Goal: Task Accomplishment & Management: Use online tool/utility

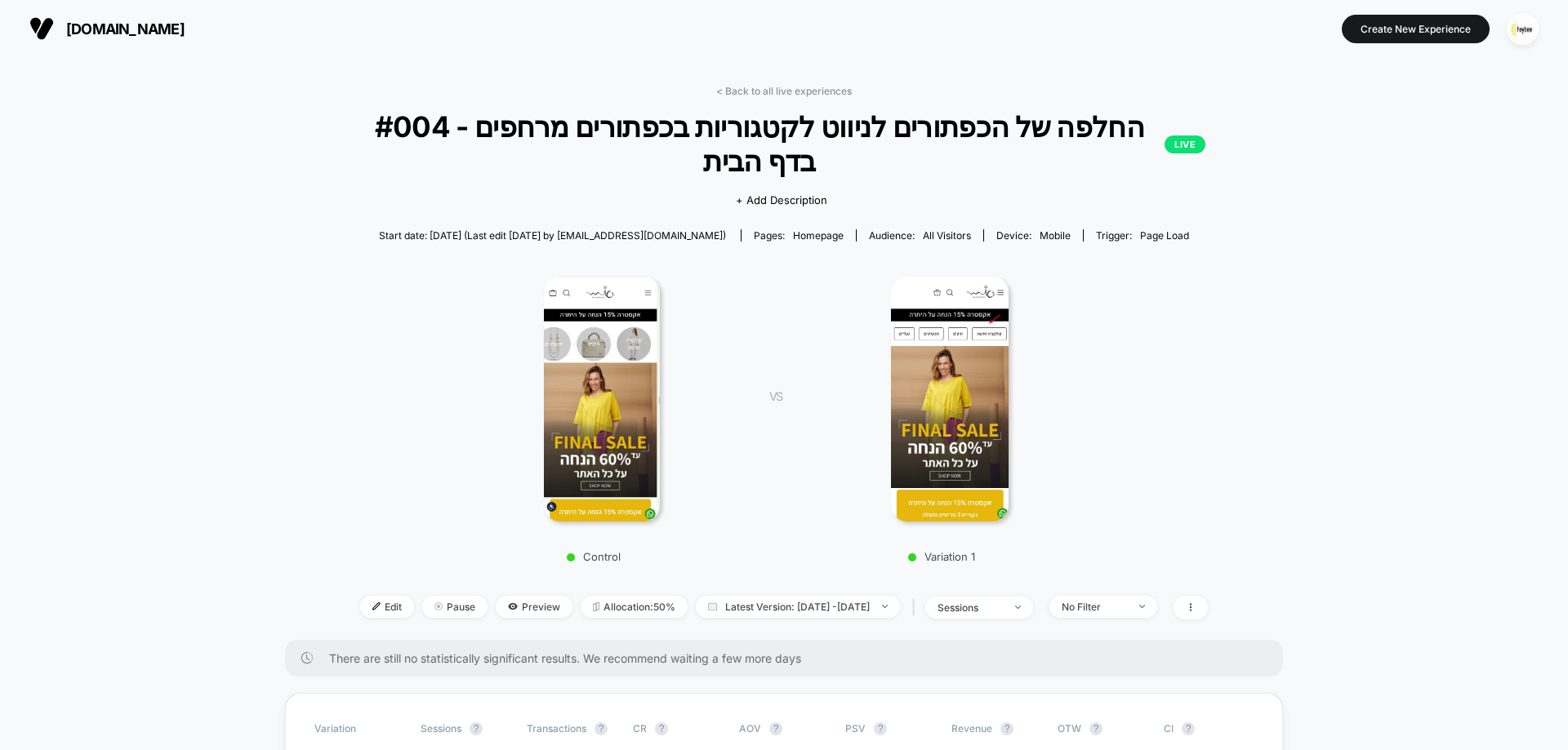
scroll to position [327, 0]
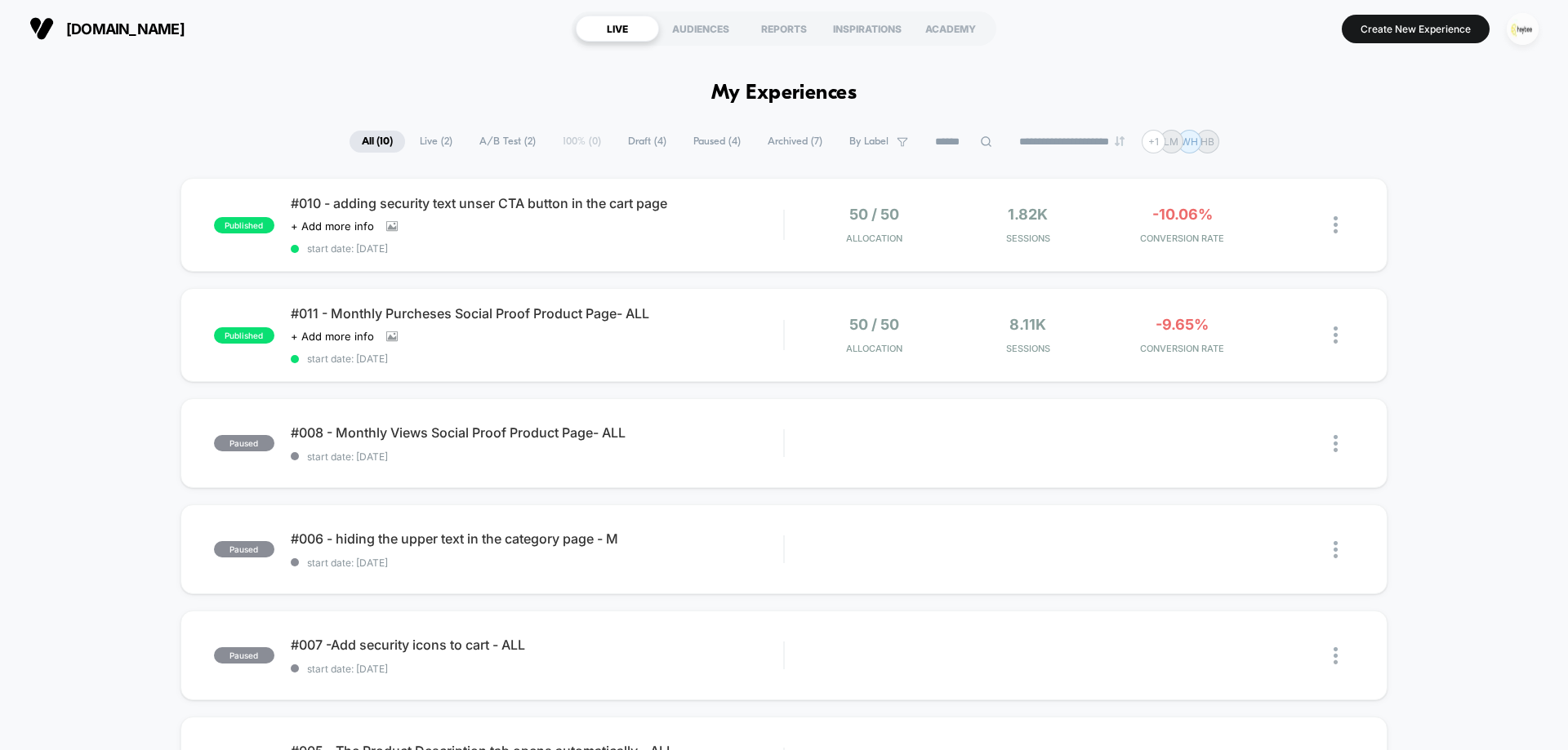
click at [1519, 27] on img "button" at bounding box center [1523, 29] width 32 height 32
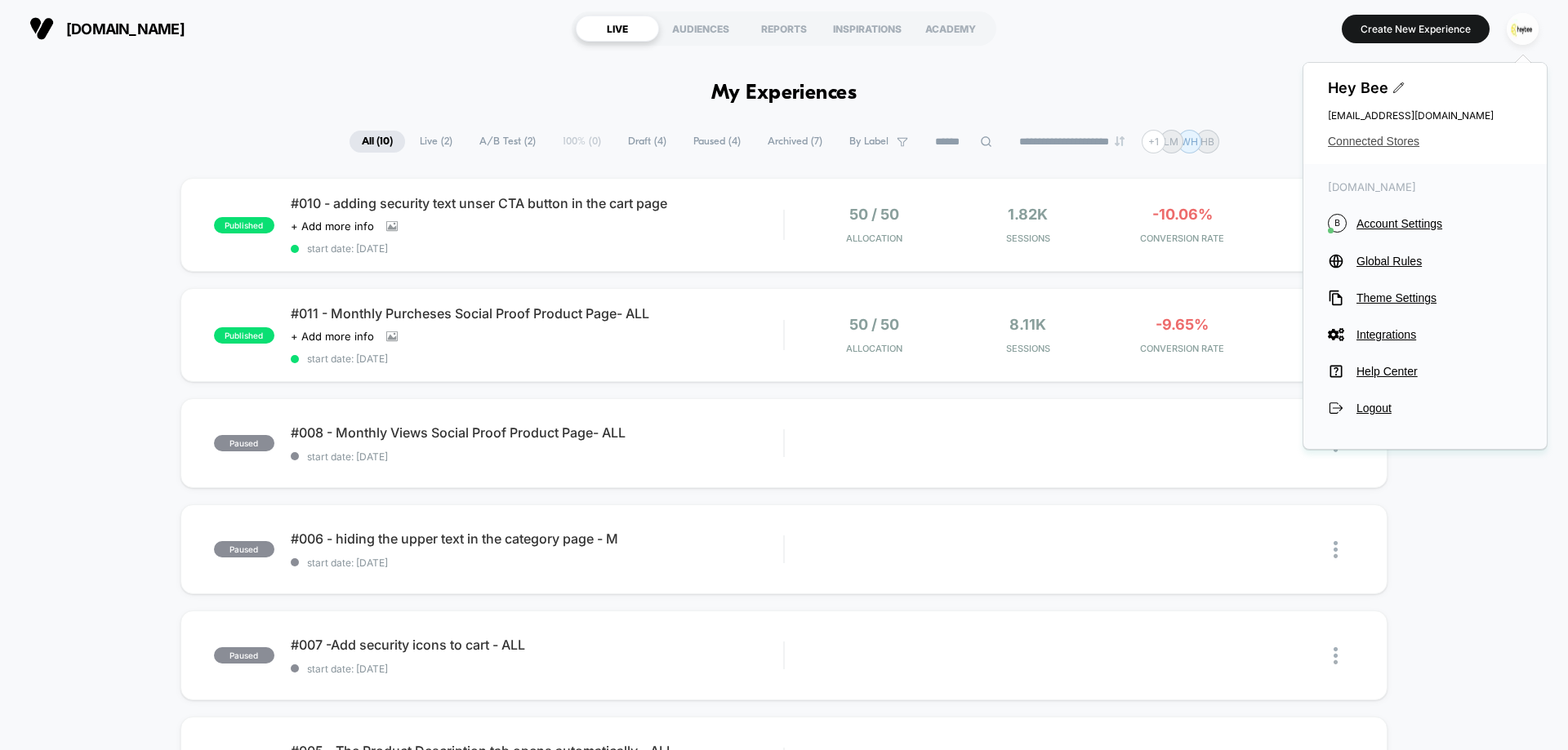
click at [1354, 146] on span "Connected Stores" at bounding box center [1425, 141] width 195 height 13
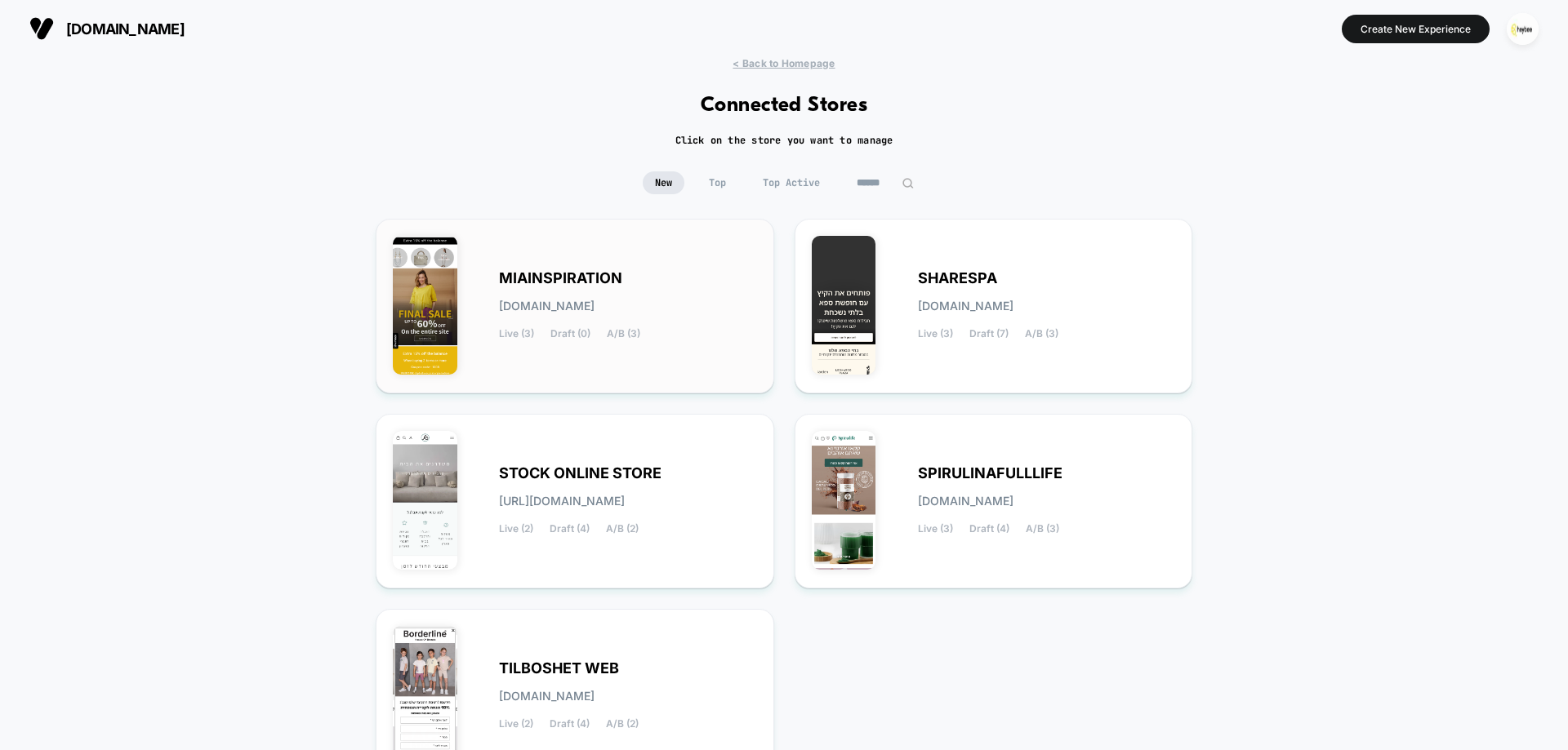
click at [620, 291] on div "MIAINSPIRATION miainspiration.myshopify.com Live (3) Draft (0) A/B (3)" at bounding box center [628, 305] width 258 height 67
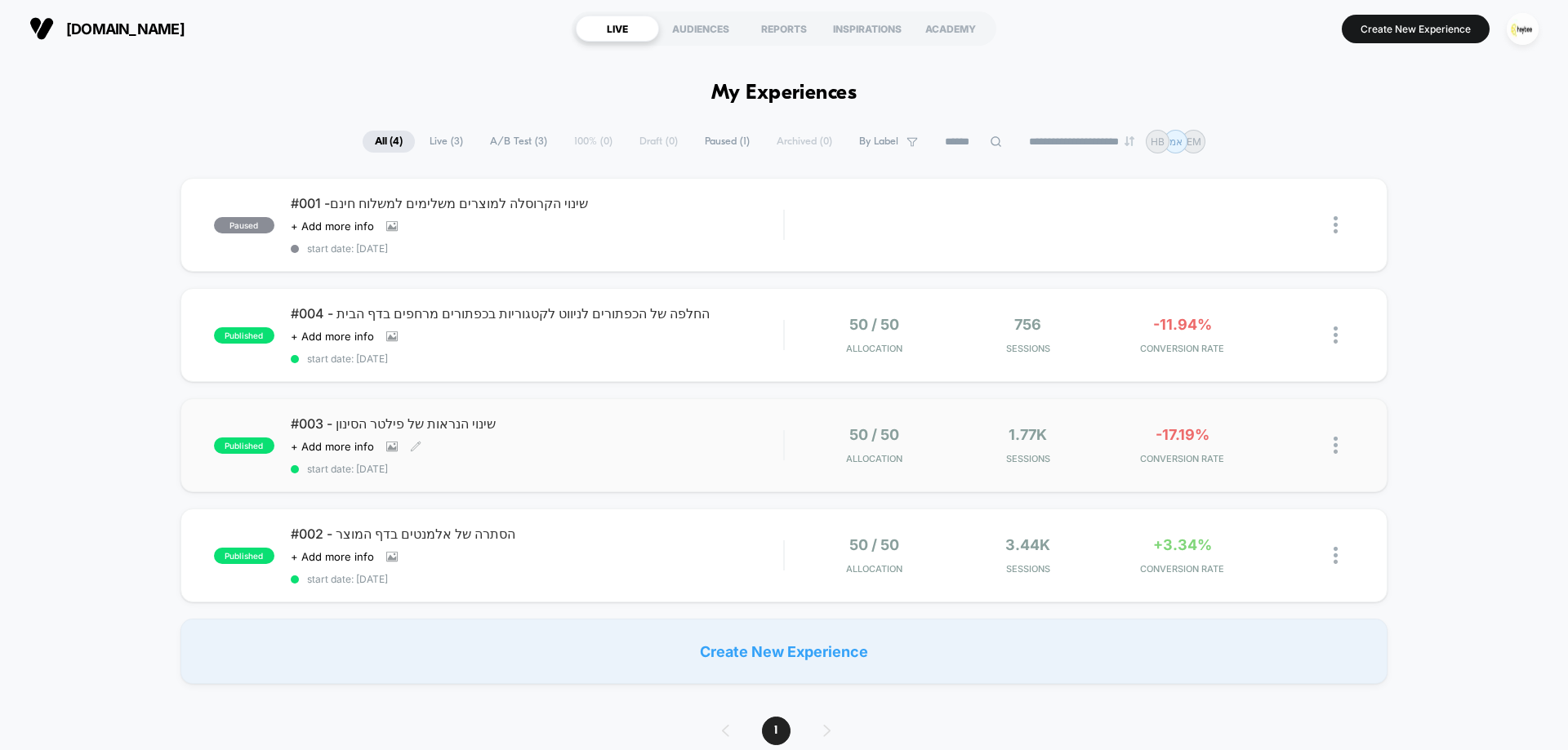
click at [686, 454] on div "#003 - שינוי הנראות של פילטר הסינון Click to view images Click to edit experien…" at bounding box center [536, 445] width 492 height 60
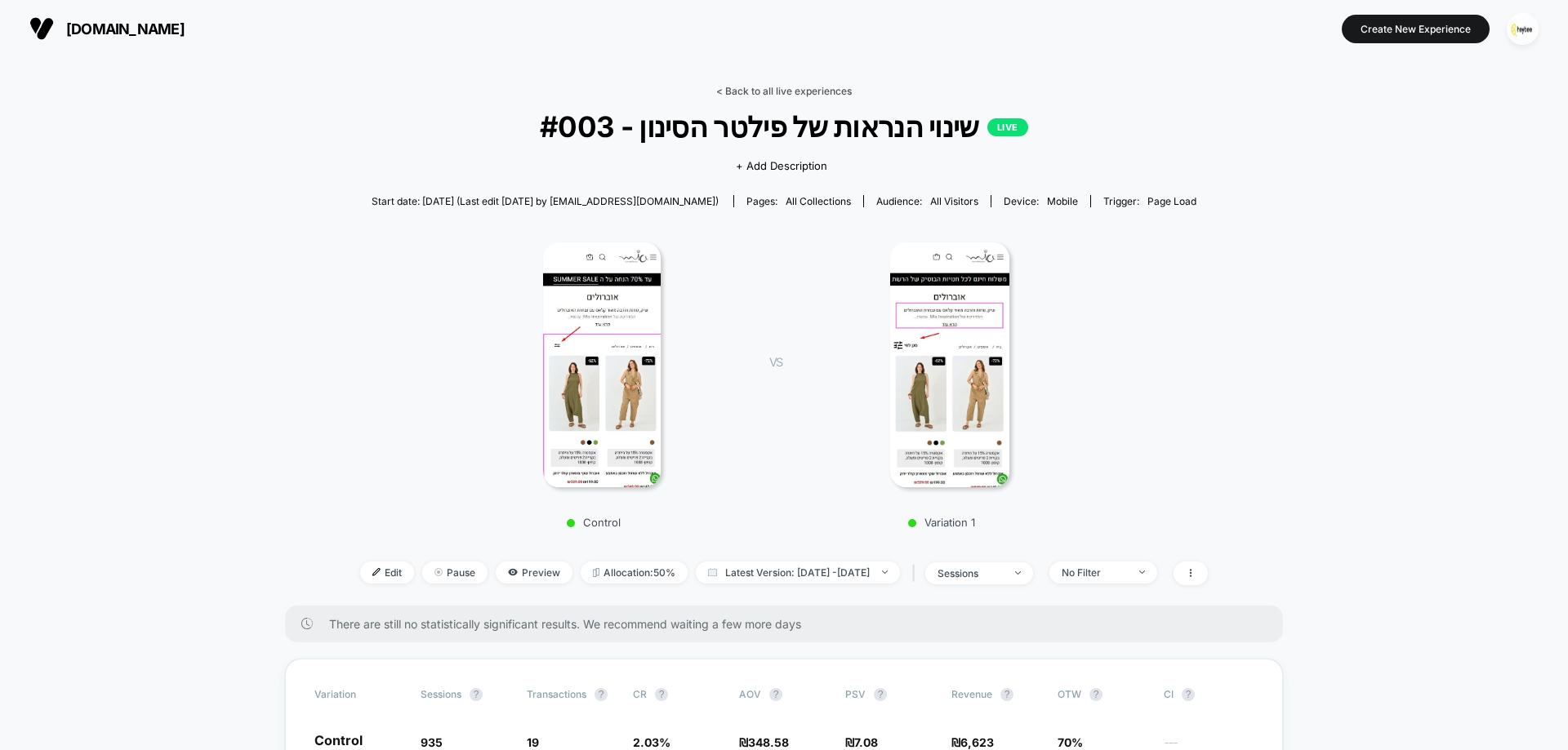
click at [821, 90] on link "< Back to all live experiences" at bounding box center [784, 91] width 136 height 12
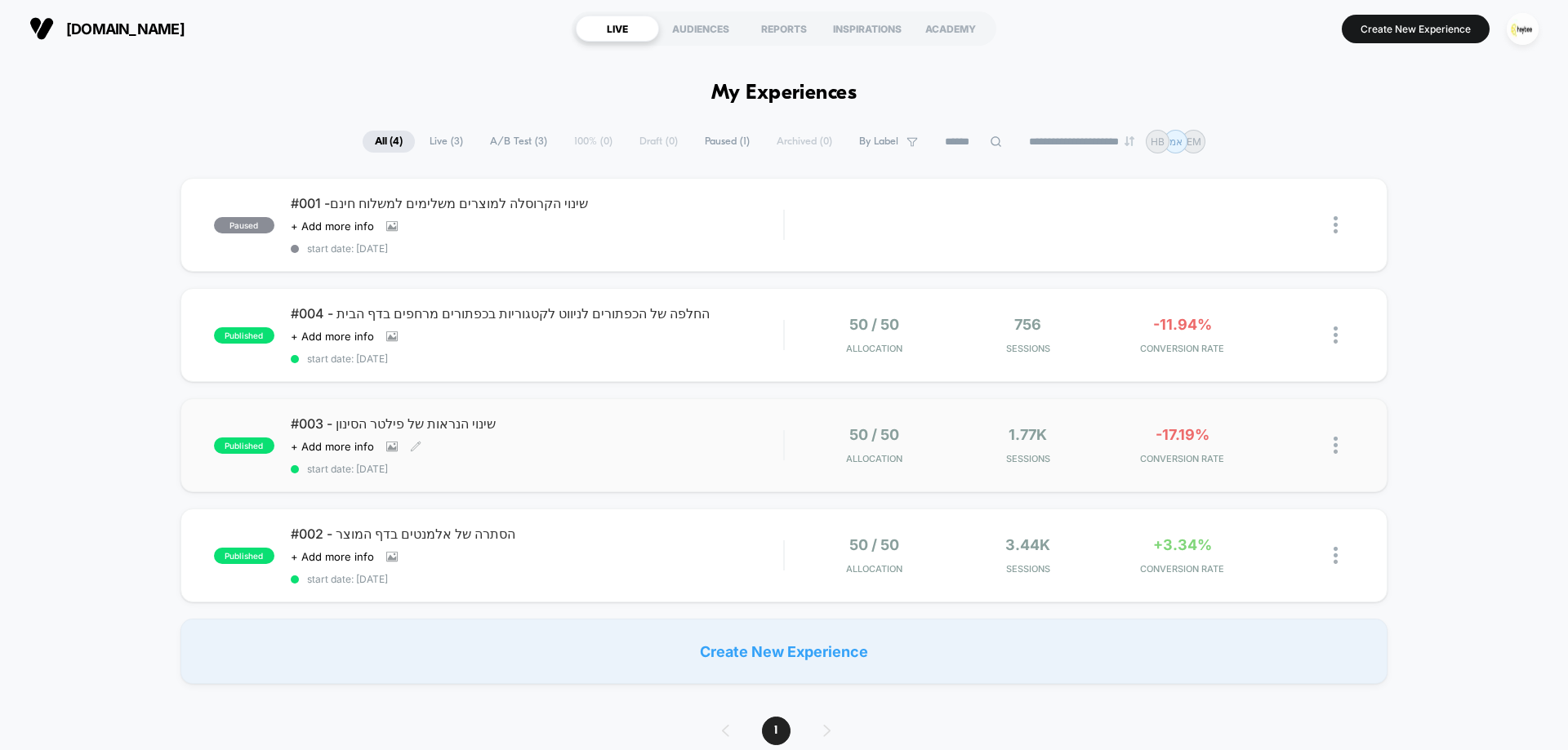
click at [625, 433] on div "#003 - שינוי הנראות של פילטר הסינון Click to view images Click to edit experien…" at bounding box center [536, 445] width 492 height 60
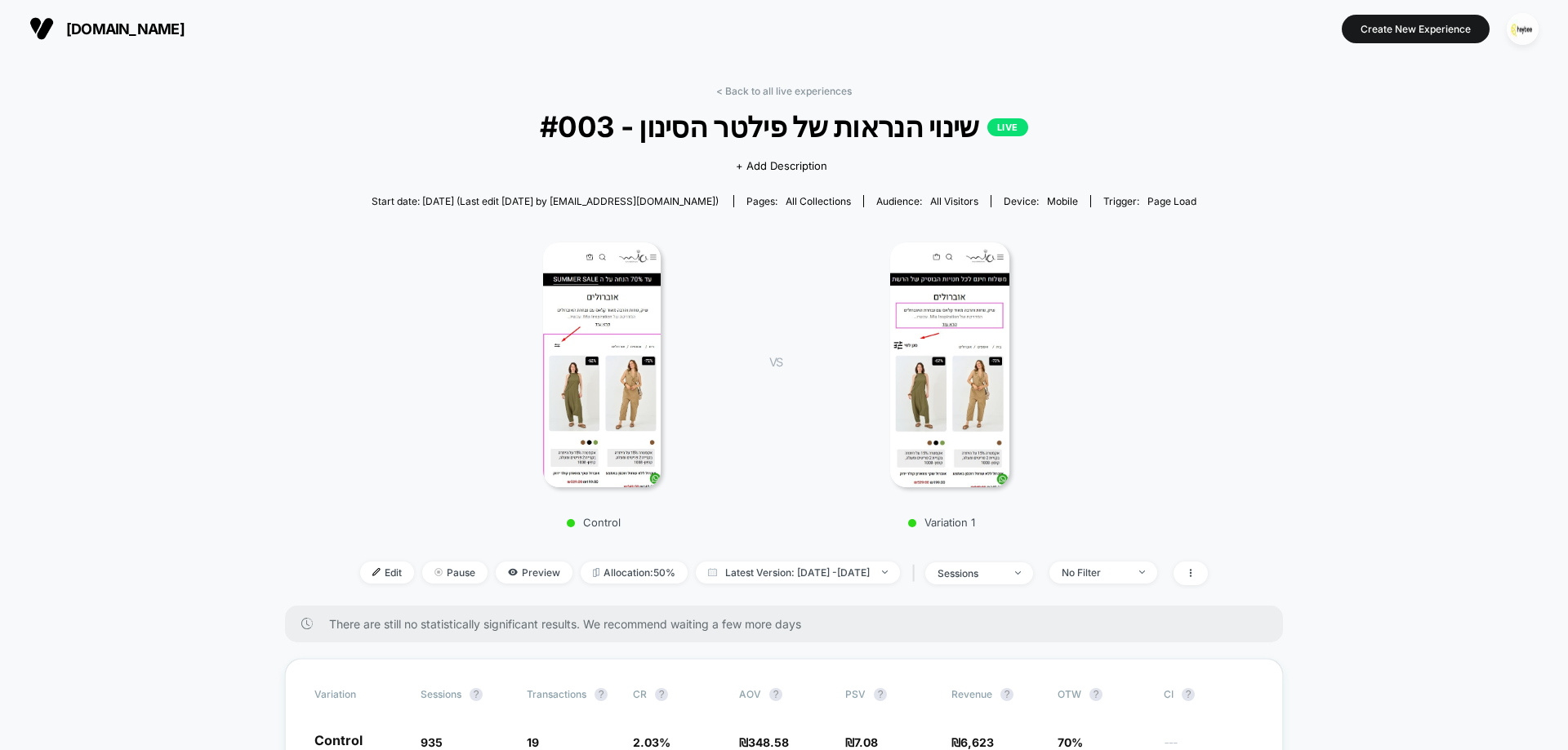
click at [789, 89] on link "< Back to all live experiences" at bounding box center [784, 91] width 136 height 12
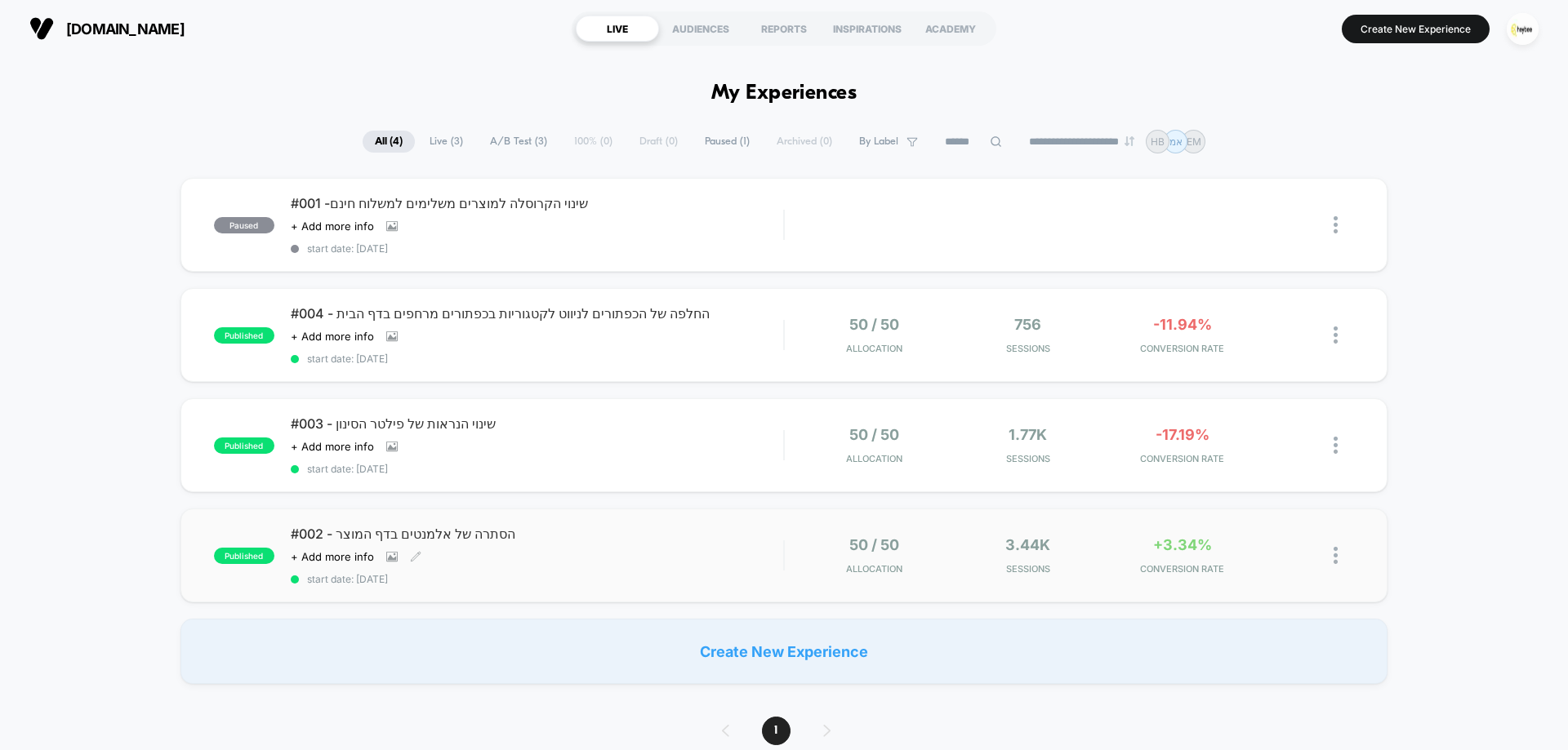
click at [723, 551] on div "#002 - הסתרה של אלמנטים בדף המוצר Click to view images Click to edit experience…" at bounding box center [536, 555] width 492 height 60
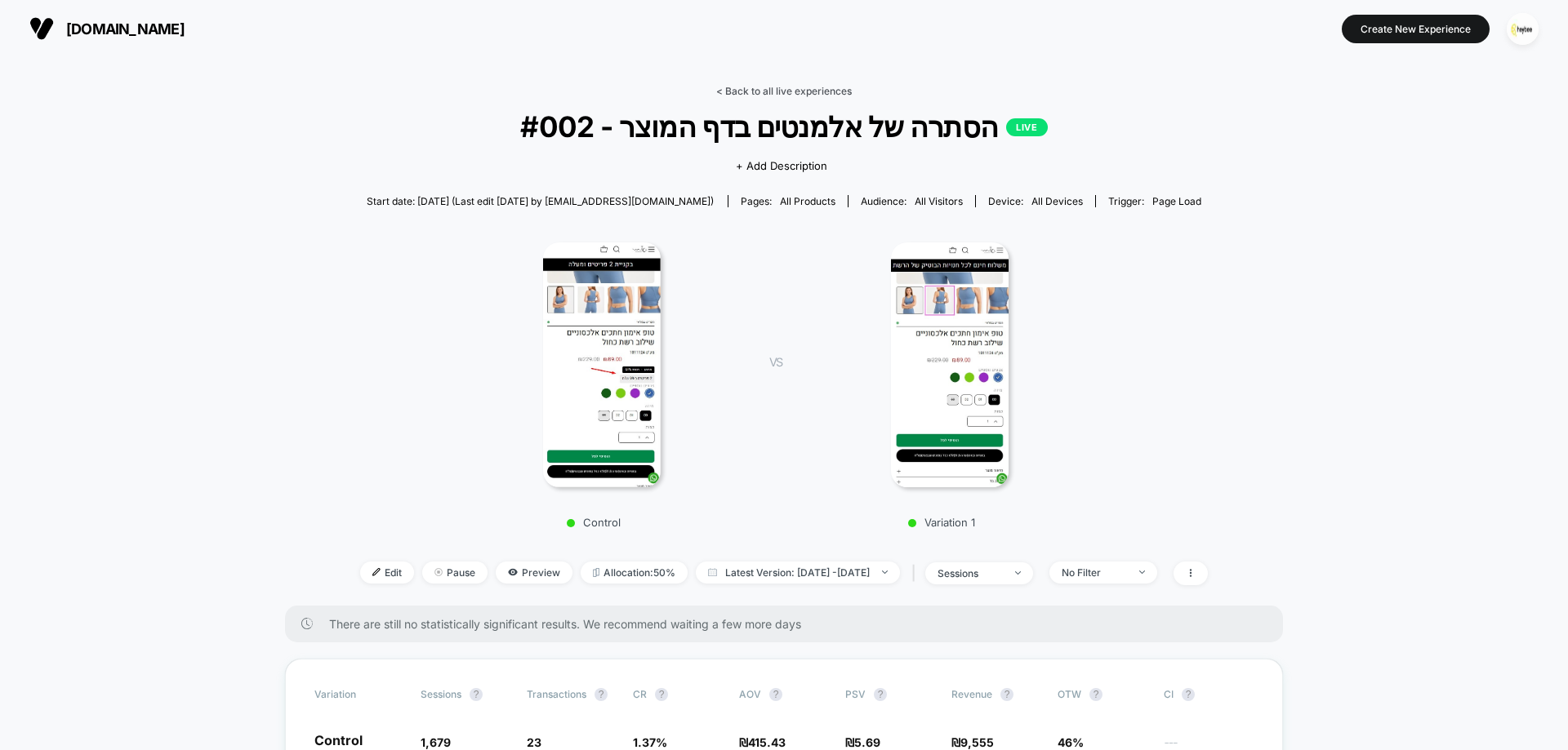
click at [778, 89] on link "< Back to all live experiences" at bounding box center [784, 91] width 136 height 12
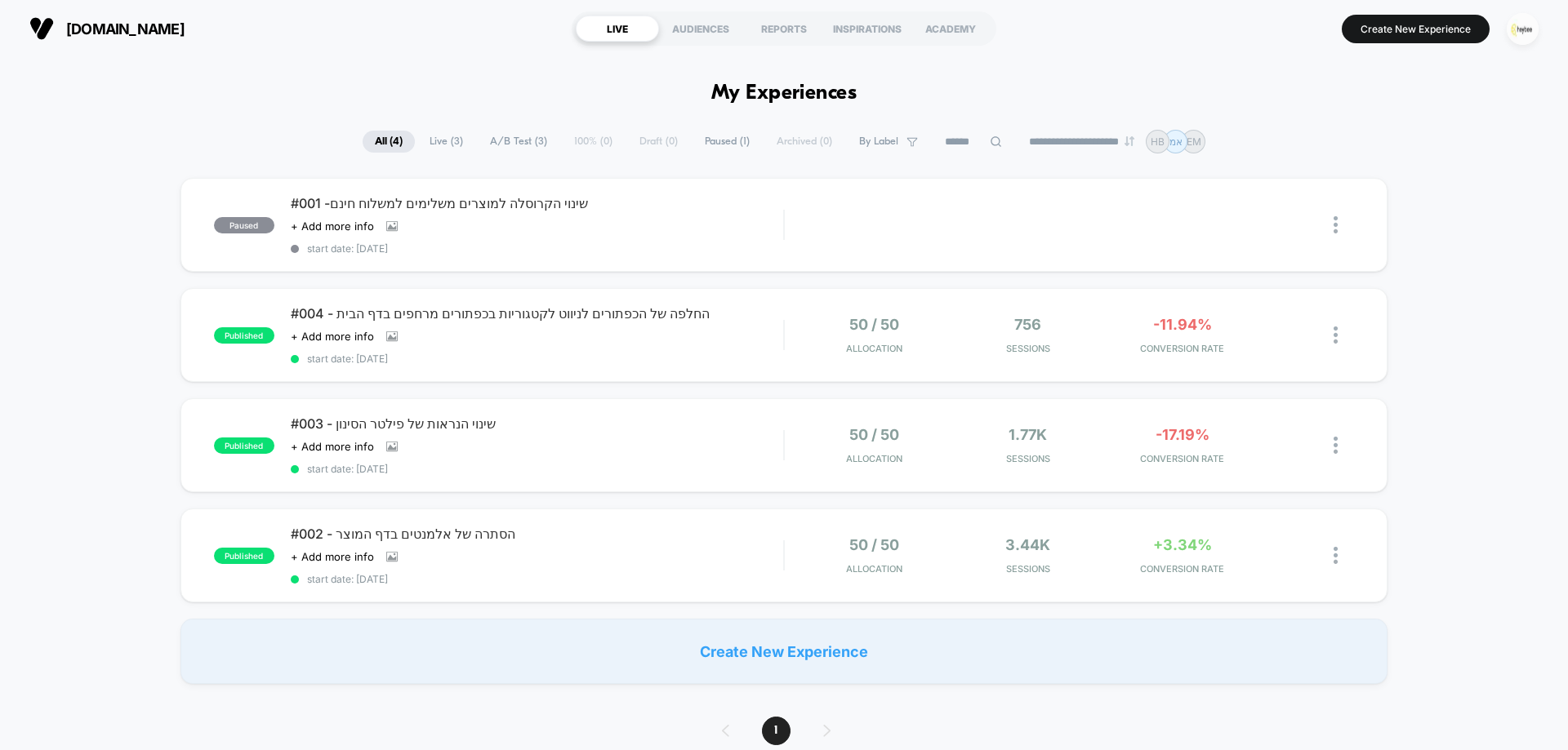
click at [1516, 30] on img "button" at bounding box center [1523, 29] width 32 height 32
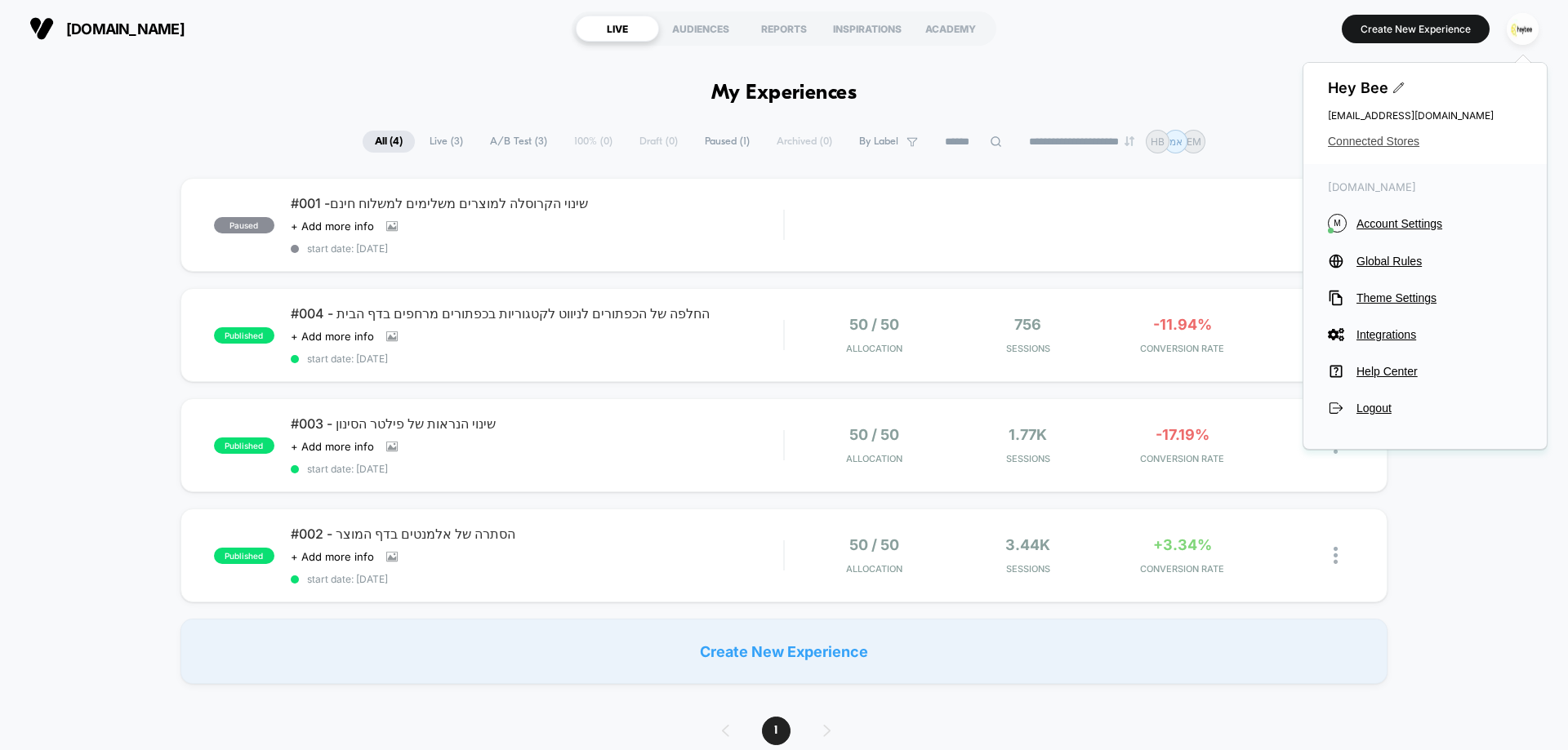
click at [1340, 145] on span "Connected Stores" at bounding box center [1425, 141] width 195 height 13
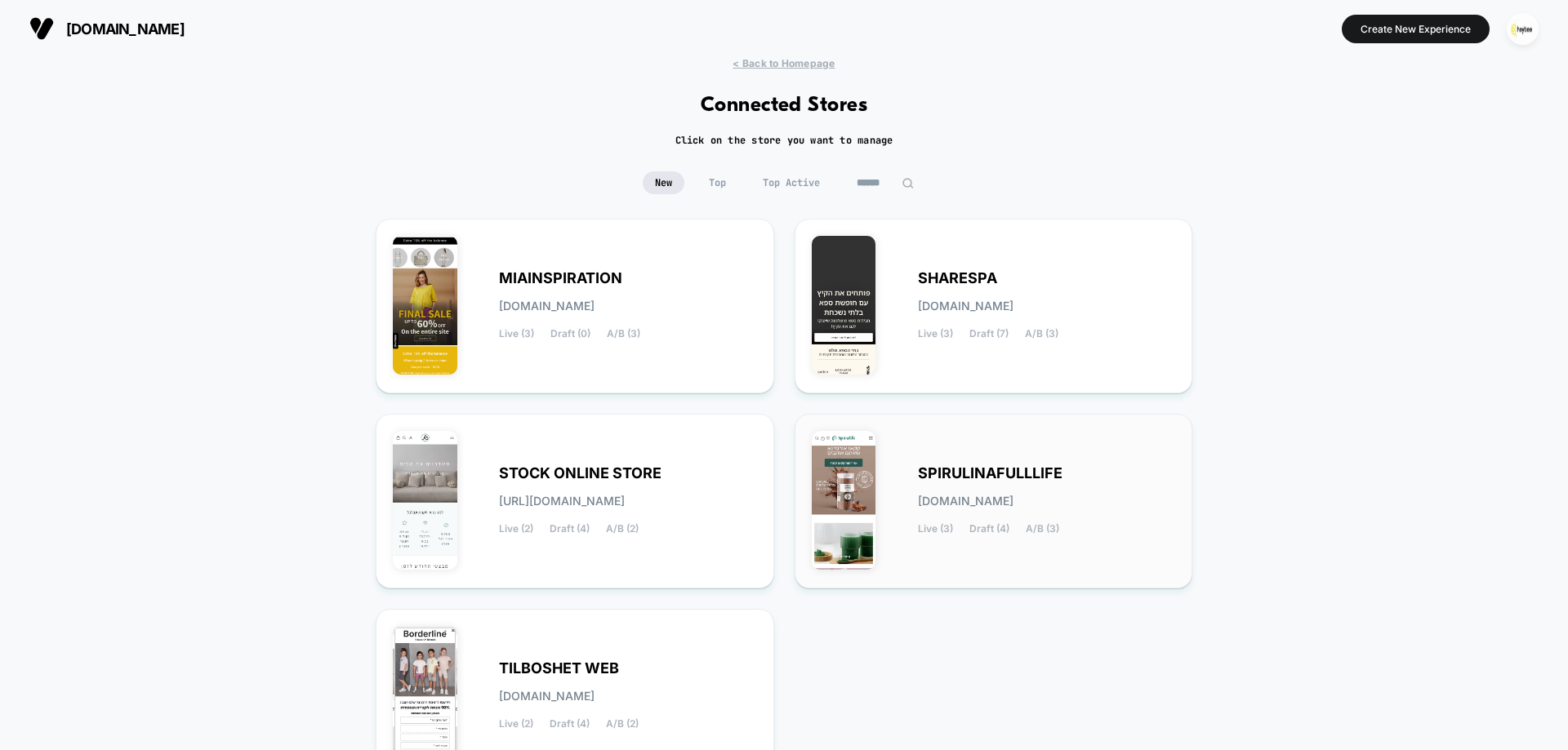
click at [1003, 497] on span "spirulinafulllife.myshopify.com" at bounding box center [966, 501] width 96 height 12
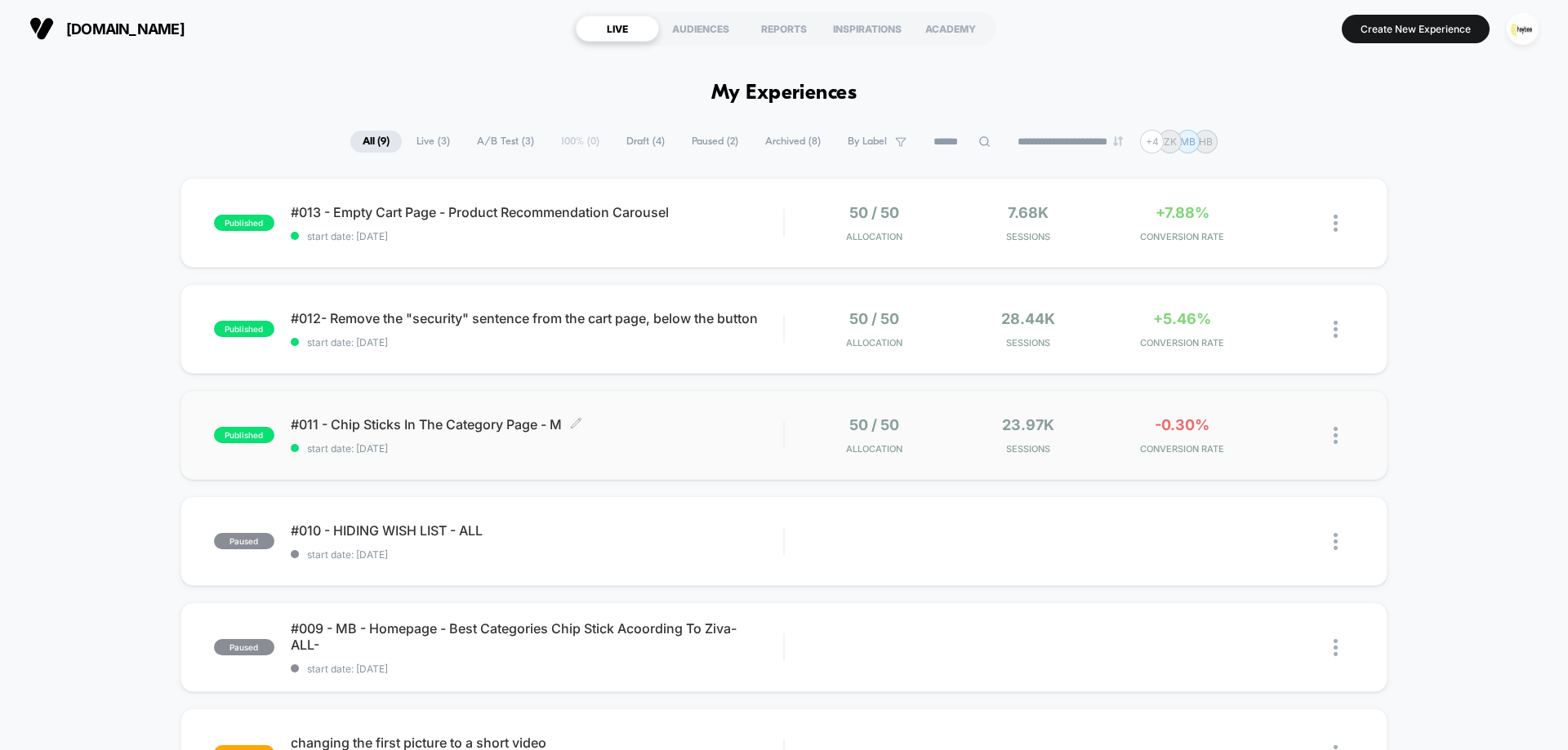
click at [647, 433] on div "#011 - Chip Sticks In The Category Page - M Click to edit experience details Cl…" at bounding box center [536, 435] width 492 height 38
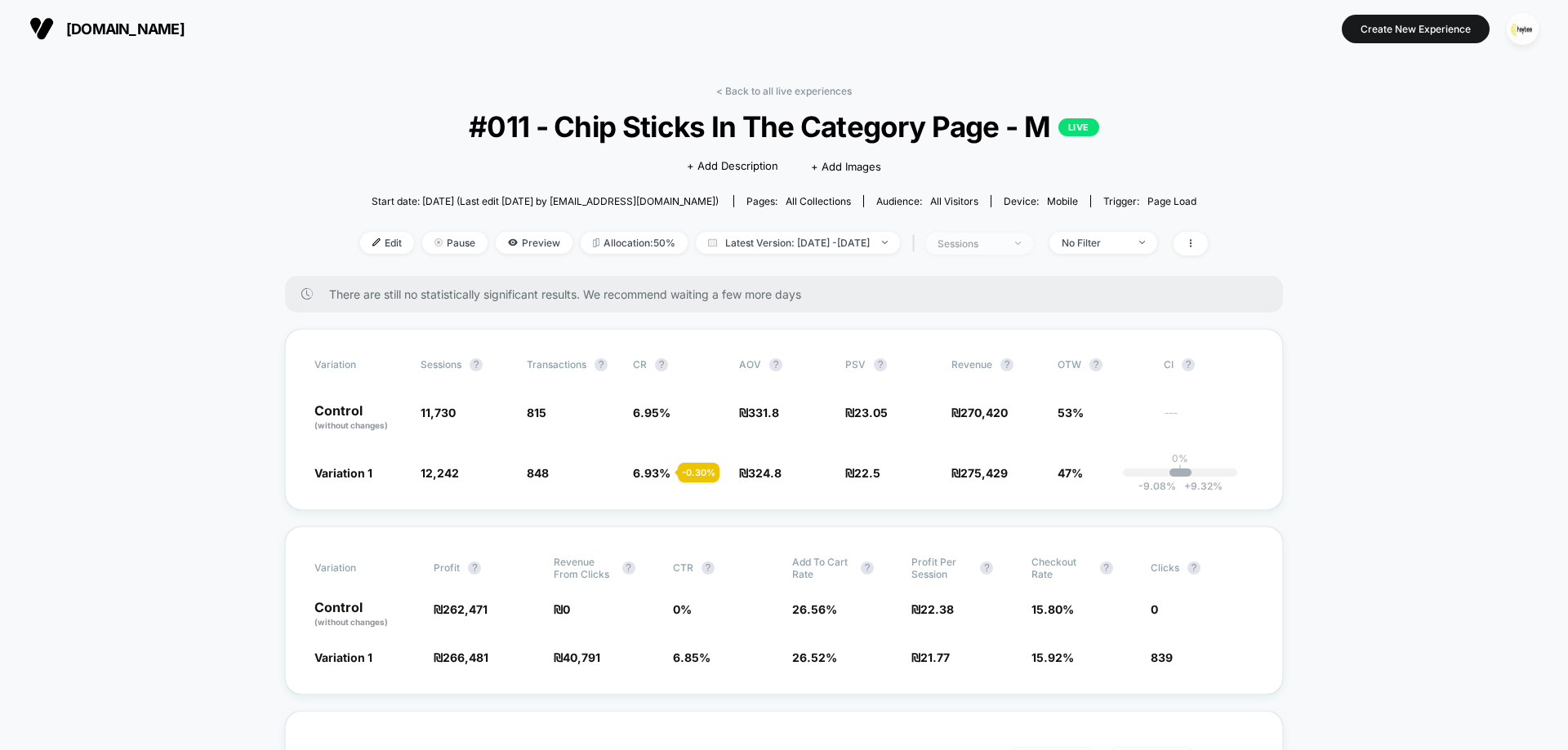
click at [1033, 244] on span "sessions" at bounding box center [979, 244] width 108 height 22
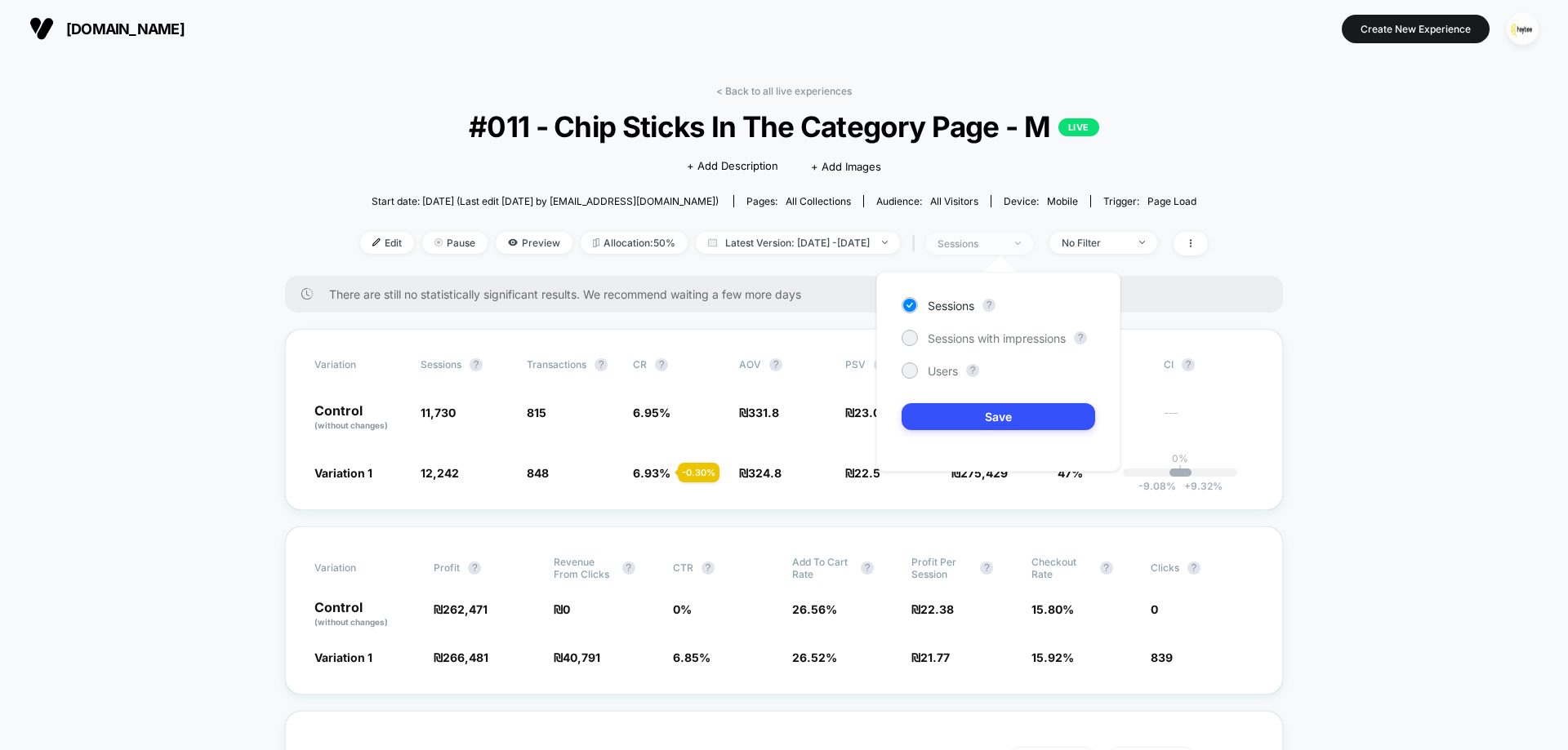
click at [1033, 244] on span "sessions" at bounding box center [979, 244] width 108 height 22
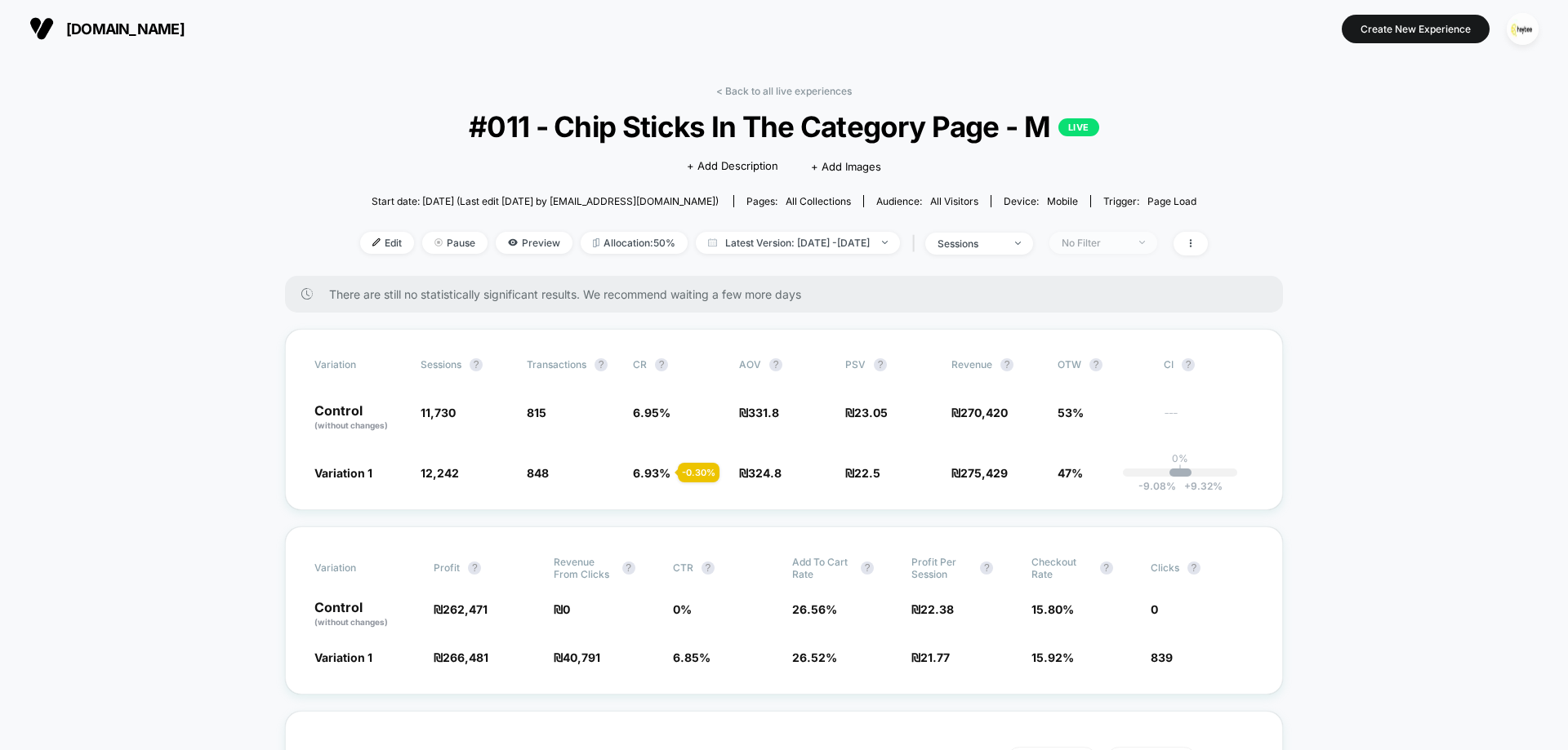
click at [1128, 243] on div "No Filter" at bounding box center [1094, 243] width 65 height 12
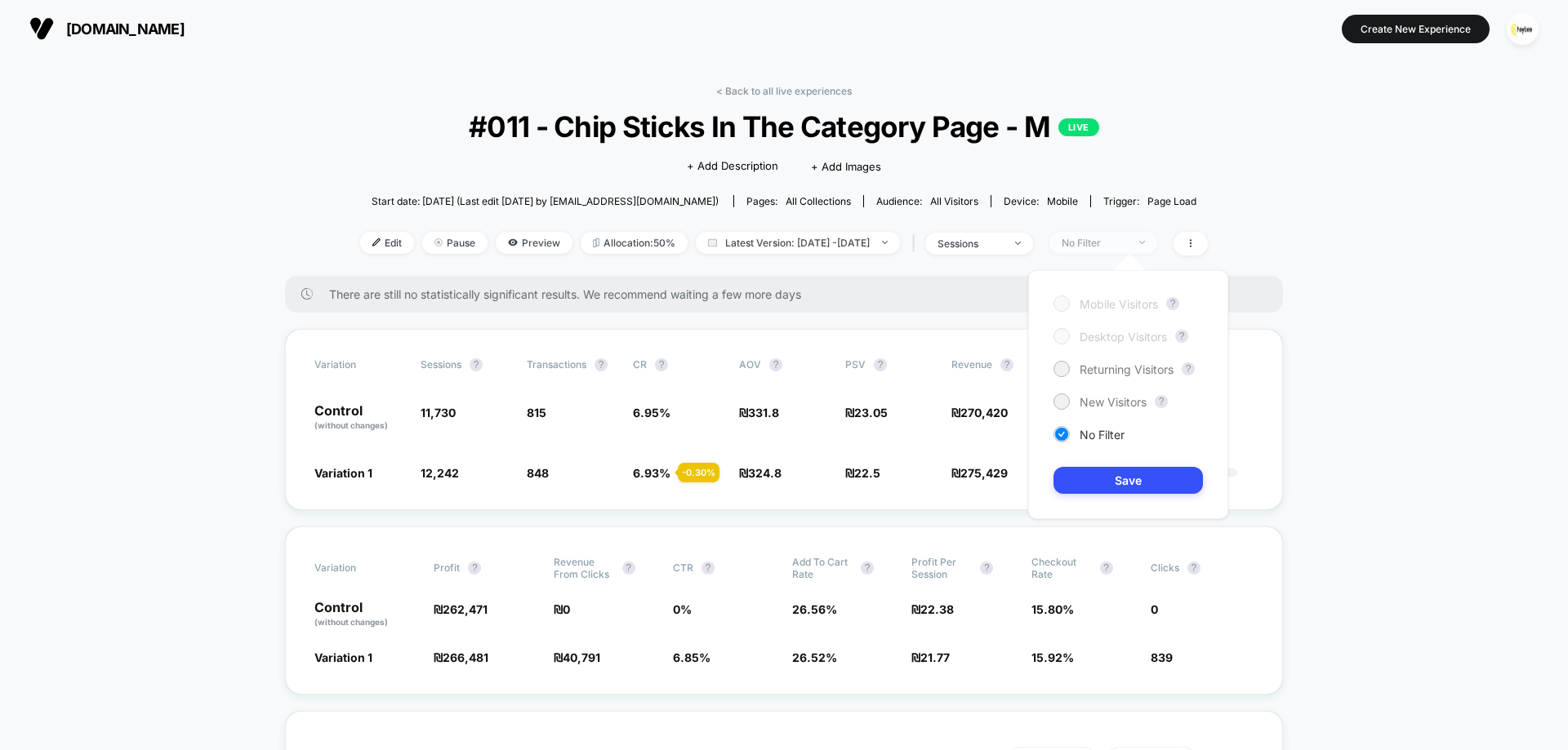
click at [1128, 243] on div "No Filter" at bounding box center [1094, 243] width 65 height 12
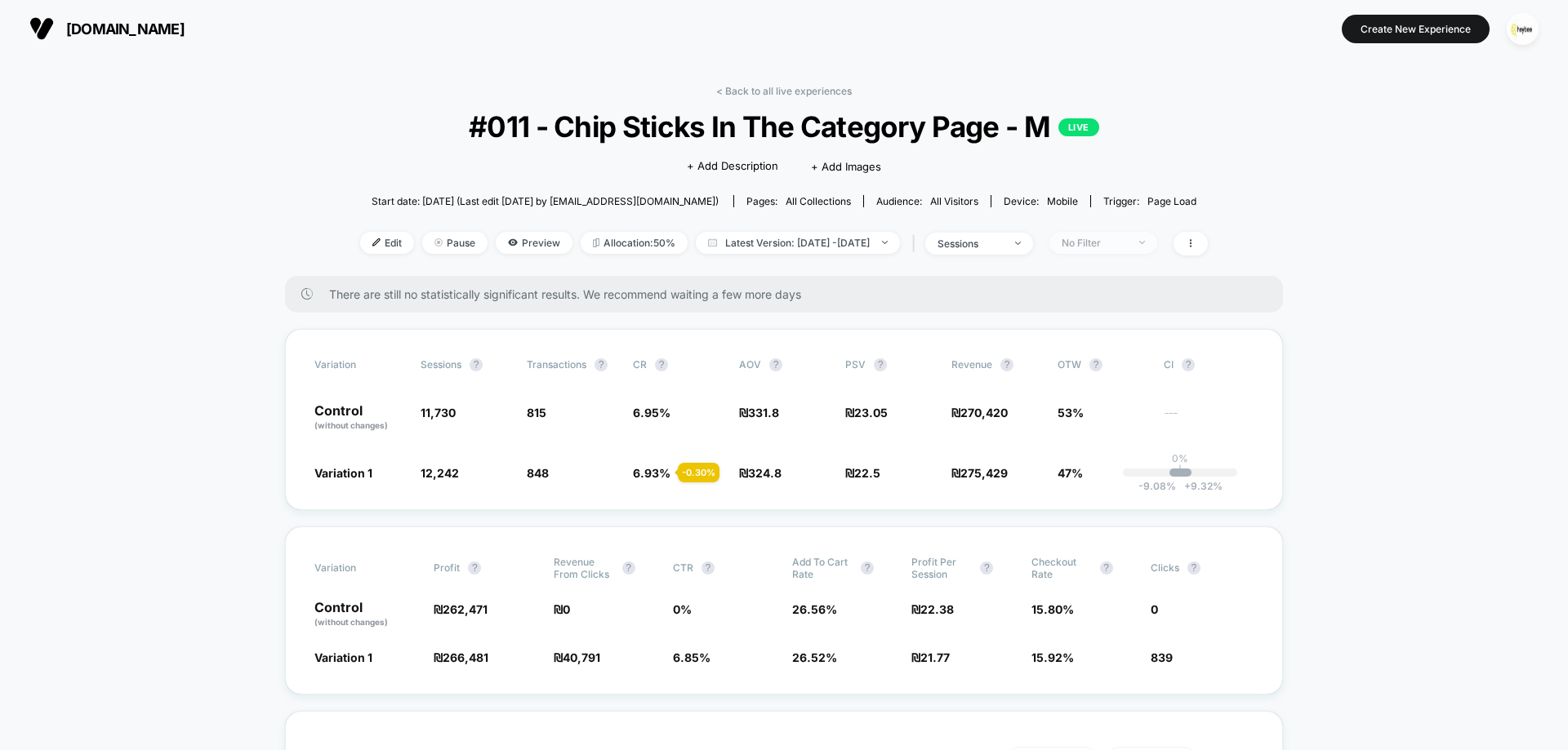
click at [1157, 245] on span "No Filter" at bounding box center [1103, 243] width 108 height 22
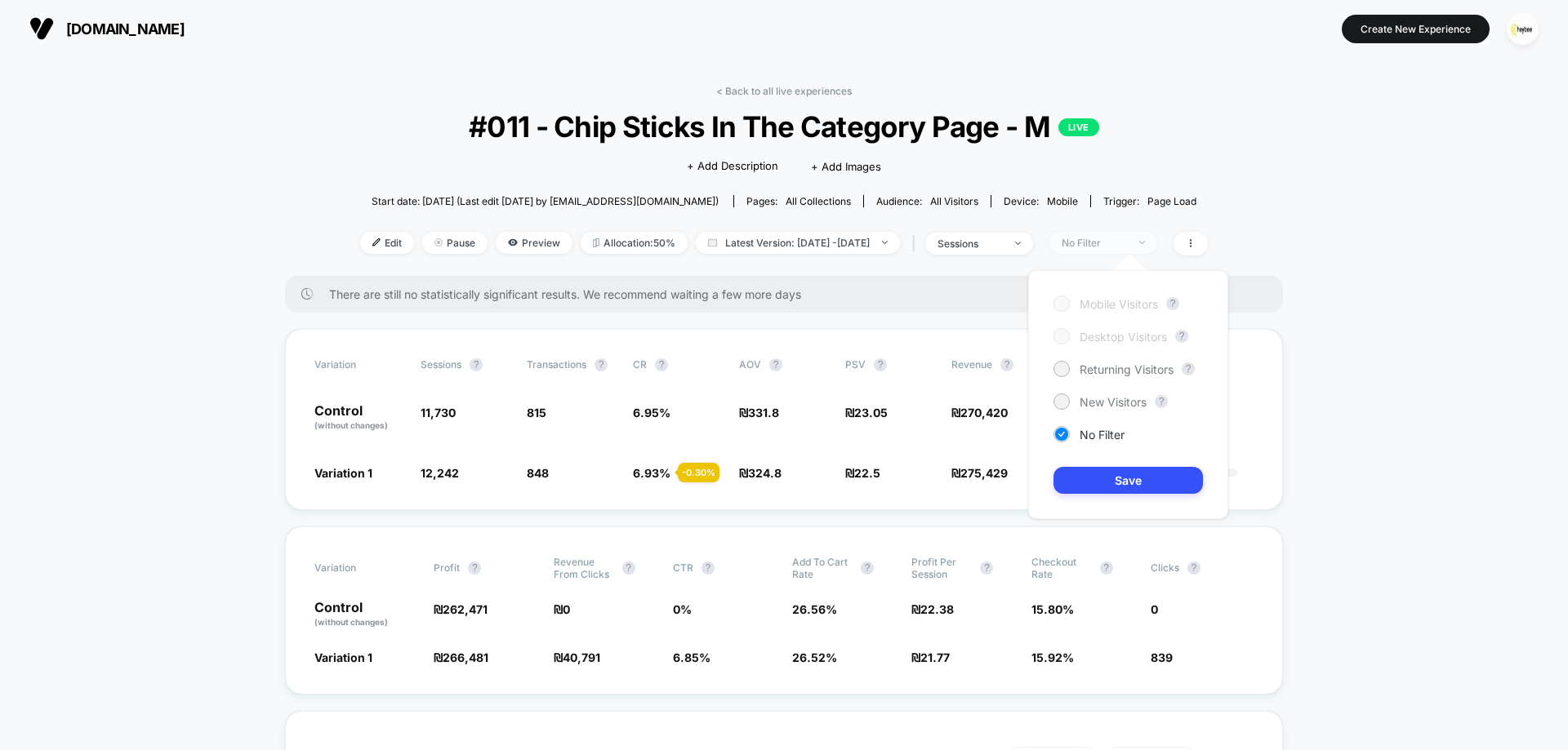
click at [1157, 245] on span "No Filter" at bounding box center [1103, 243] width 108 height 22
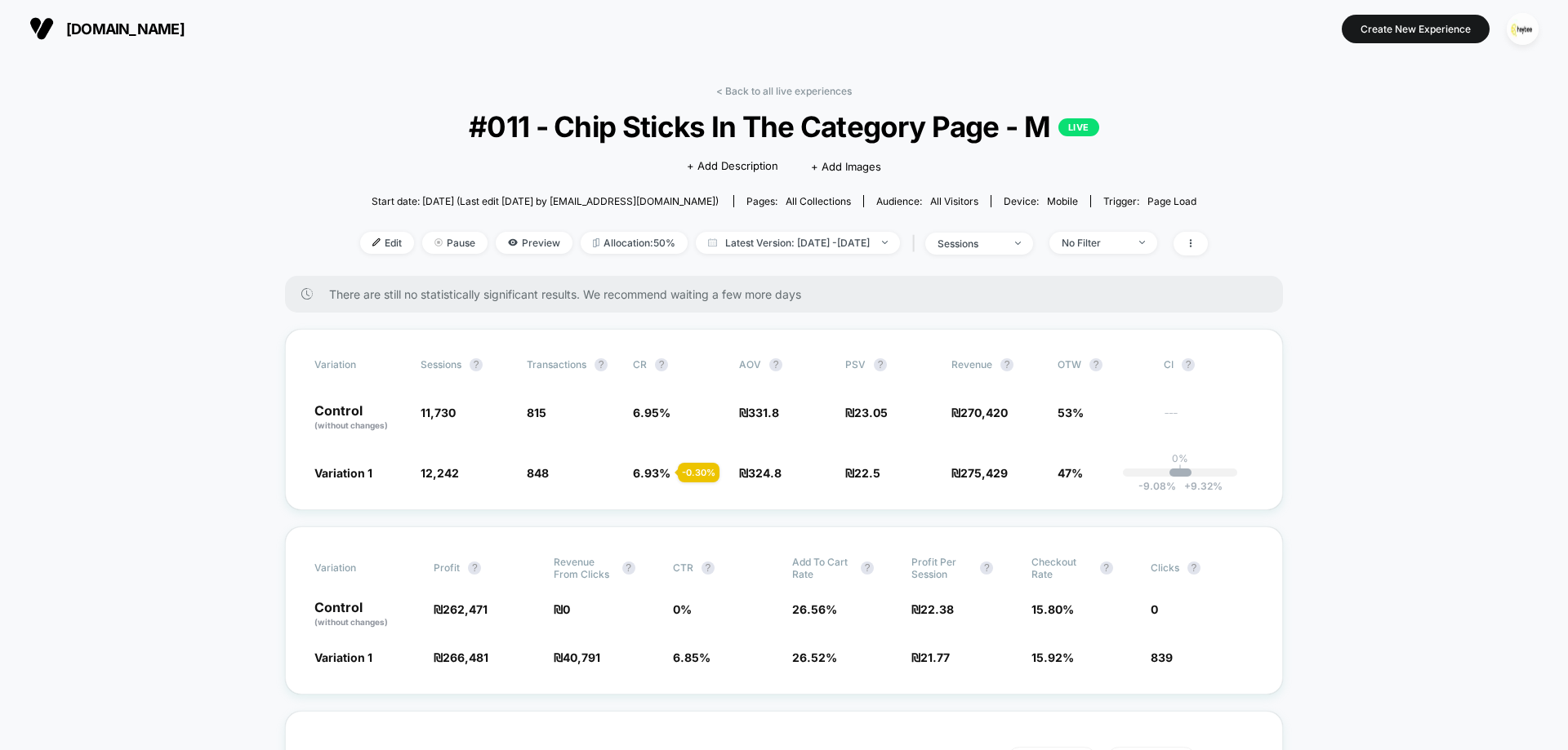
click at [1132, 226] on div "< Back to all live experiences #011 - Chip Sticks In The Category Page - M LIVE…" at bounding box center [784, 180] width 848 height 191
click at [1128, 243] on div "No Filter" at bounding box center [1094, 243] width 65 height 12
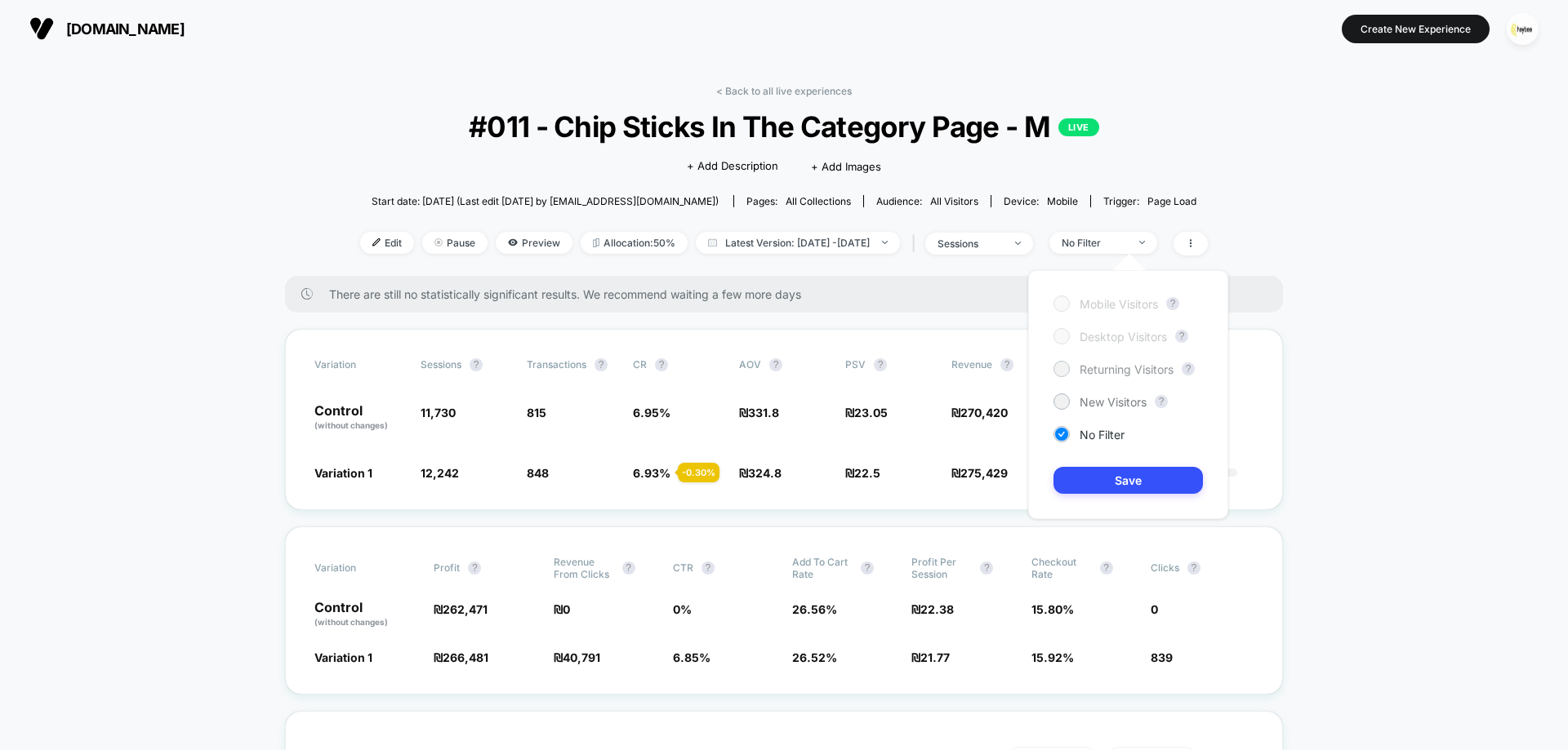
click at [1105, 363] on span "Returning Visitors" at bounding box center [1127, 370] width 94 height 14
click at [1120, 477] on button "Save" at bounding box center [1128, 480] width 149 height 27
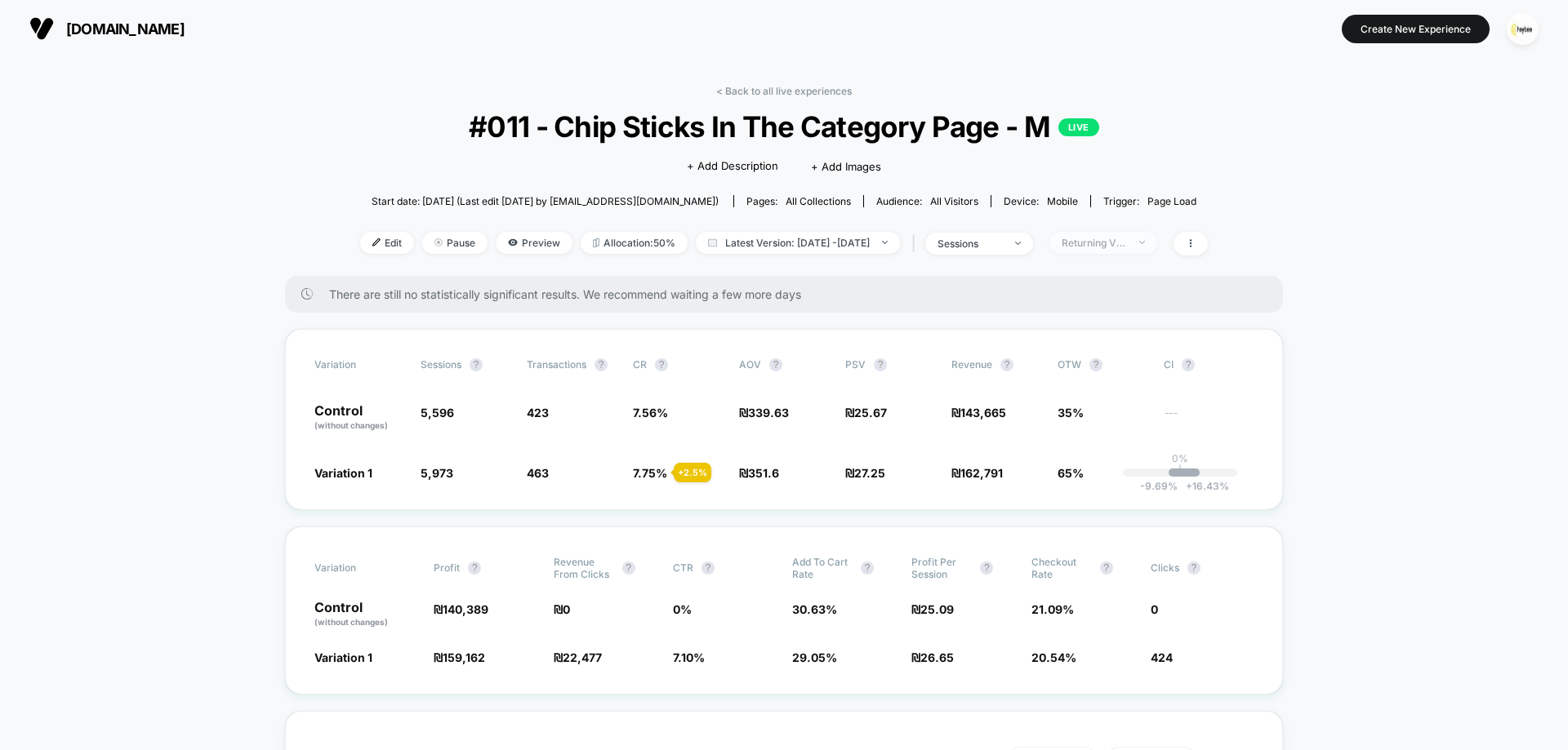
click at [1127, 245] on div "Returning Visitors" at bounding box center [1094, 243] width 65 height 12
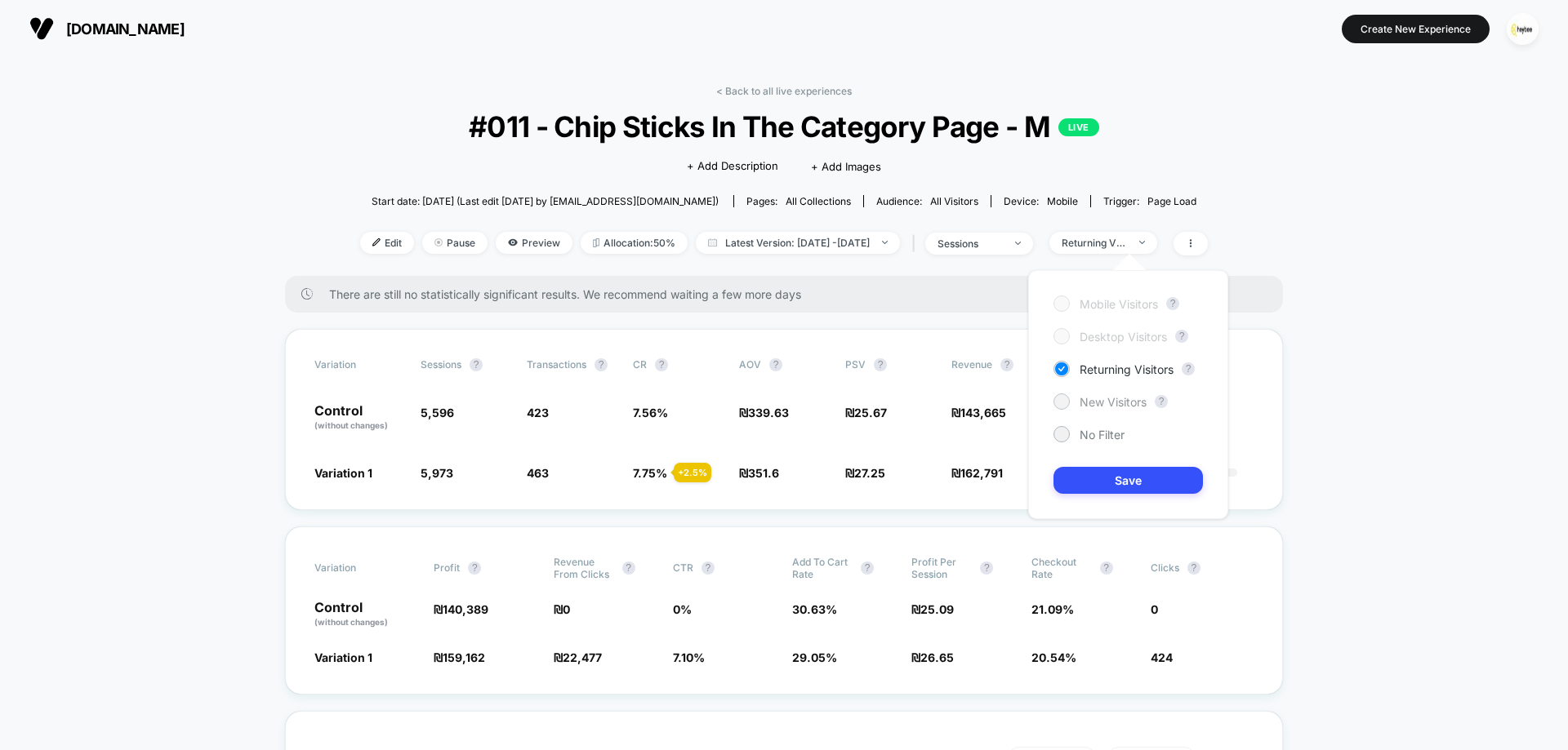
click at [1099, 408] on span "New Visitors" at bounding box center [1113, 402] width 67 height 14
click at [1109, 479] on button "Save" at bounding box center [1128, 480] width 149 height 27
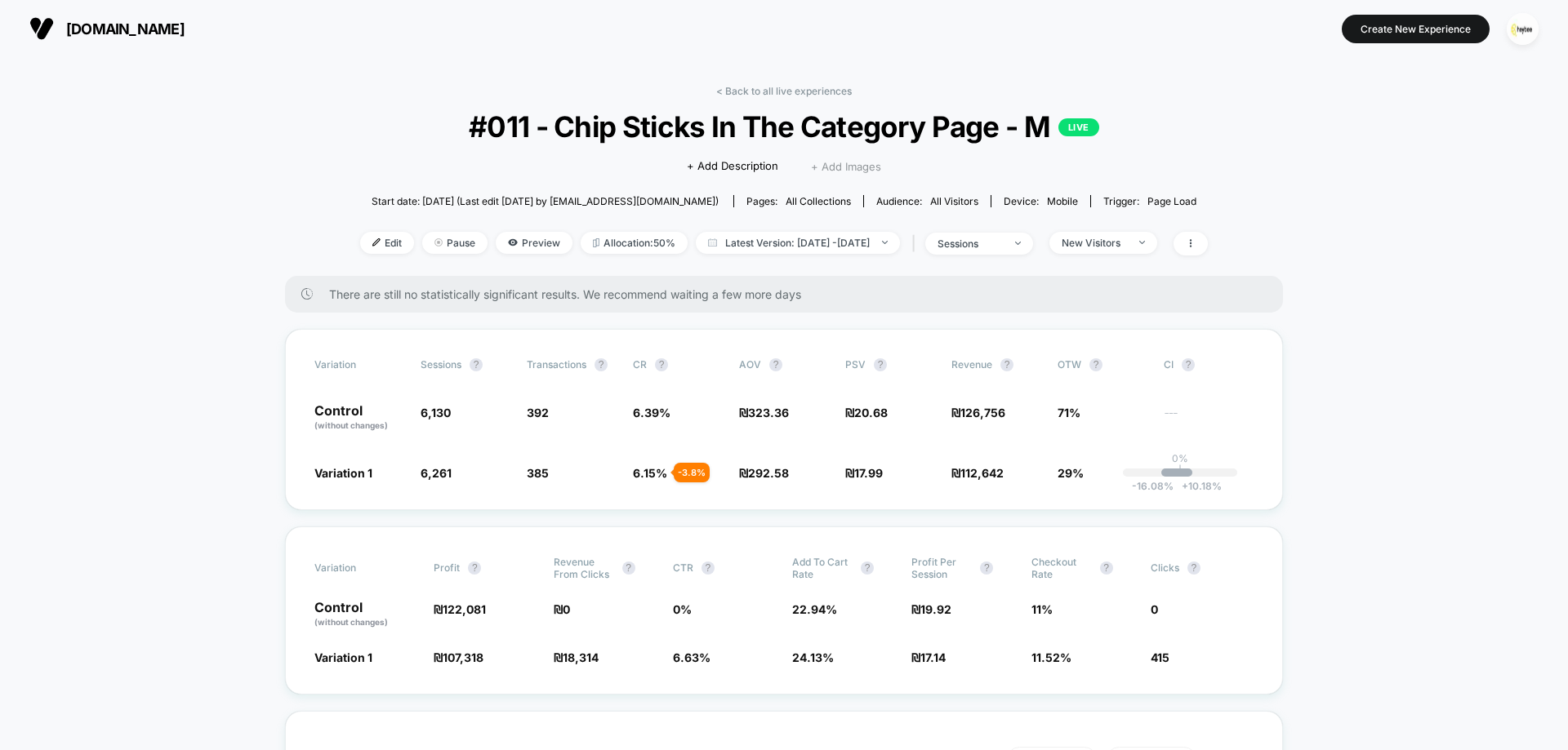
click at [850, 172] on span "+ Add Images" at bounding box center [846, 166] width 71 height 13
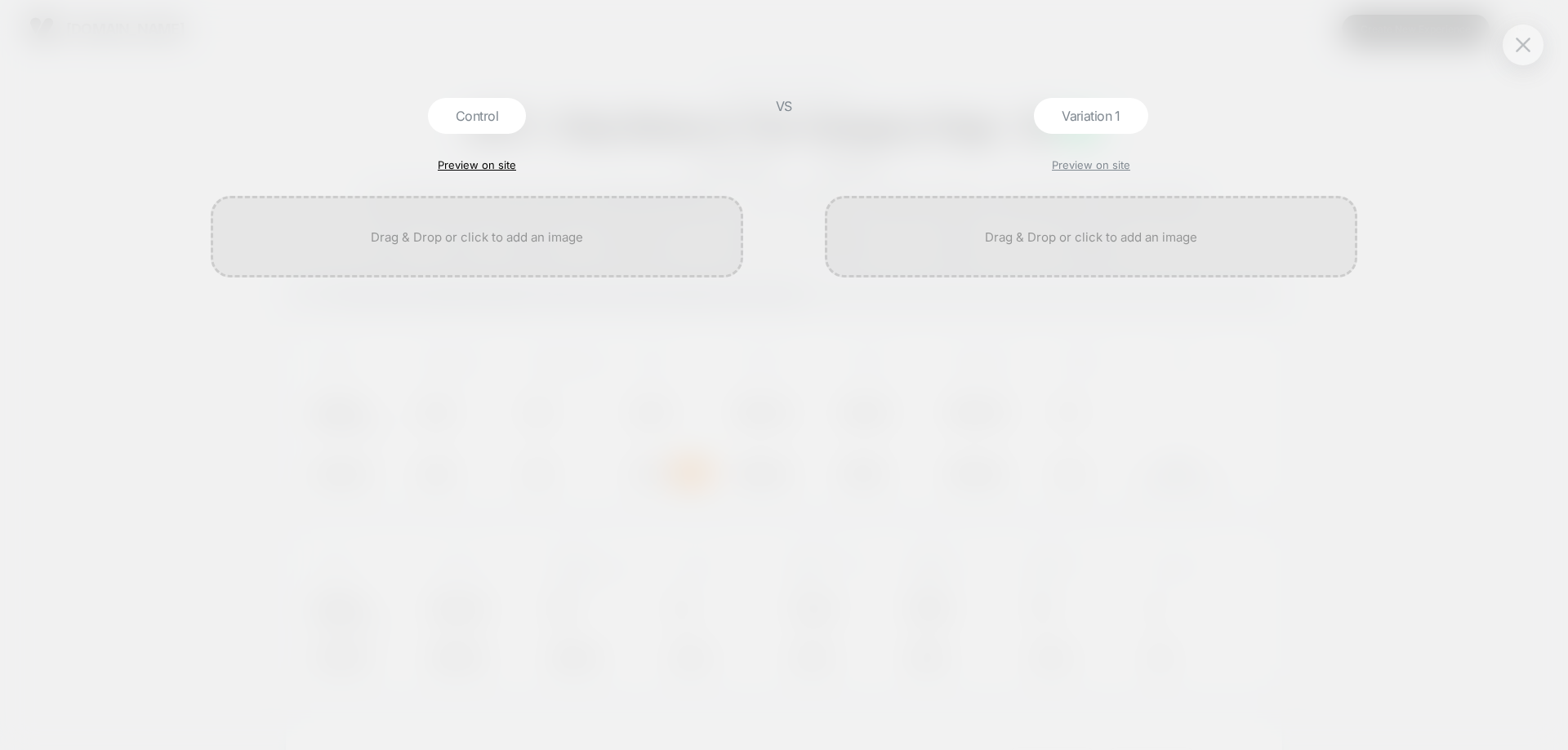
click at [451, 165] on link "Preview on site" at bounding box center [477, 164] width 79 height 13
drag, startPoint x: 1510, startPoint y: 44, endPoint x: 1479, endPoint y: 90, distance: 55.5
click at [1510, 48] on div at bounding box center [1523, 45] width 41 height 41
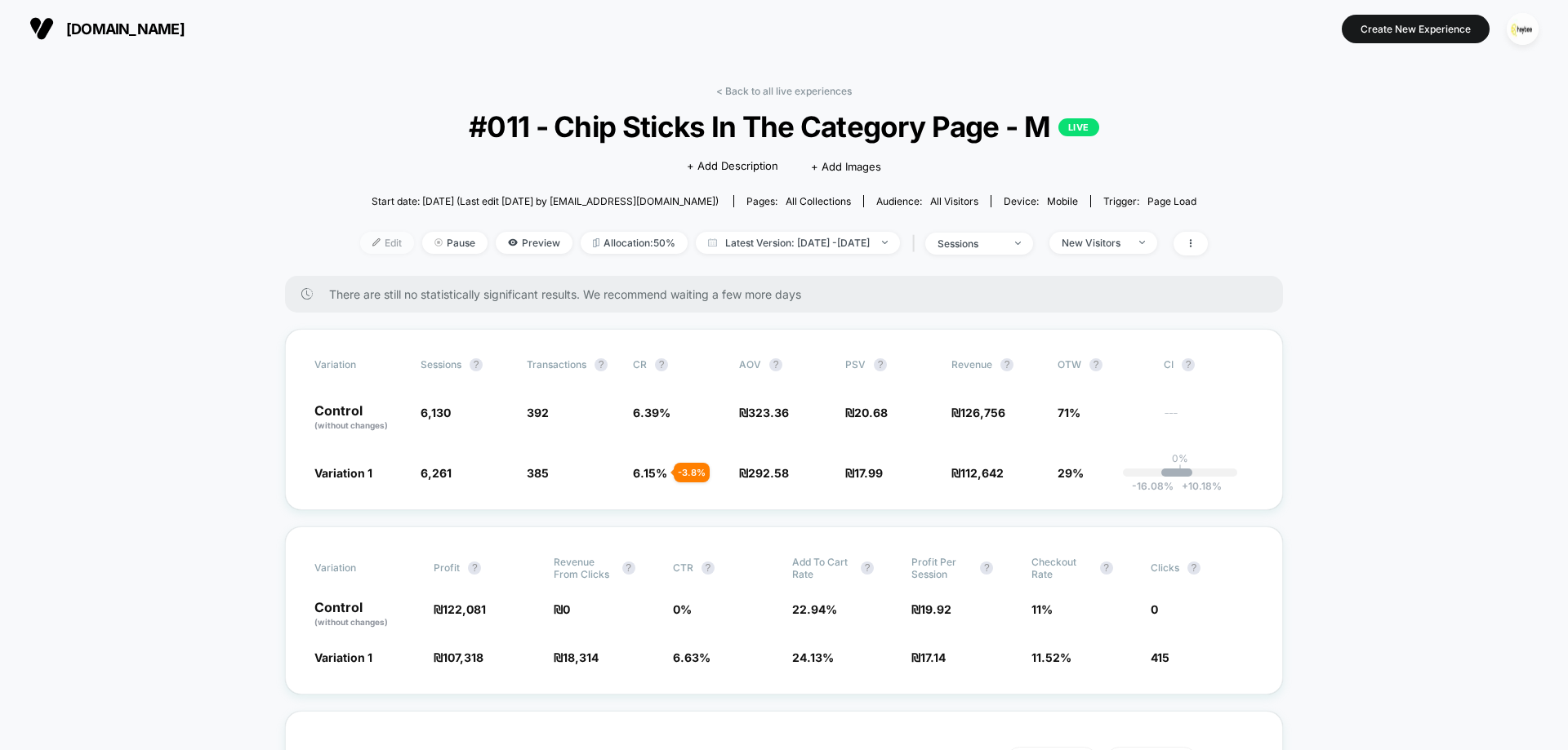
click at [360, 232] on span "Edit" at bounding box center [387, 243] width 54 height 22
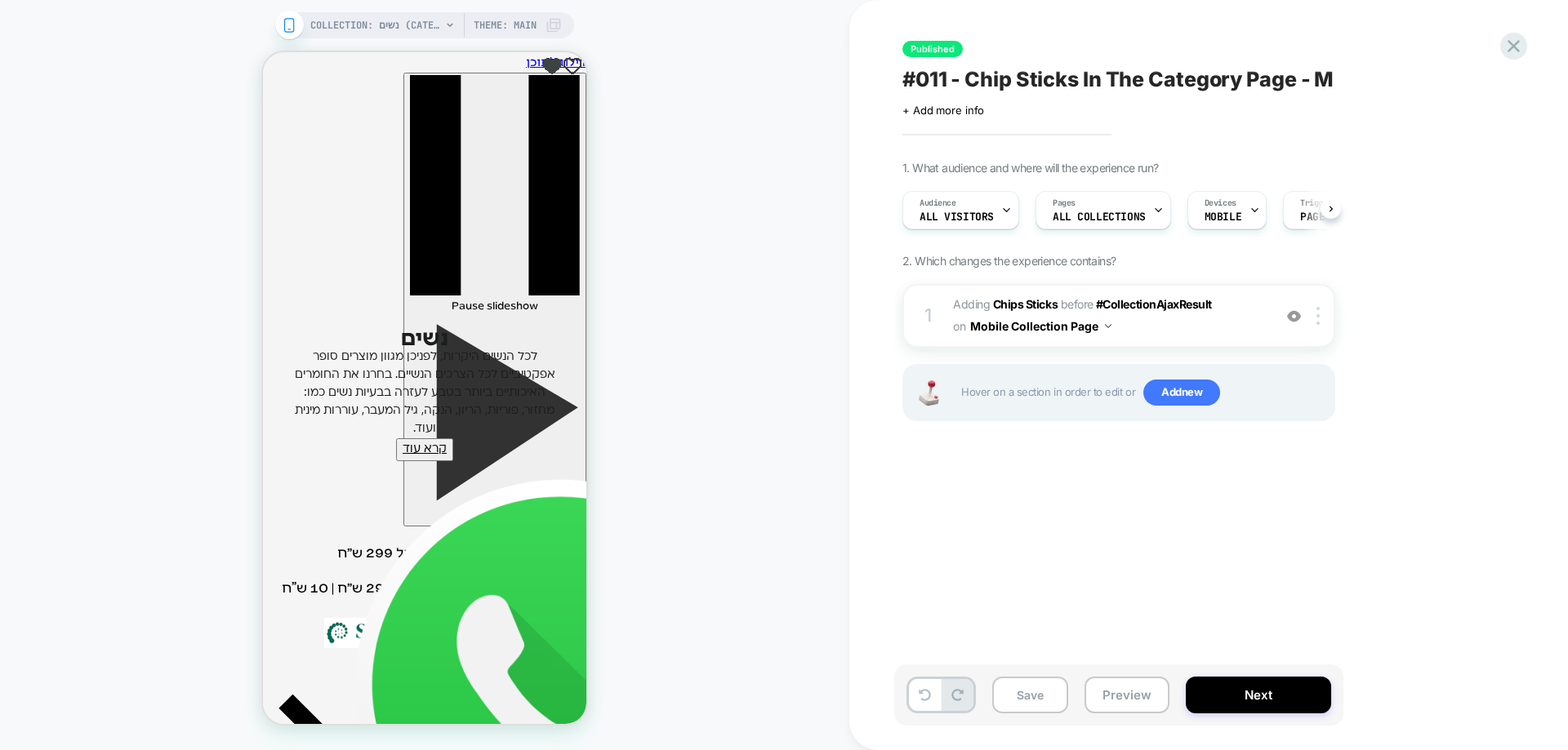
scroll to position [0, 1]
click at [1289, 316] on img at bounding box center [1295, 316] width 14 height 14
click at [1295, 318] on img at bounding box center [1295, 316] width 14 height 14
click at [1514, 44] on icon at bounding box center [1513, 46] width 22 height 22
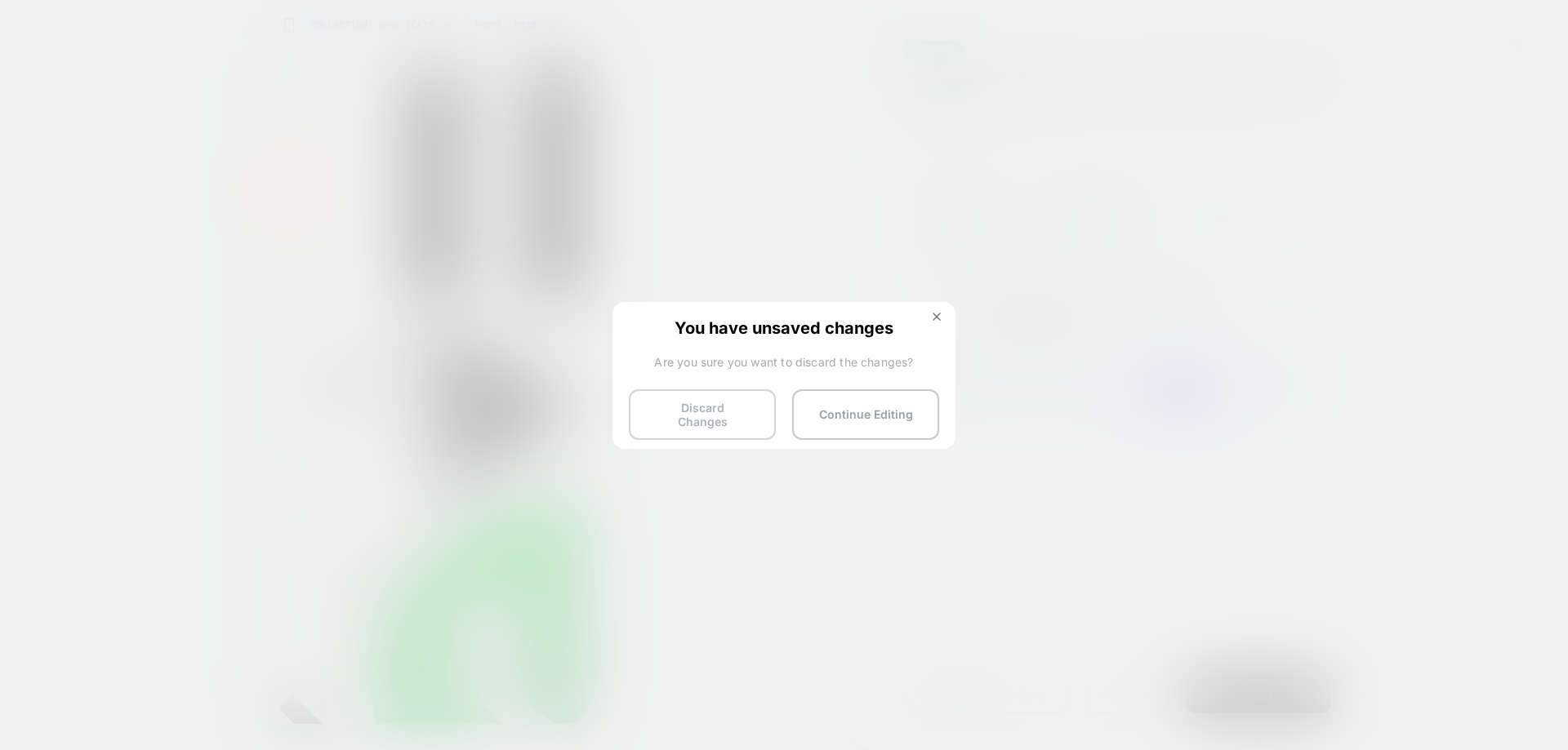
click at [690, 425] on button "Discard Changes" at bounding box center [702, 414] width 147 height 51
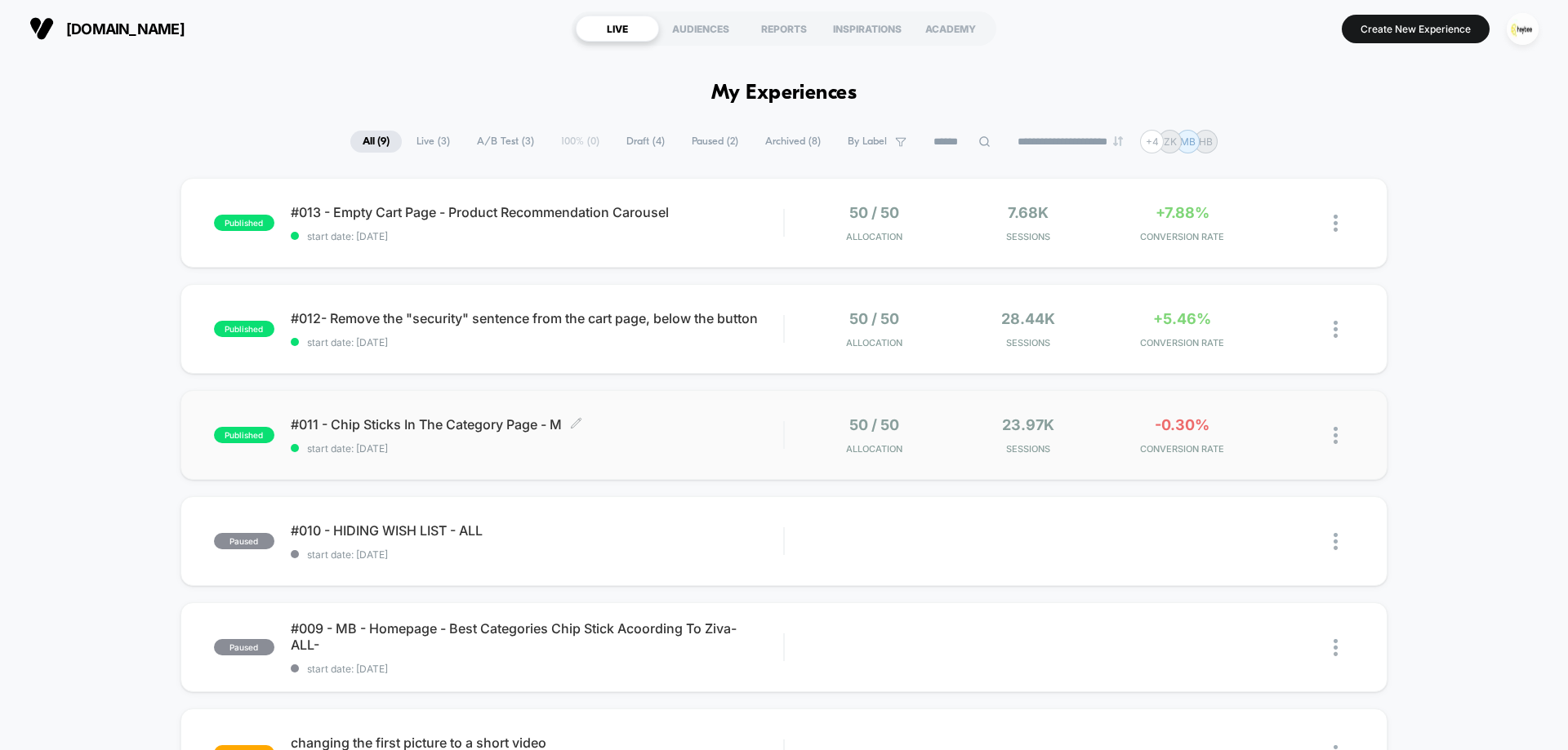
click at [506, 447] on span "start date: 27.7.2025" at bounding box center [536, 448] width 492 height 12
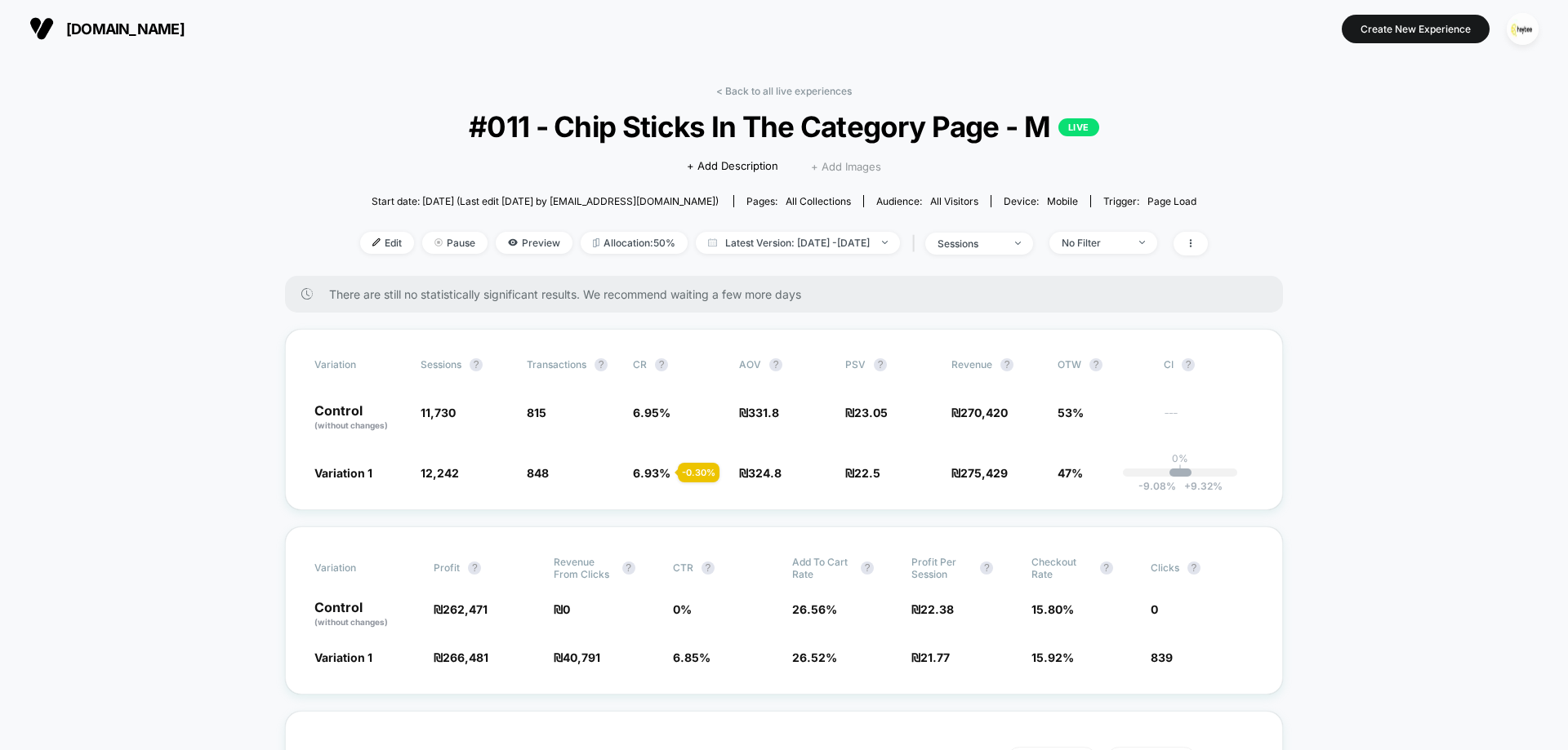
click at [846, 167] on span "+ Add Images" at bounding box center [846, 166] width 71 height 13
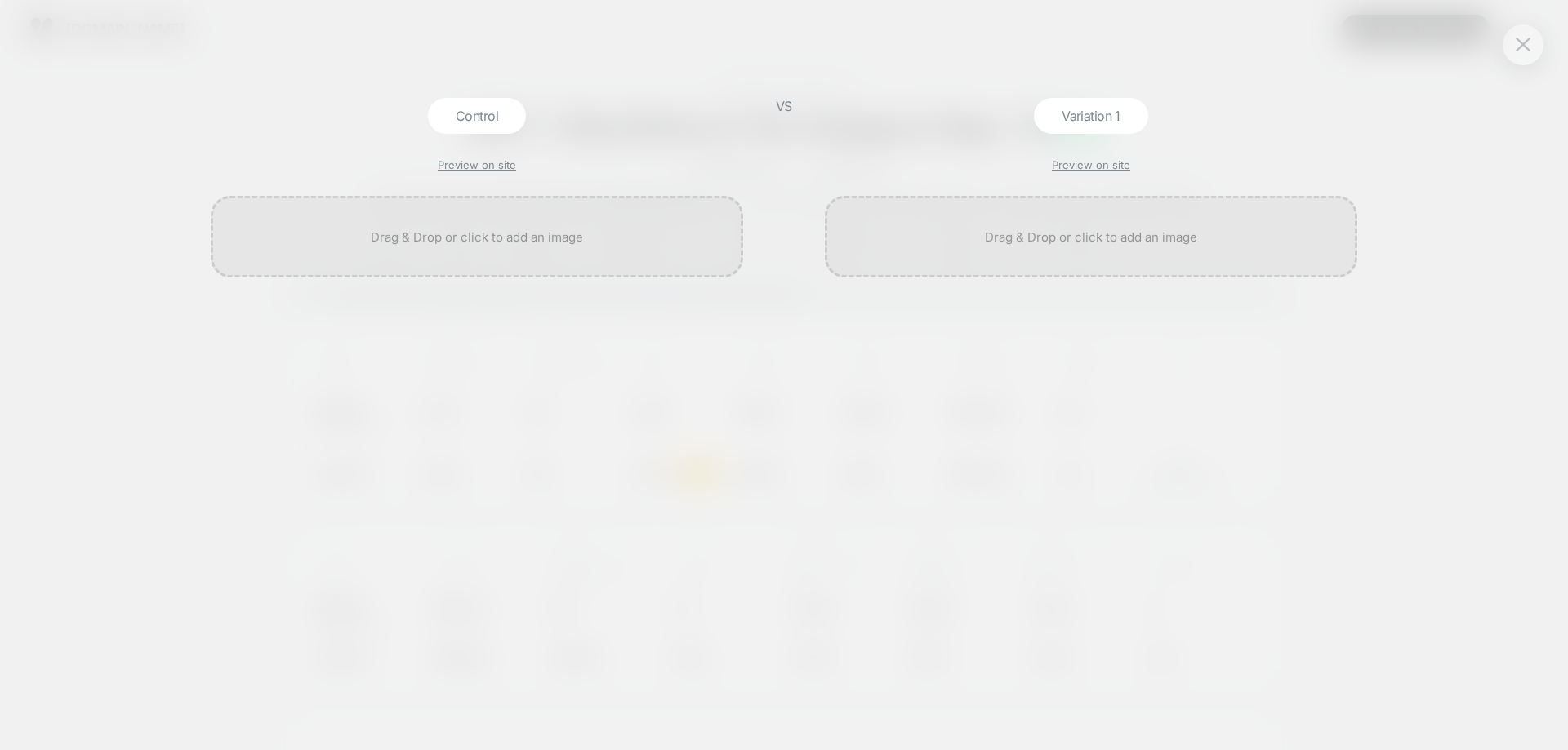
click at [563, 255] on div at bounding box center [477, 236] width 532 height 81
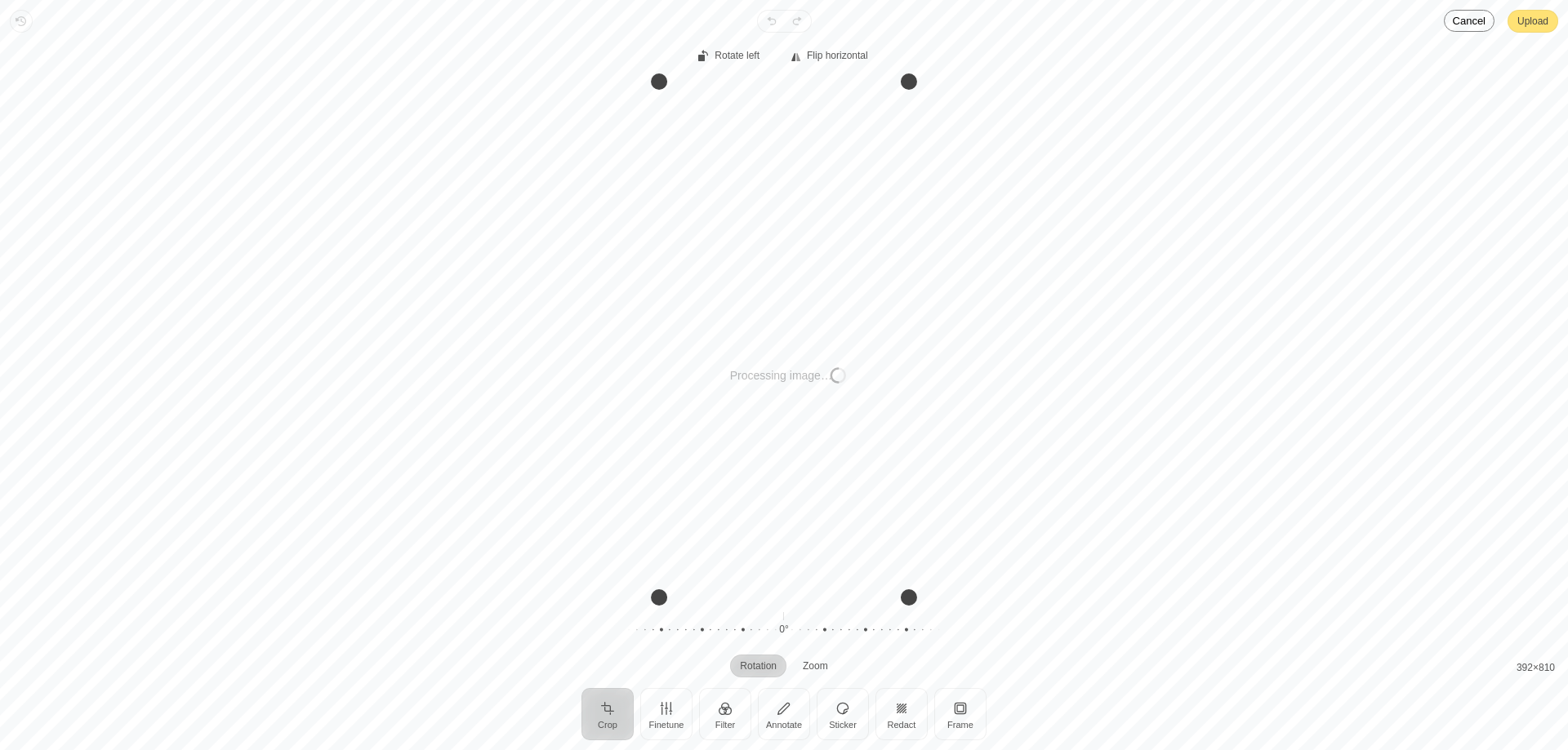
click at [1518, 21] on span "Upload" at bounding box center [1533, 21] width 31 height 20
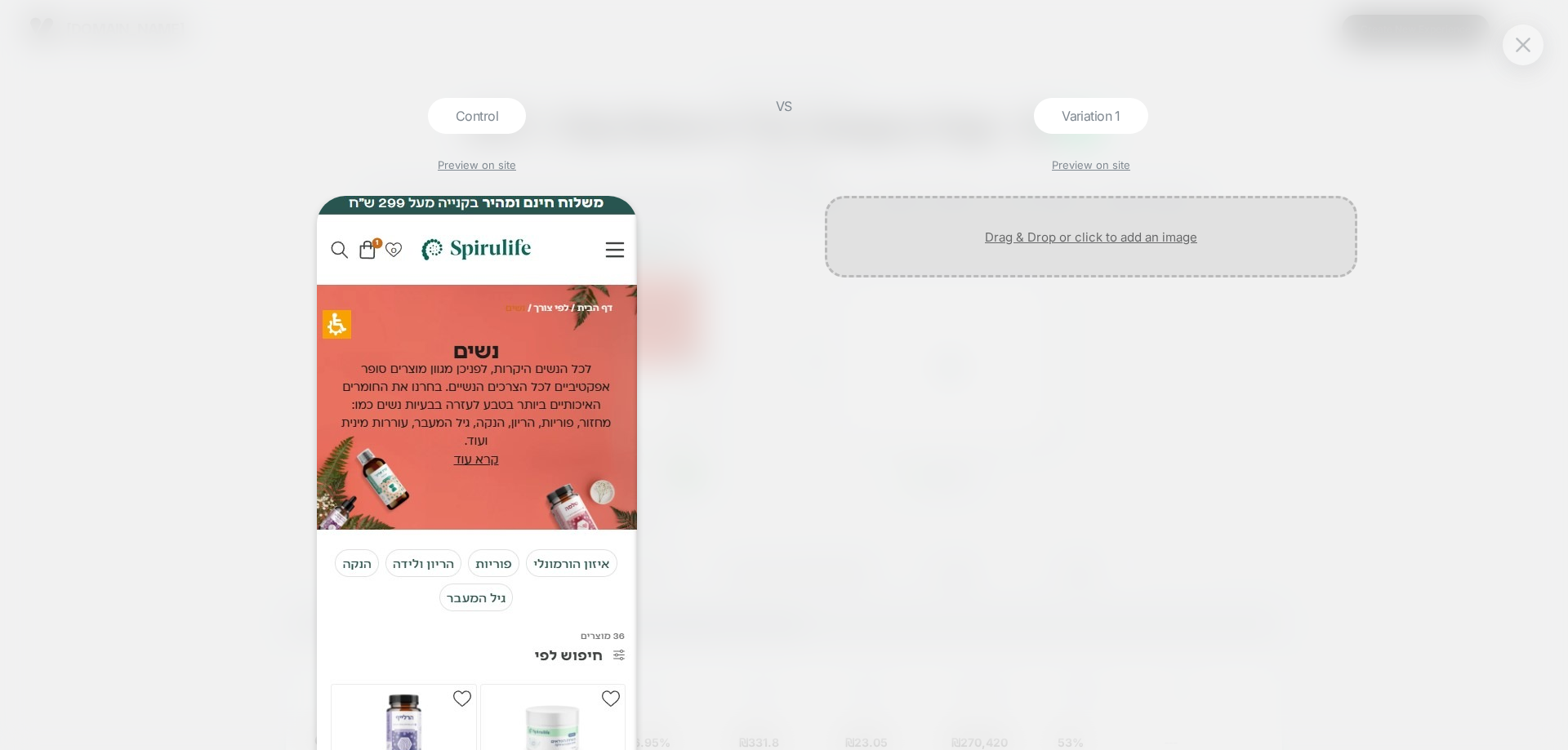
click at [1119, 231] on div at bounding box center [1091, 236] width 532 height 81
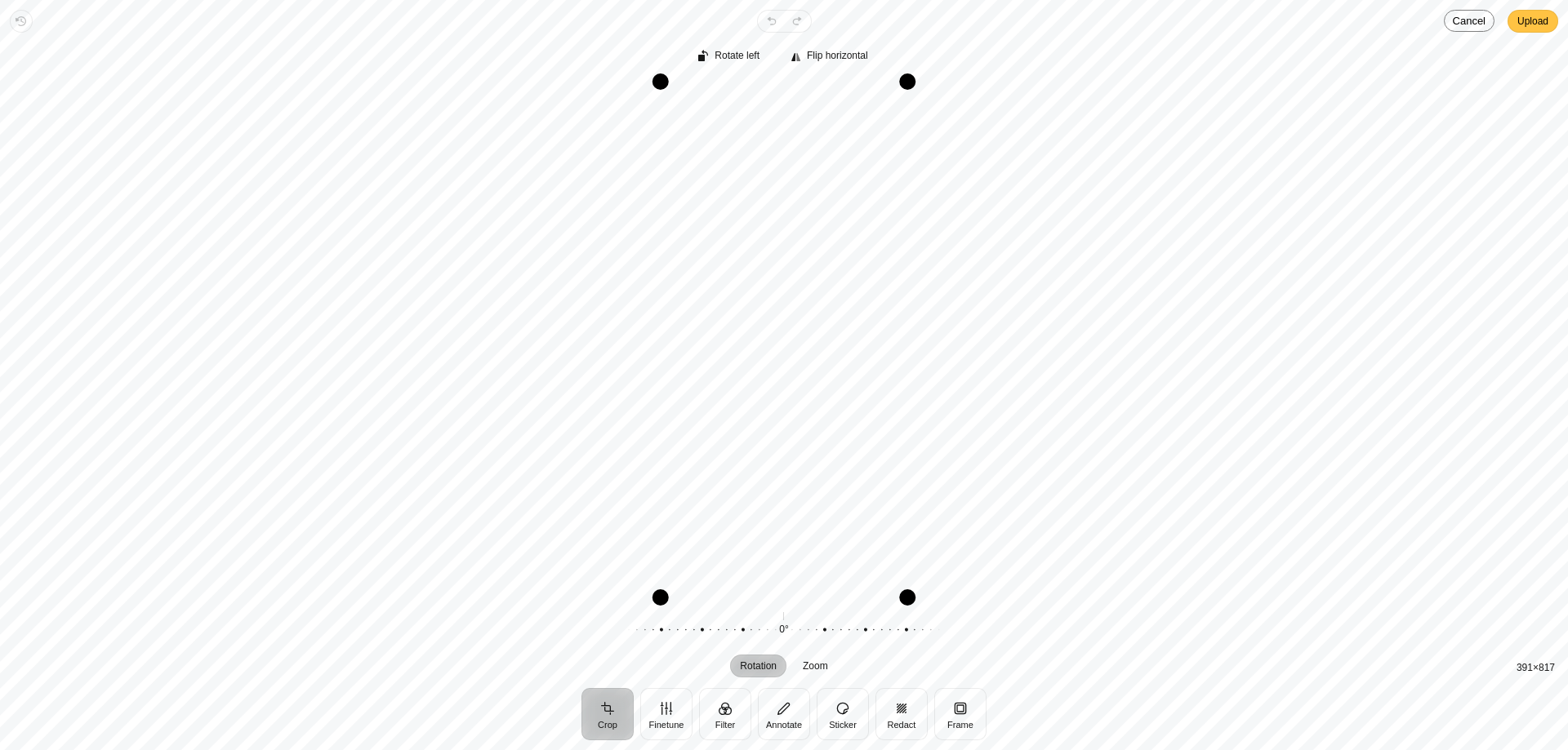
click at [1538, 23] on span "Upload" at bounding box center [1533, 21] width 31 height 20
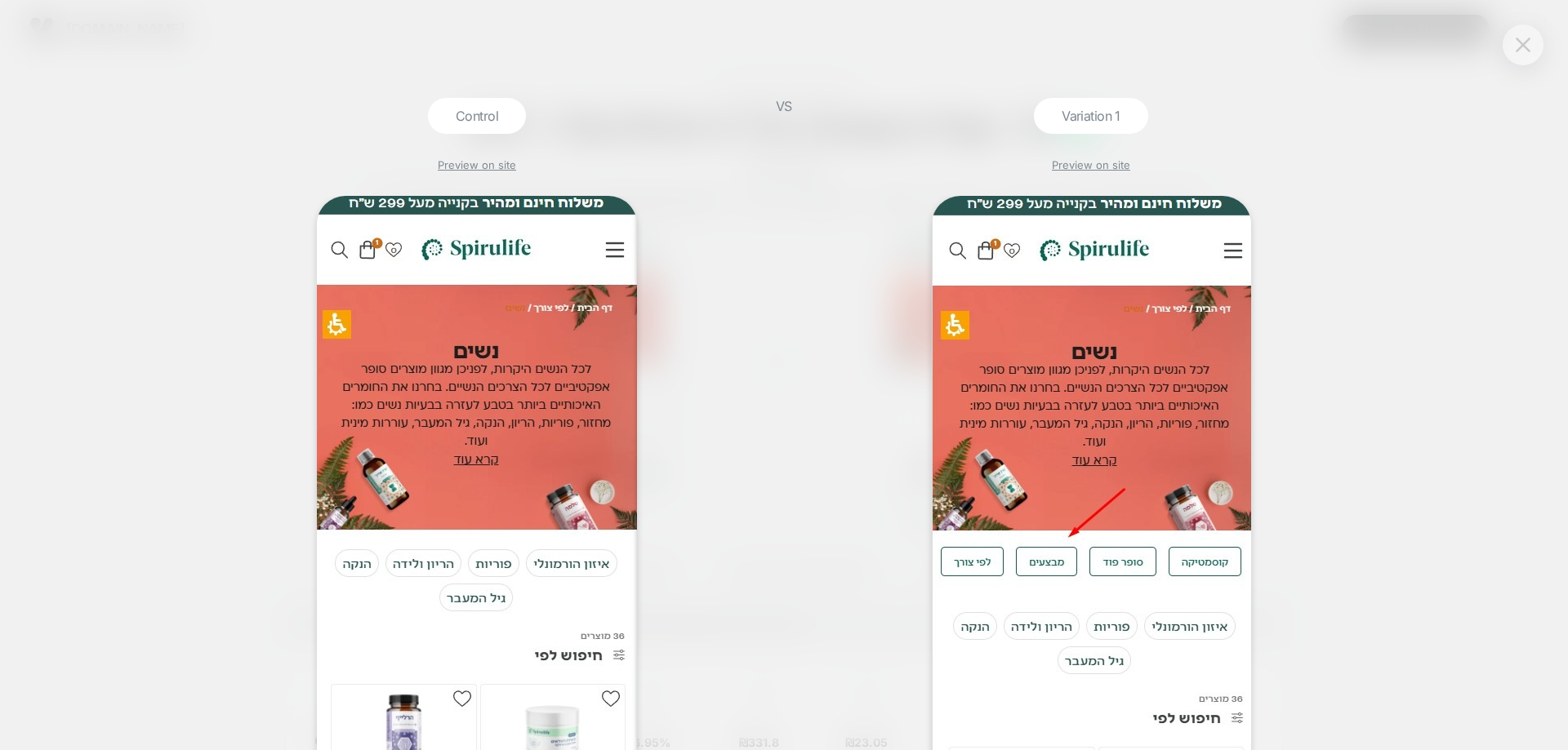
click at [1533, 44] on button at bounding box center [1522, 45] width 24 height 24
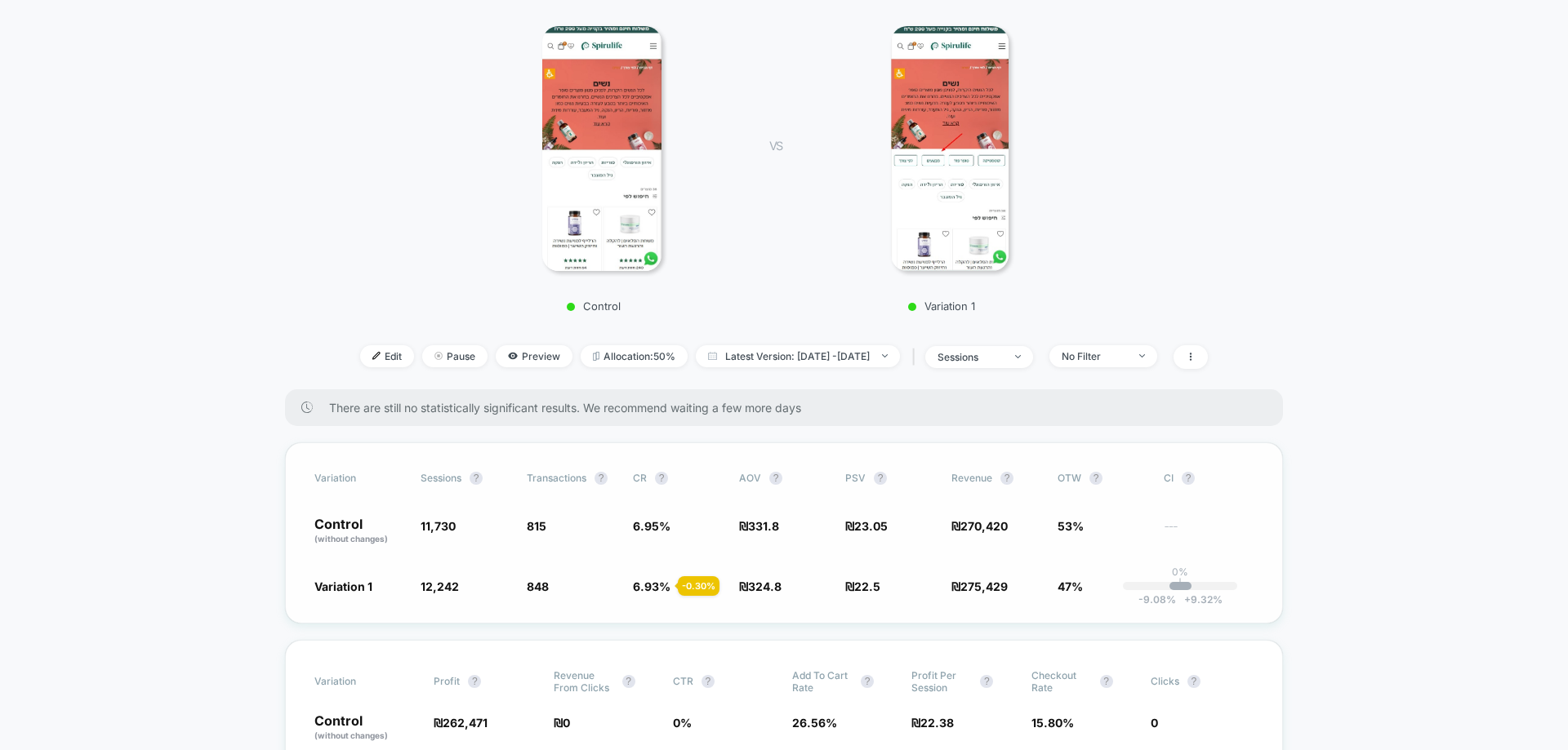
scroll to position [245, 0]
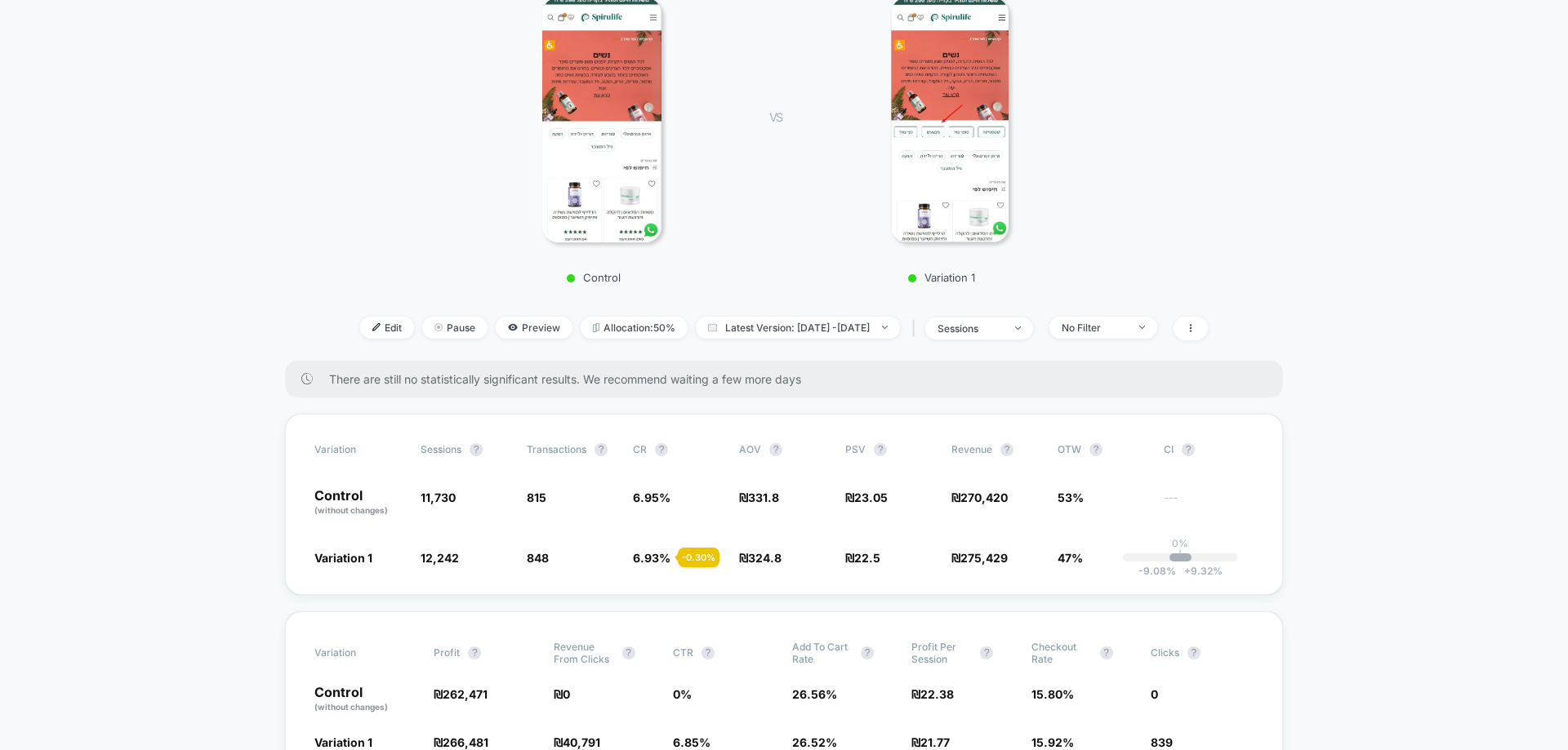
click at [442, 328] on div at bounding box center [444, 328] width 4 height 1
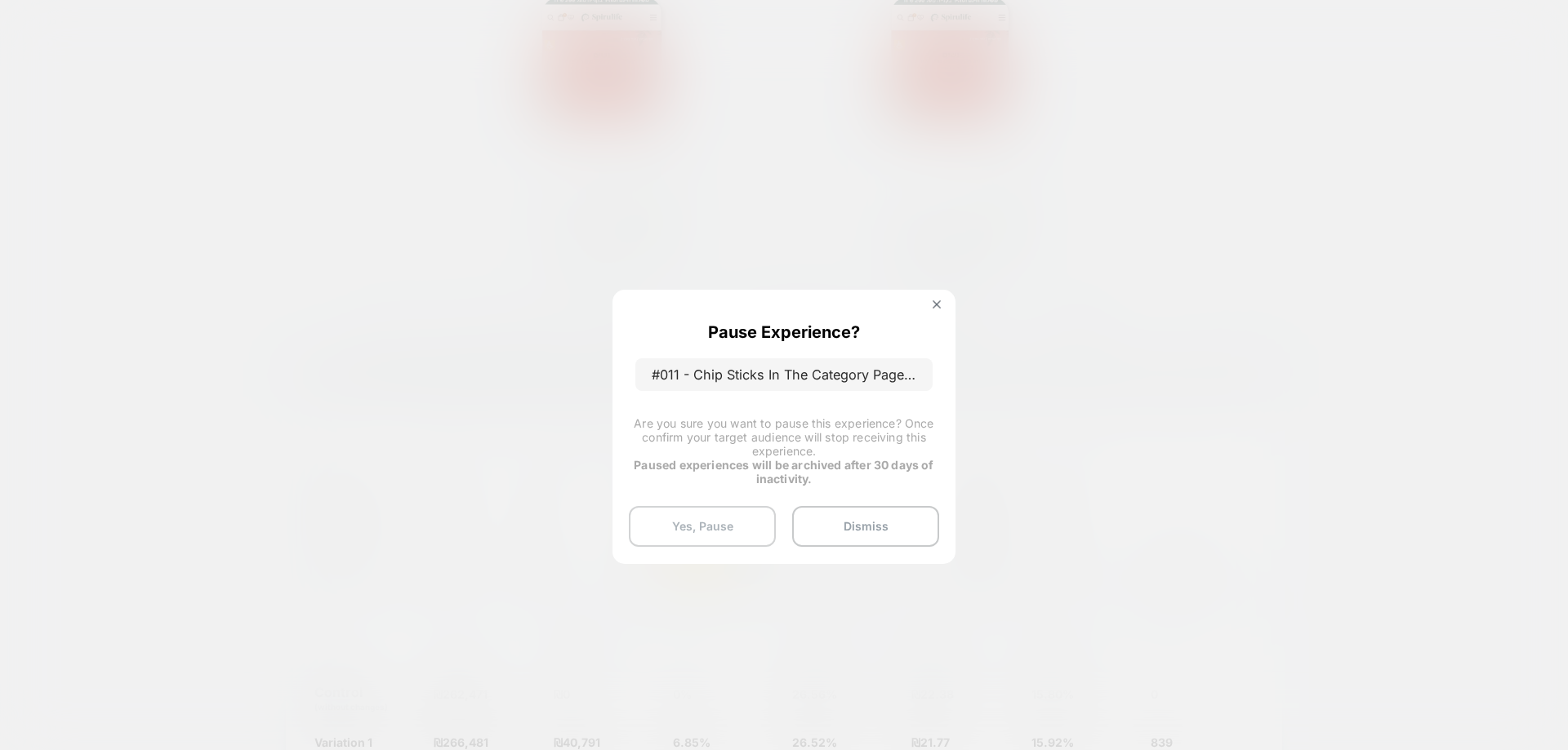
click at [730, 522] on button "Yes, Pause" at bounding box center [702, 527] width 147 height 41
click at [707, 530] on button "Yes, Pause" at bounding box center [702, 527] width 147 height 41
click at [700, 518] on button "Yes, Pause" at bounding box center [702, 527] width 147 height 41
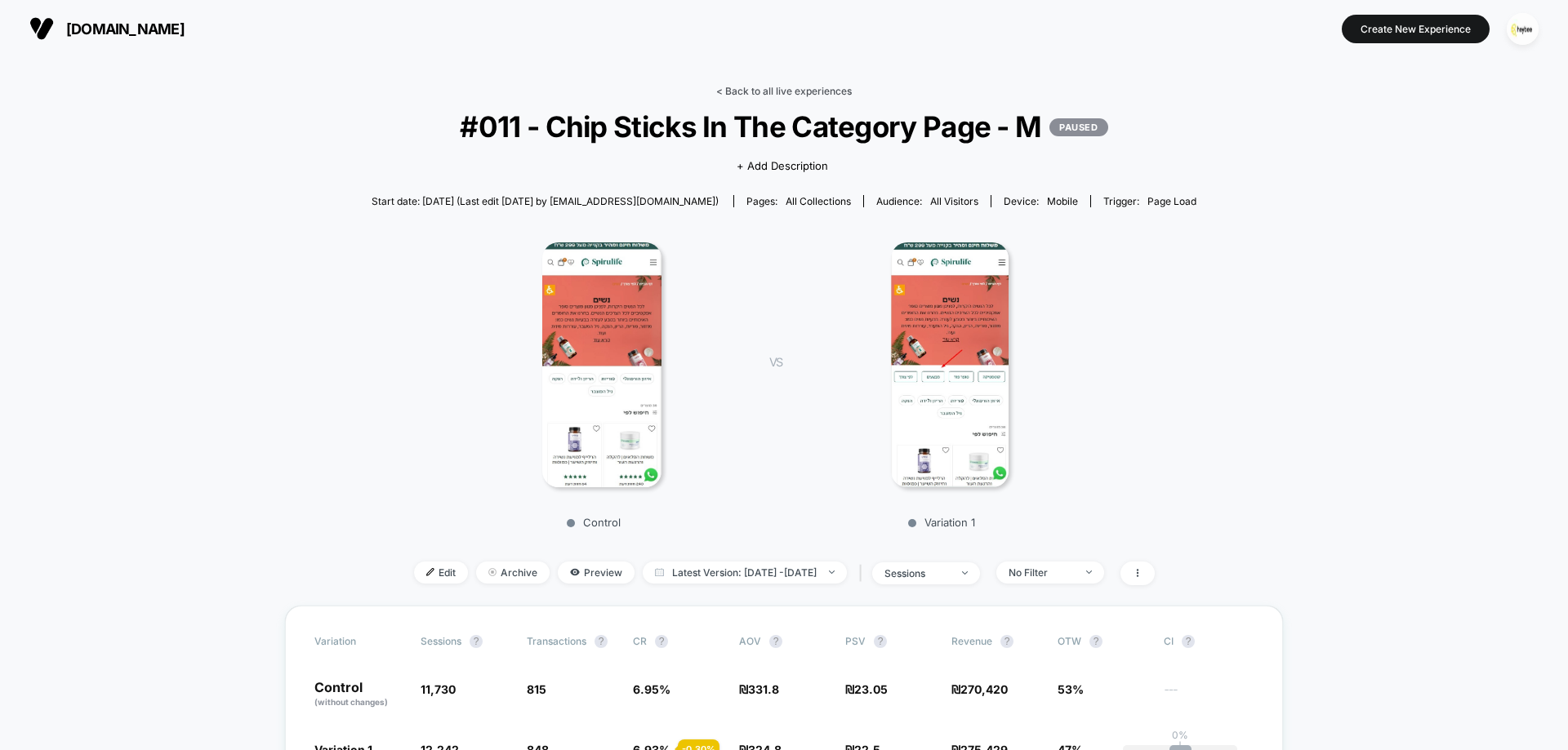
click at [763, 88] on link "< Back to all live experiences" at bounding box center [784, 91] width 136 height 12
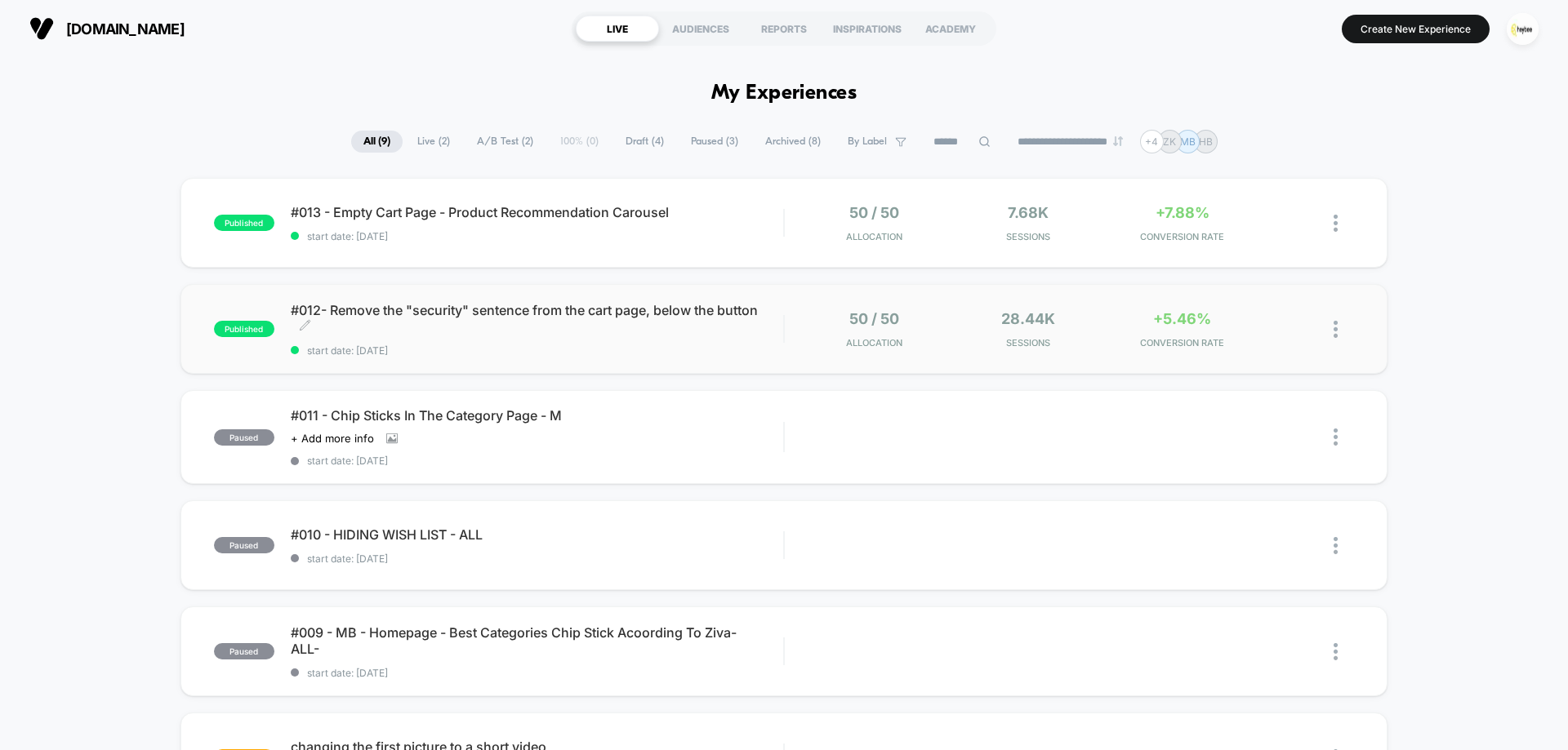
click at [671, 332] on span "#012- Remove the "security" sentence from the cart page, below the button Click…" at bounding box center [536, 318] width 492 height 33
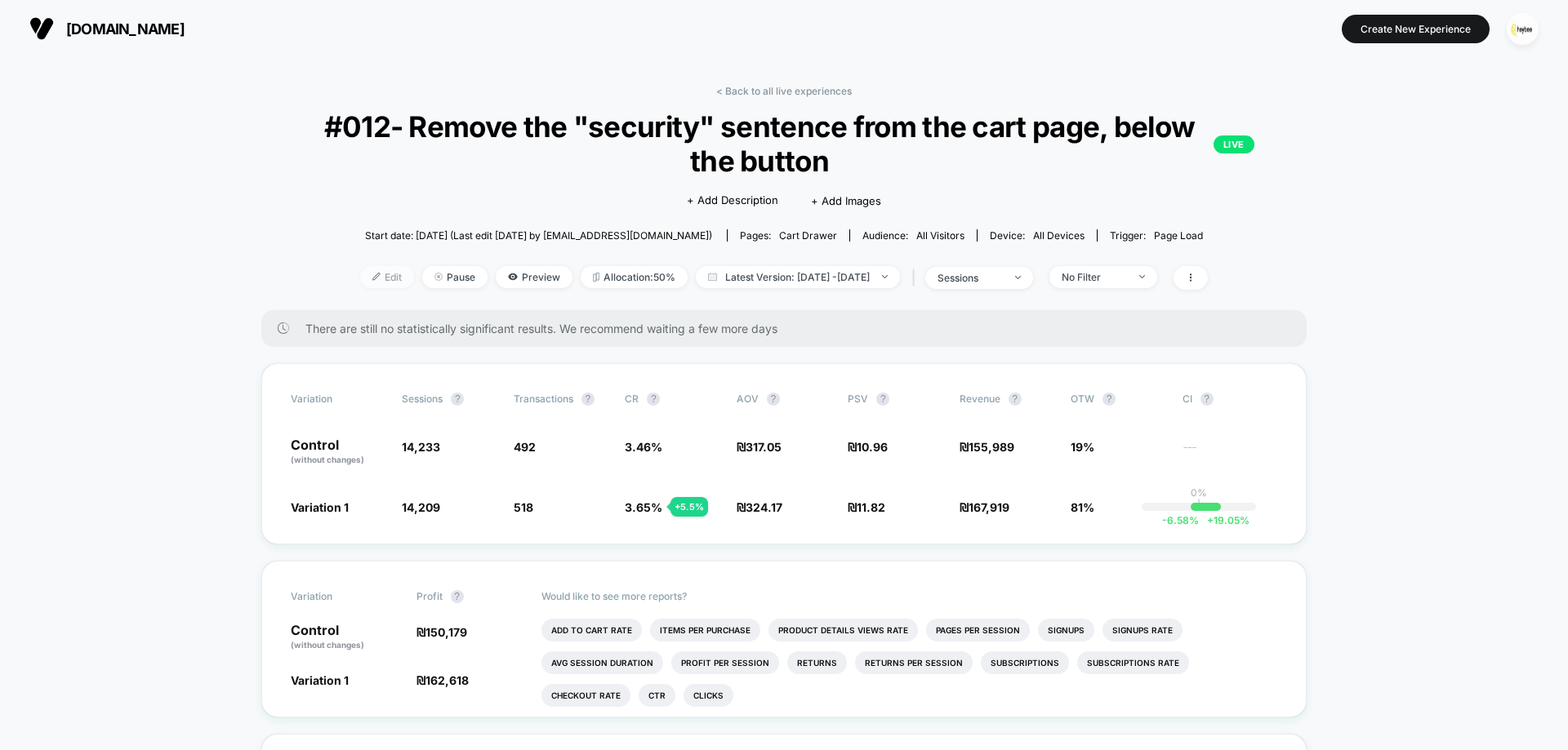
click at [360, 279] on span "Edit" at bounding box center [387, 277] width 54 height 22
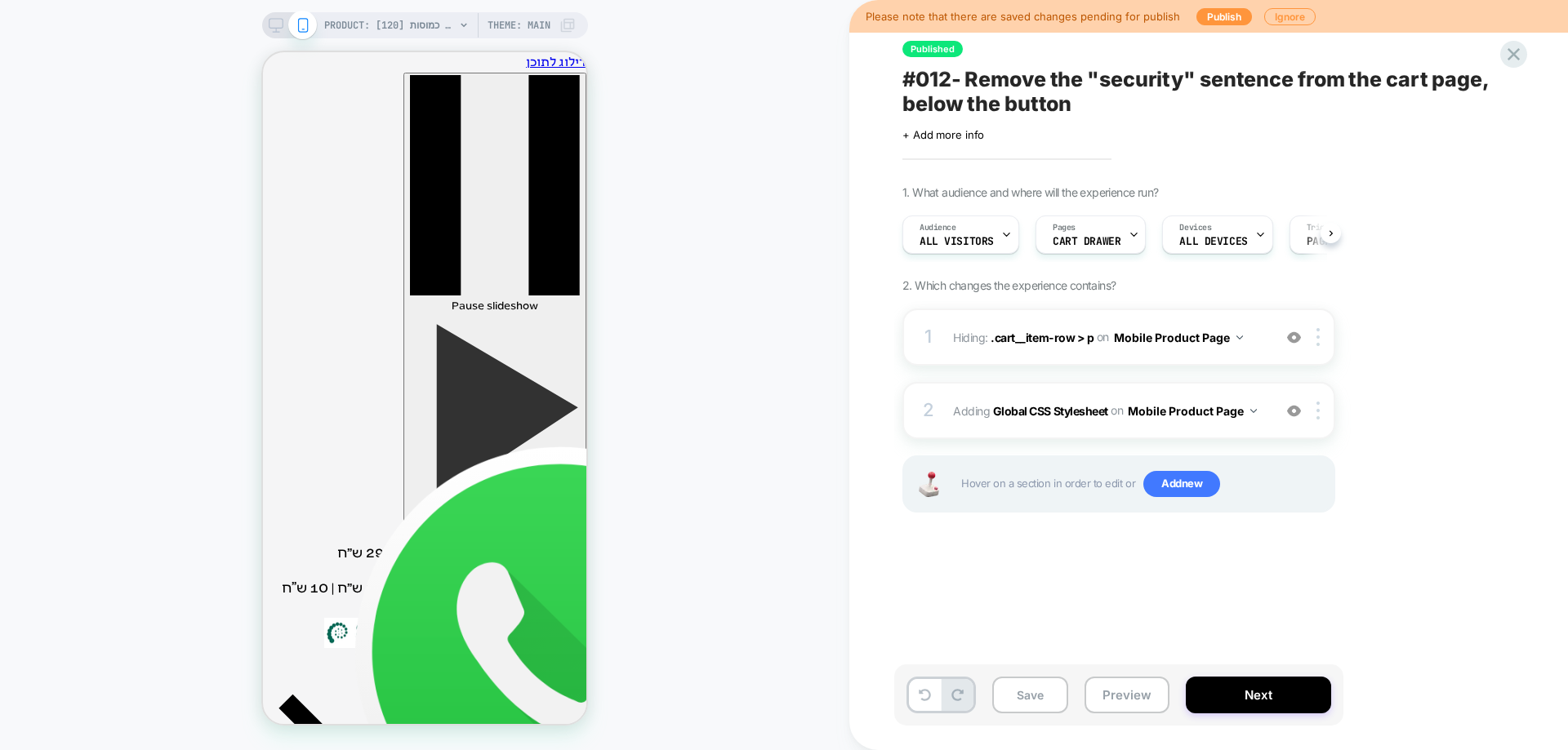
scroll to position [0, 1]
click at [1288, 340] on img at bounding box center [1295, 338] width 14 height 14
click at [1294, 413] on img at bounding box center [1295, 412] width 14 height 14
click at [1301, 340] on div at bounding box center [1294, 338] width 27 height 18
click at [1301, 422] on div "2 Adding Global CSS Stylesheet on Mobile Product Page Copy to Desktop Target Al…" at bounding box center [1119, 411] width 433 height 57
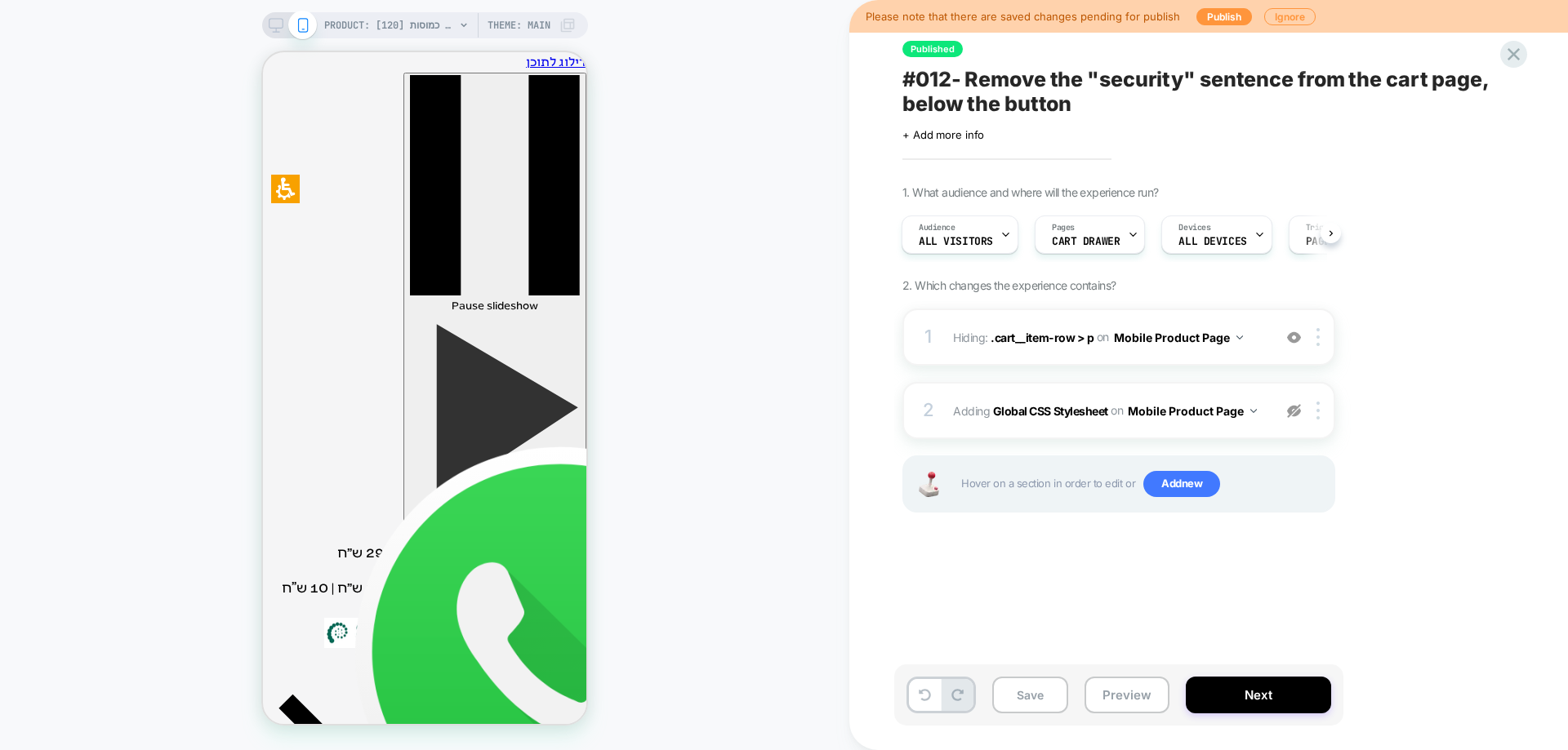
click at [1304, 413] on div at bounding box center [1294, 411] width 27 height 18
click at [1510, 54] on icon at bounding box center [1513, 54] width 22 height 22
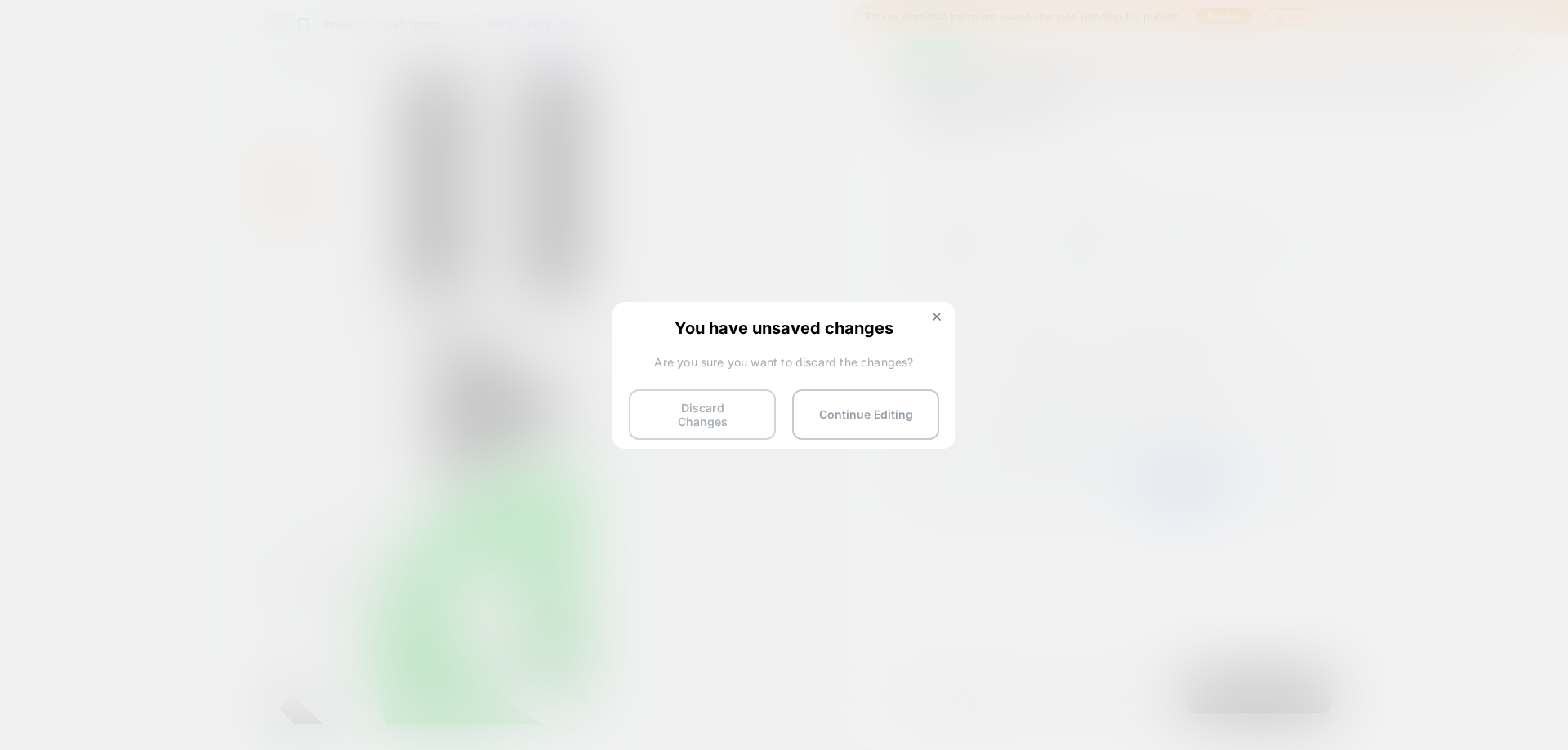
click at [692, 404] on button "Discard Changes" at bounding box center [702, 414] width 147 height 51
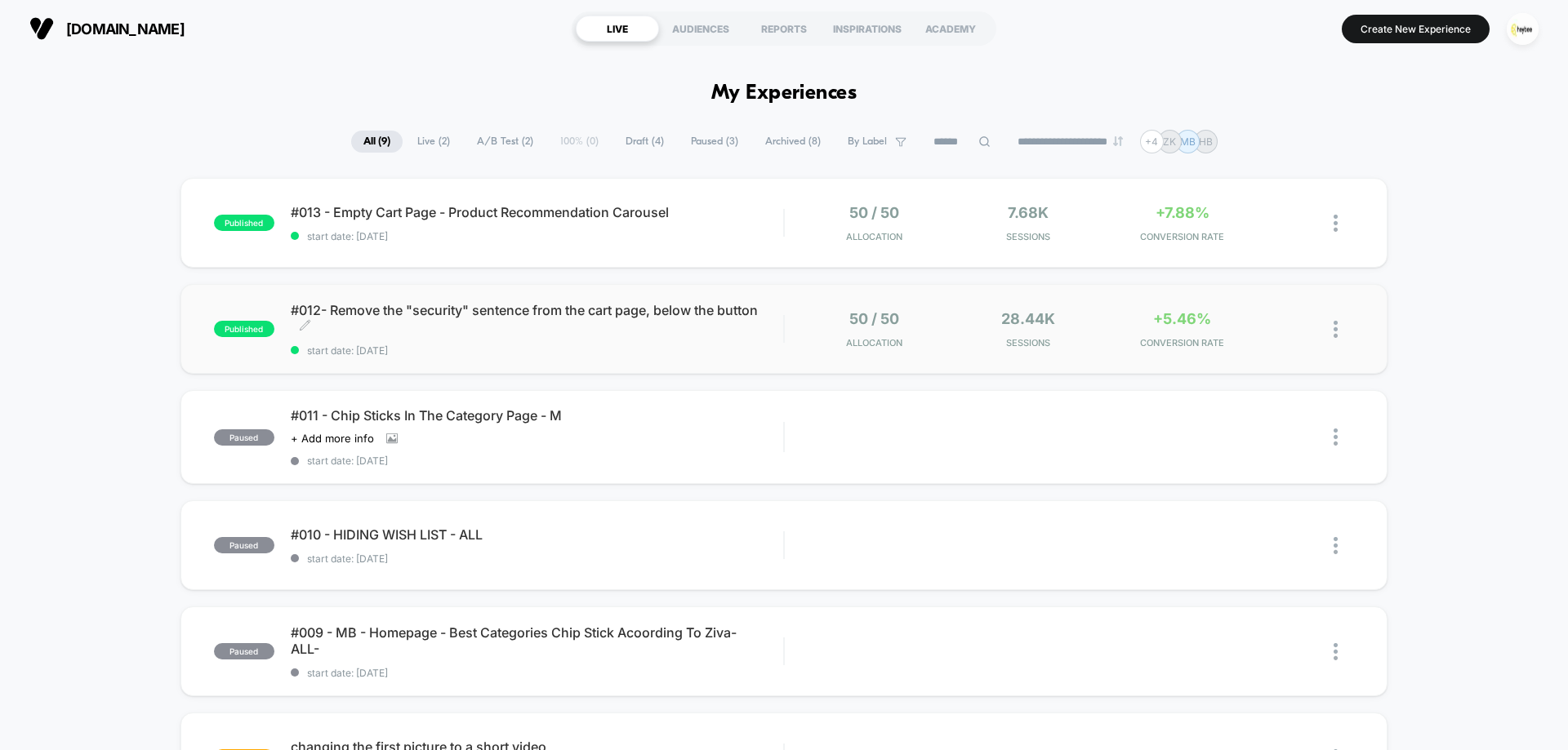
click at [683, 334] on span "#012- Remove the "security" sentence from the cart page, below the button Click…" at bounding box center [536, 318] width 492 height 33
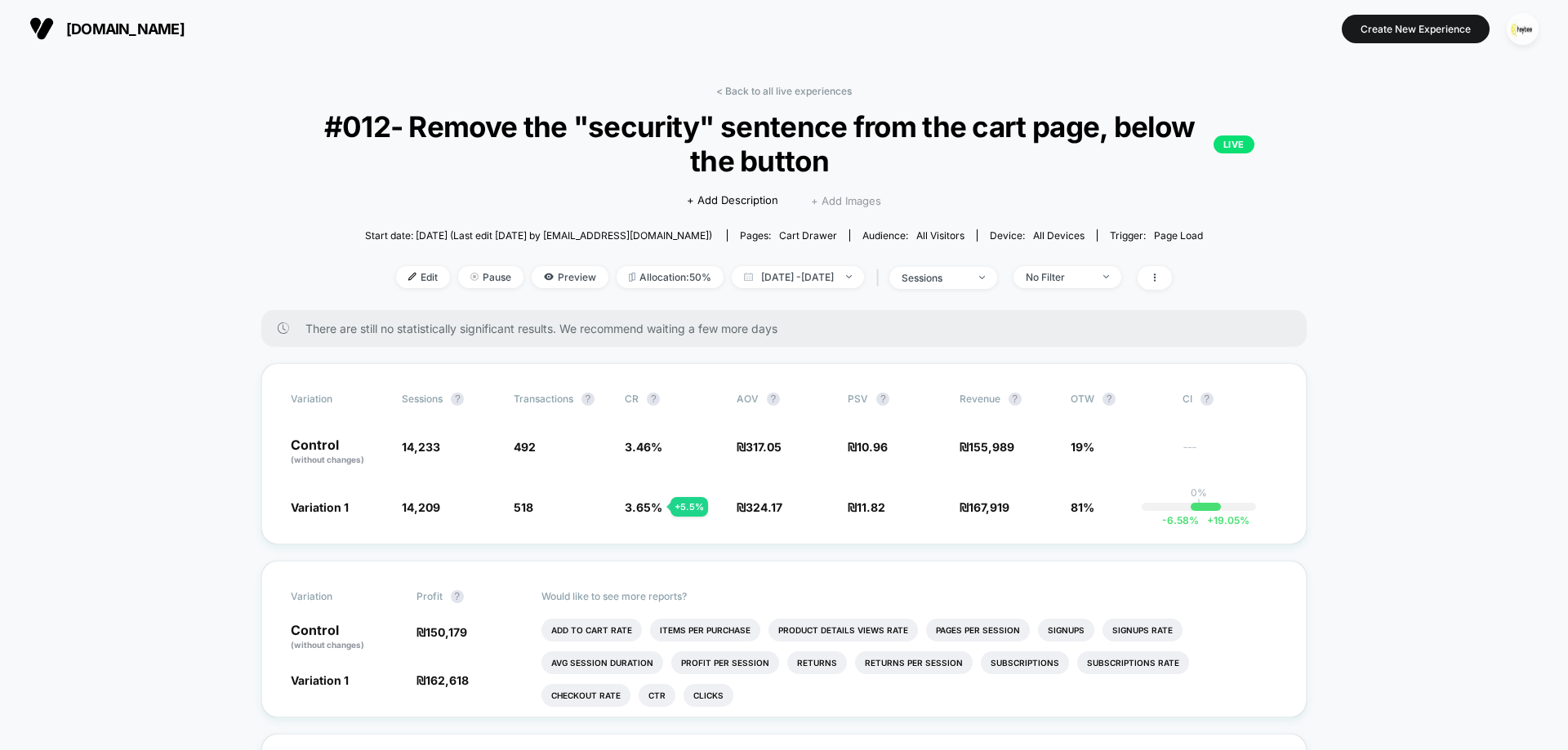
click at [838, 202] on span "+ Add Images" at bounding box center [846, 201] width 71 height 13
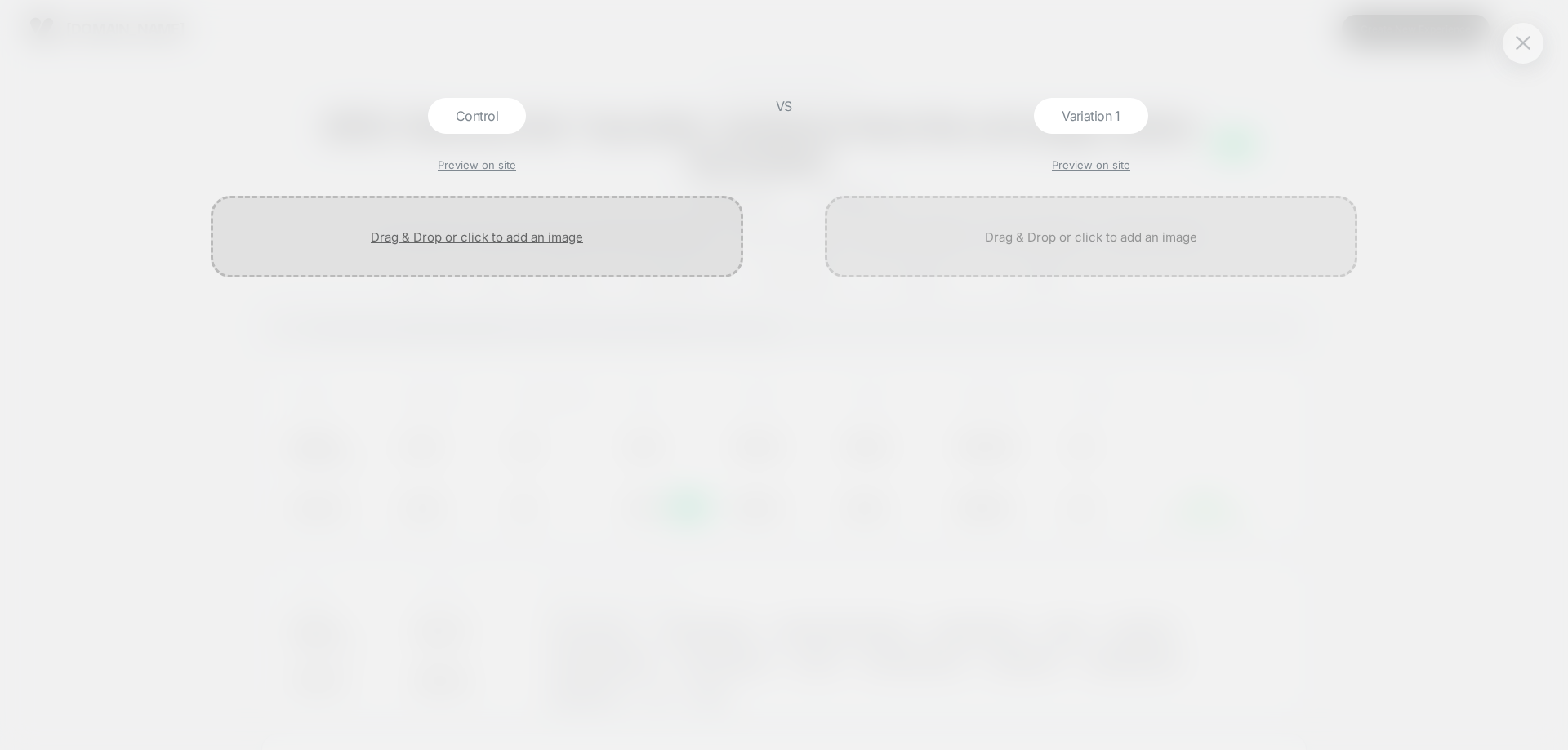
drag, startPoint x: 564, startPoint y: 214, endPoint x: 561, endPoint y: 222, distance: 8.5
click at [563, 219] on div at bounding box center [477, 236] width 532 height 81
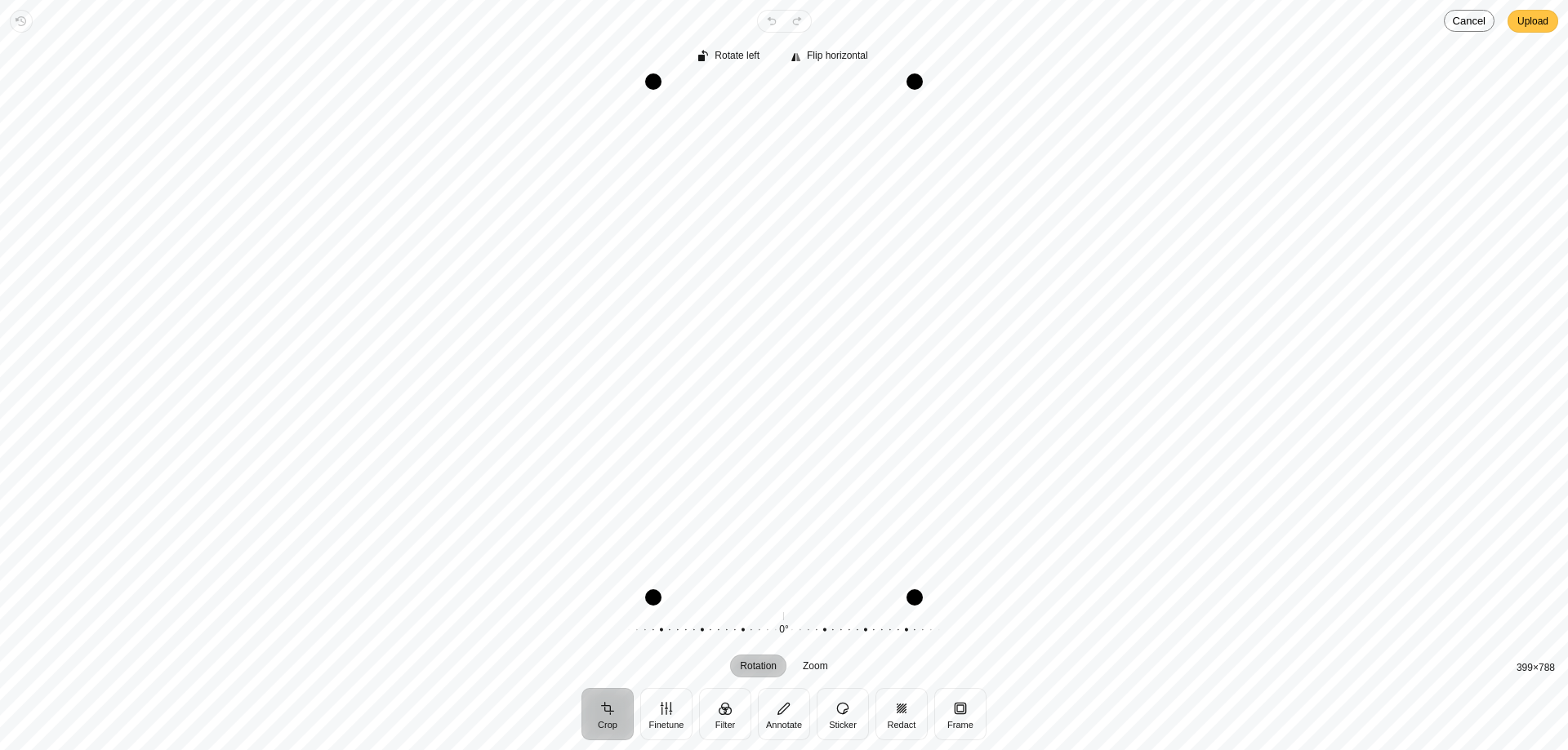
click at [1532, 22] on span "Upload" at bounding box center [1533, 21] width 31 height 20
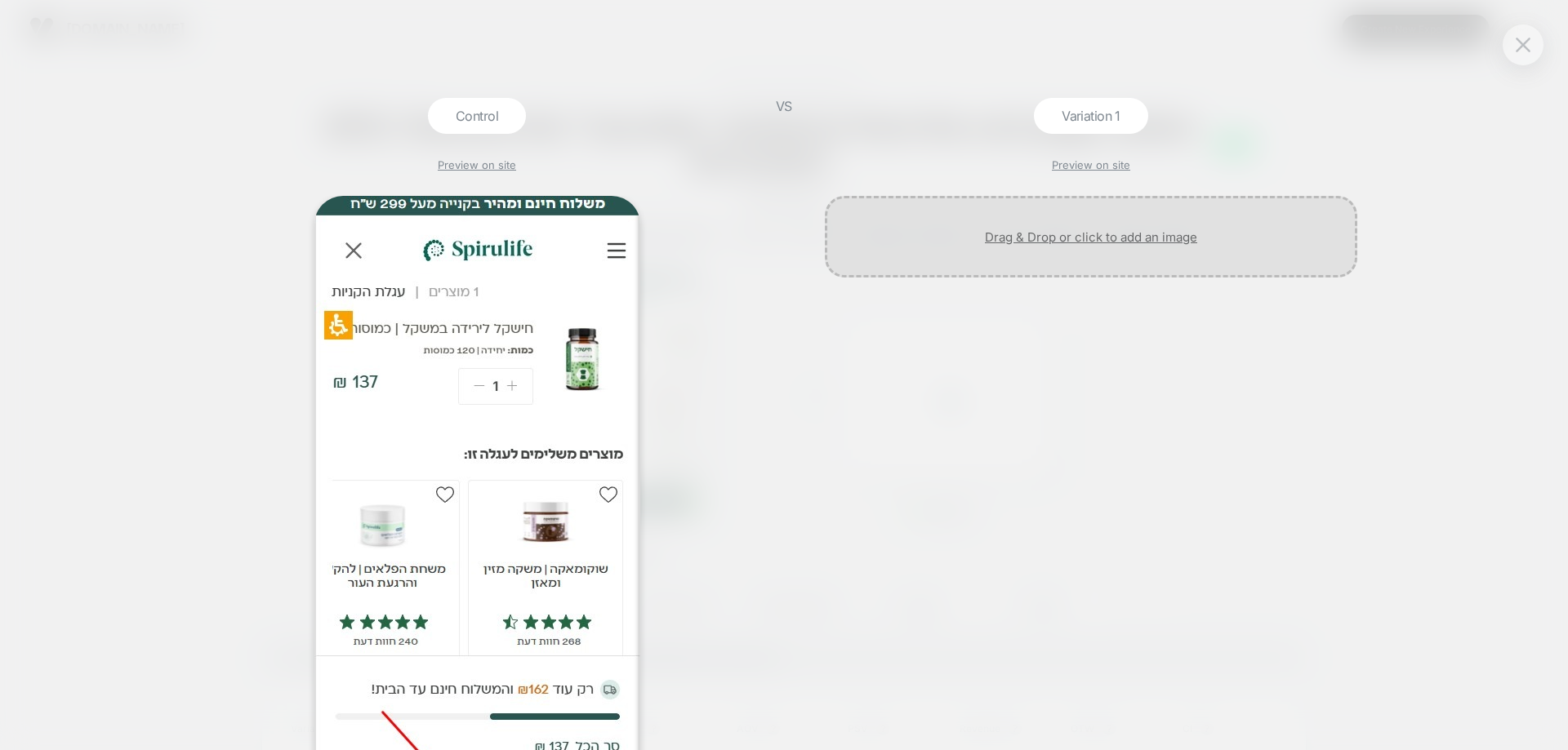
click at [1075, 248] on div at bounding box center [1091, 236] width 532 height 81
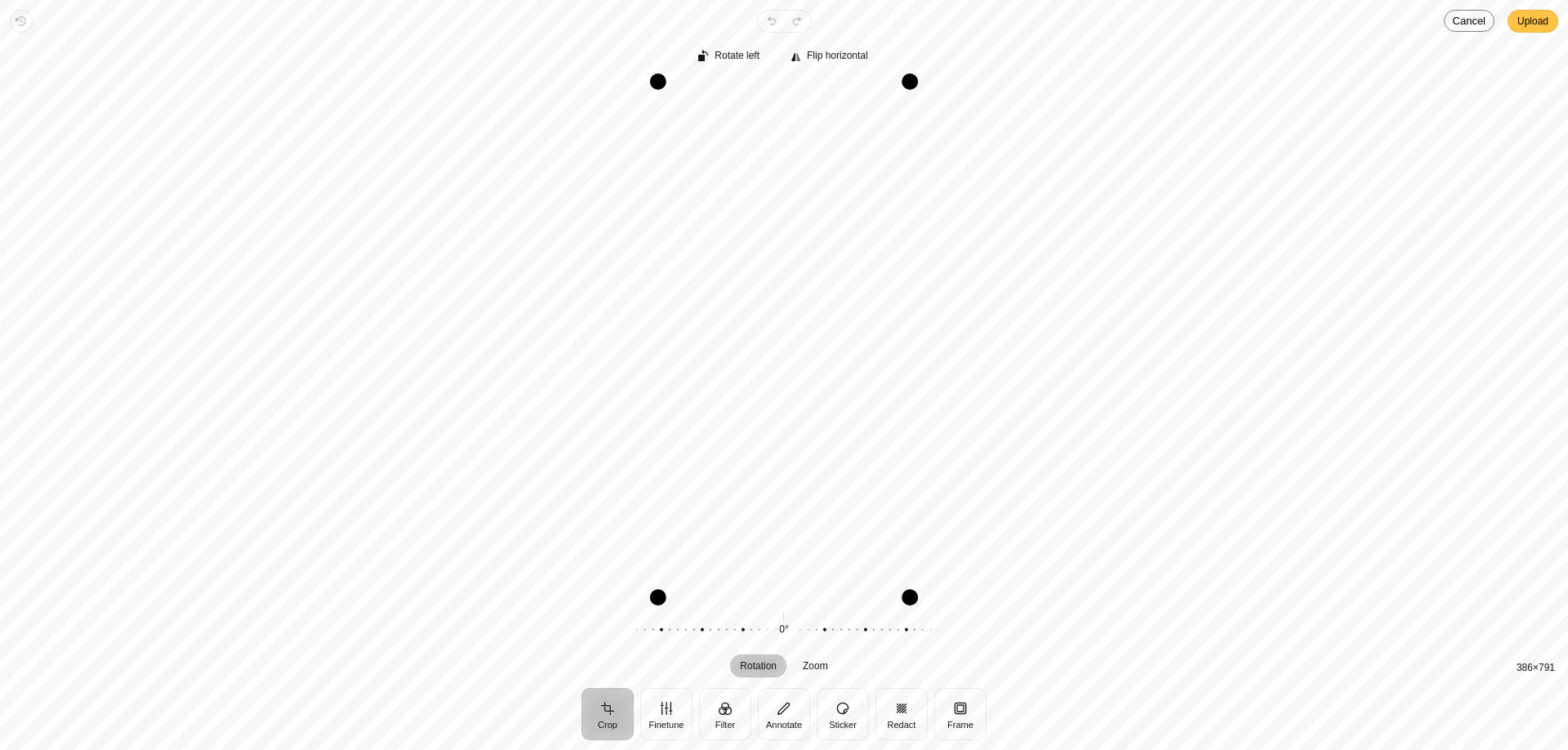
click at [1525, 13] on span "Upload" at bounding box center [1533, 21] width 31 height 20
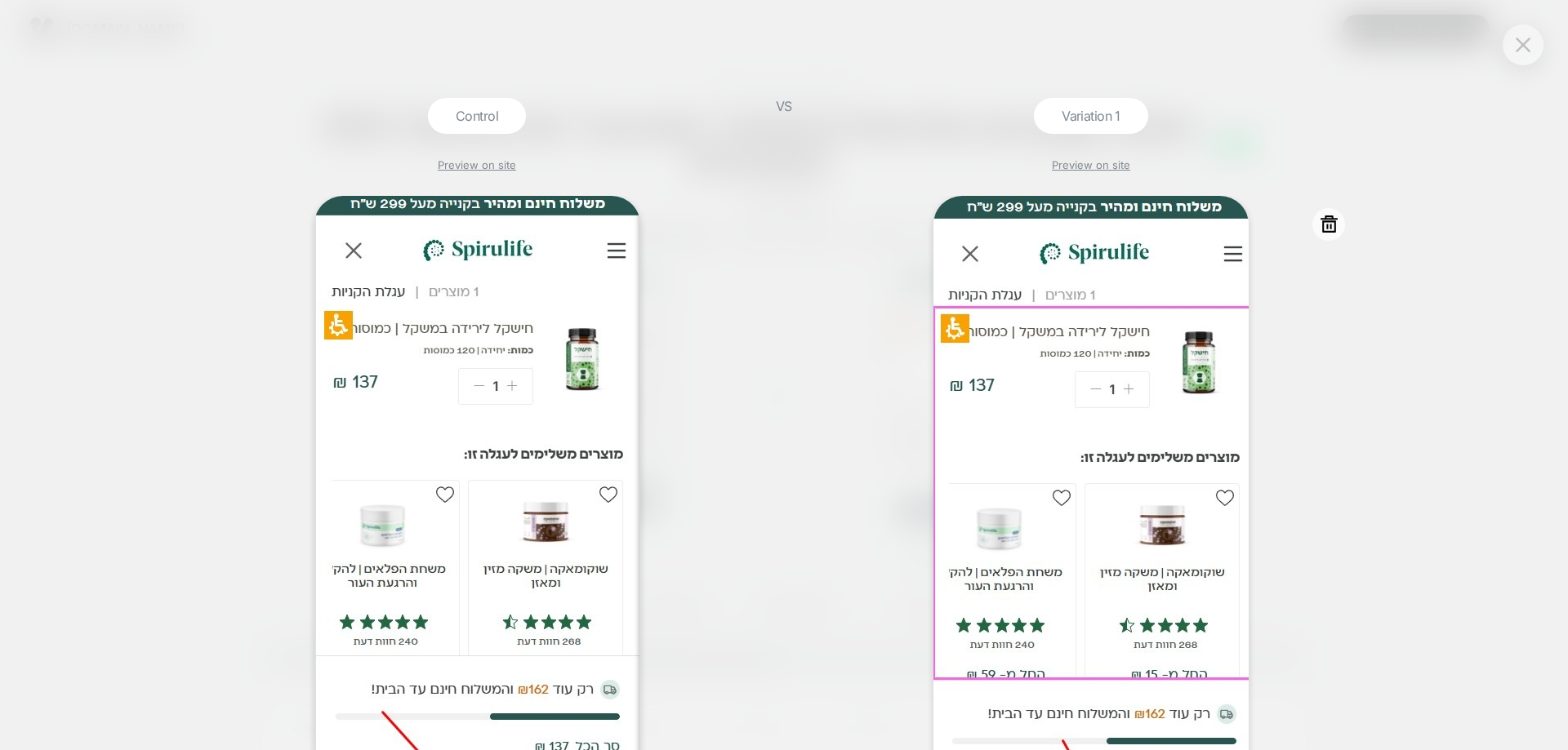
click at [1099, 299] on img at bounding box center [1091, 518] width 315 height 646
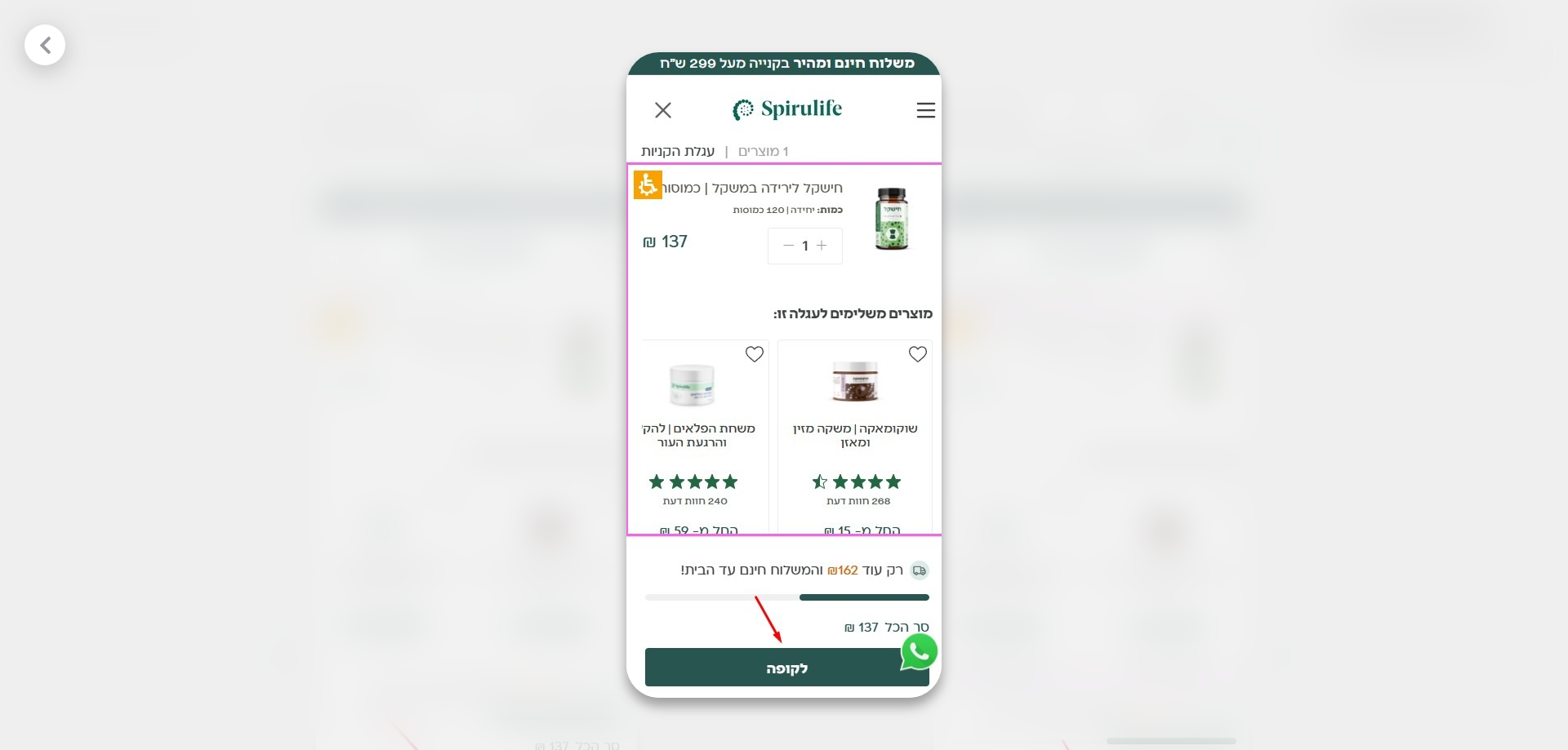
click at [471, 150] on div at bounding box center [784, 375] width 1568 height 750
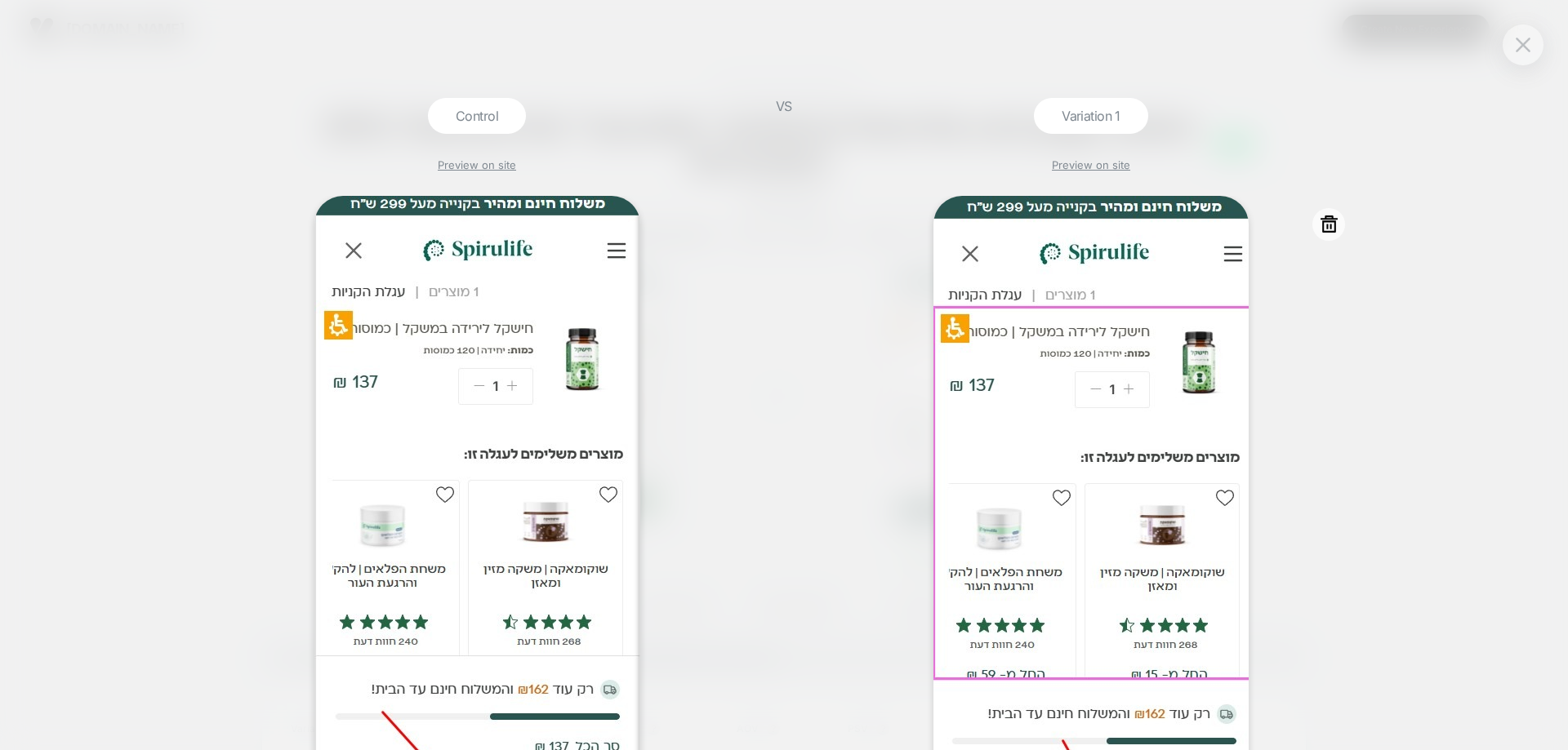
click at [1336, 233] on icon at bounding box center [1329, 224] width 21 height 21
click at [1335, 227] on icon at bounding box center [1329, 223] width 17 height 17
click at [1265, 329] on button "Discard" at bounding box center [1284, 322] width 81 height 25
click at [1550, 42] on div "Control Preview on site VS Variation 1 Preview on site" at bounding box center [784, 375] width 1568 height 750
click at [1530, 54] on button at bounding box center [1522, 45] width 24 height 24
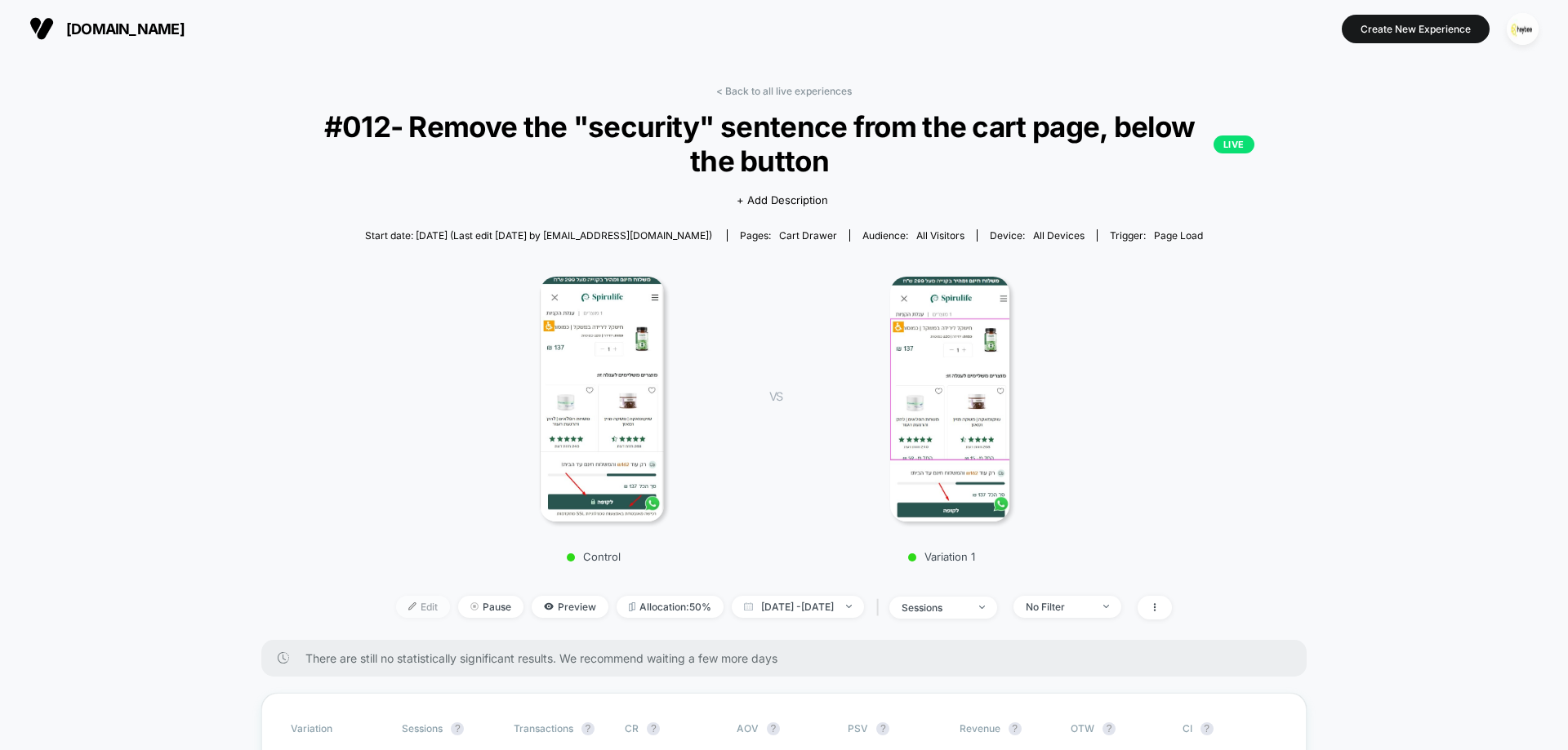
click at [400, 616] on span "Edit" at bounding box center [423, 606] width 54 height 22
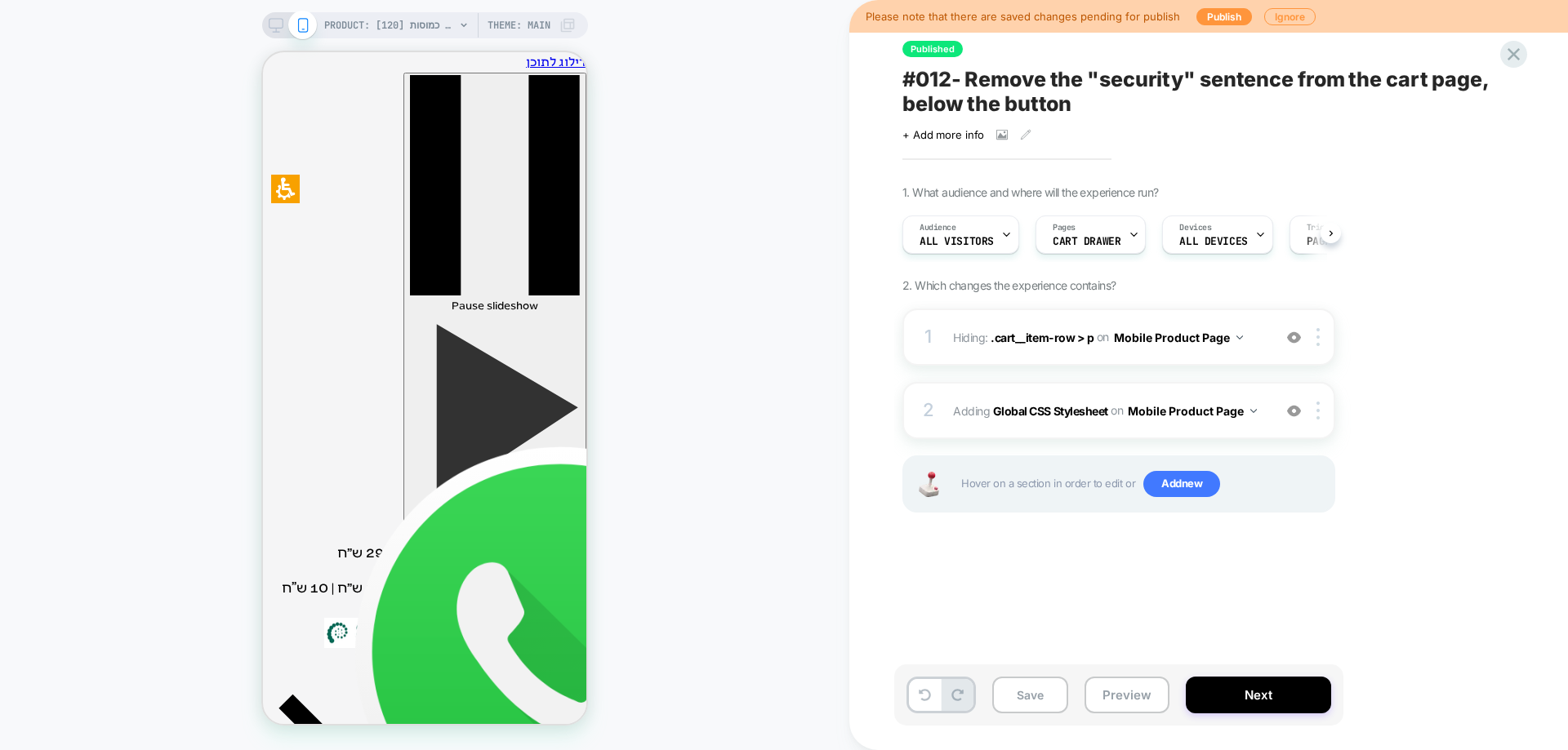
scroll to position [0, 1]
click at [980, 135] on span "+ Add more info" at bounding box center [943, 135] width 81 height 13
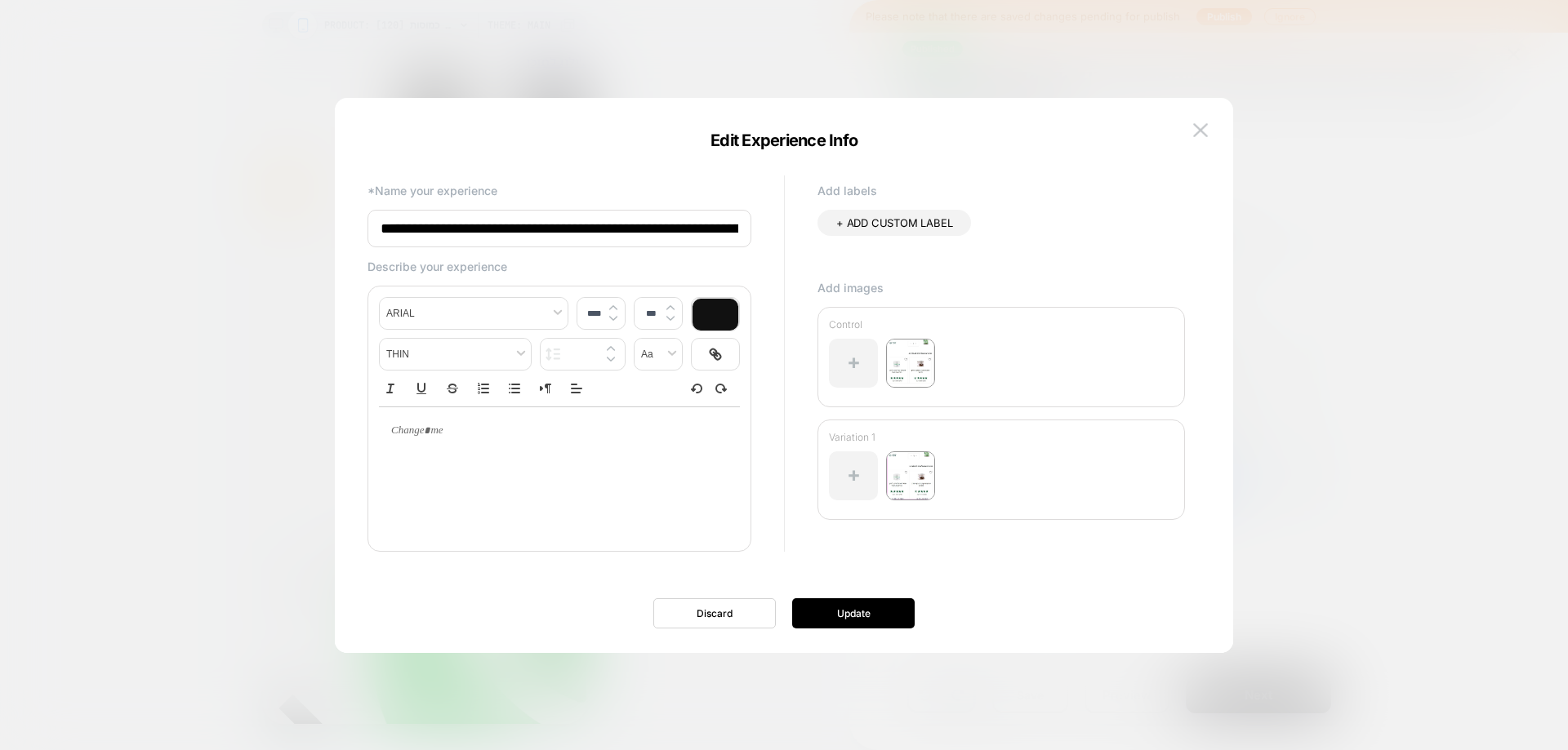
scroll to position [0, 159]
click at [1203, 129] on img at bounding box center [1201, 130] width 14 height 14
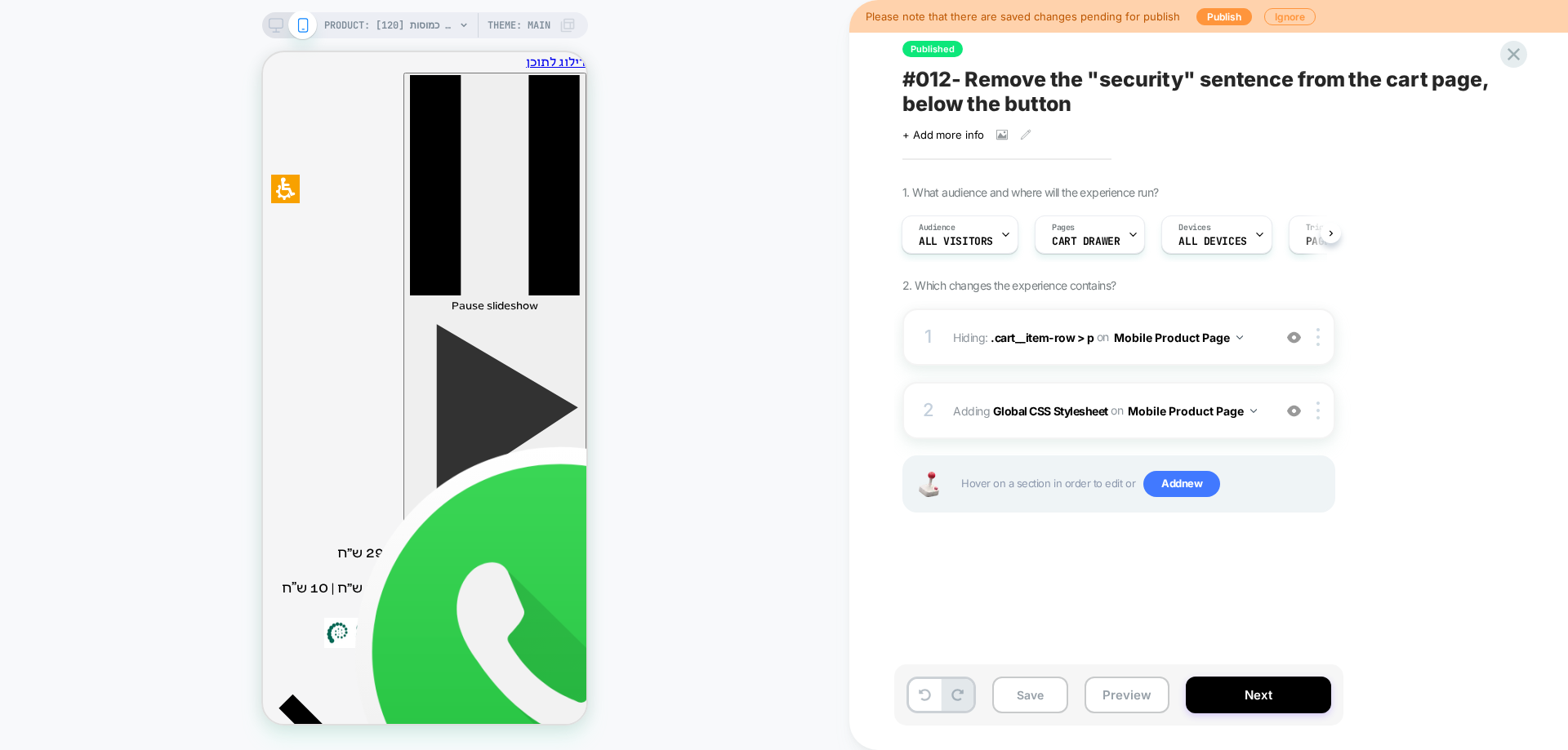
click at [1480, 53] on div "Published #012- Remove the "security" sentence from the cart page, below the bu…" at bounding box center [1201, 375] width 613 height 718
click at [1518, 53] on icon at bounding box center [1513, 54] width 22 height 22
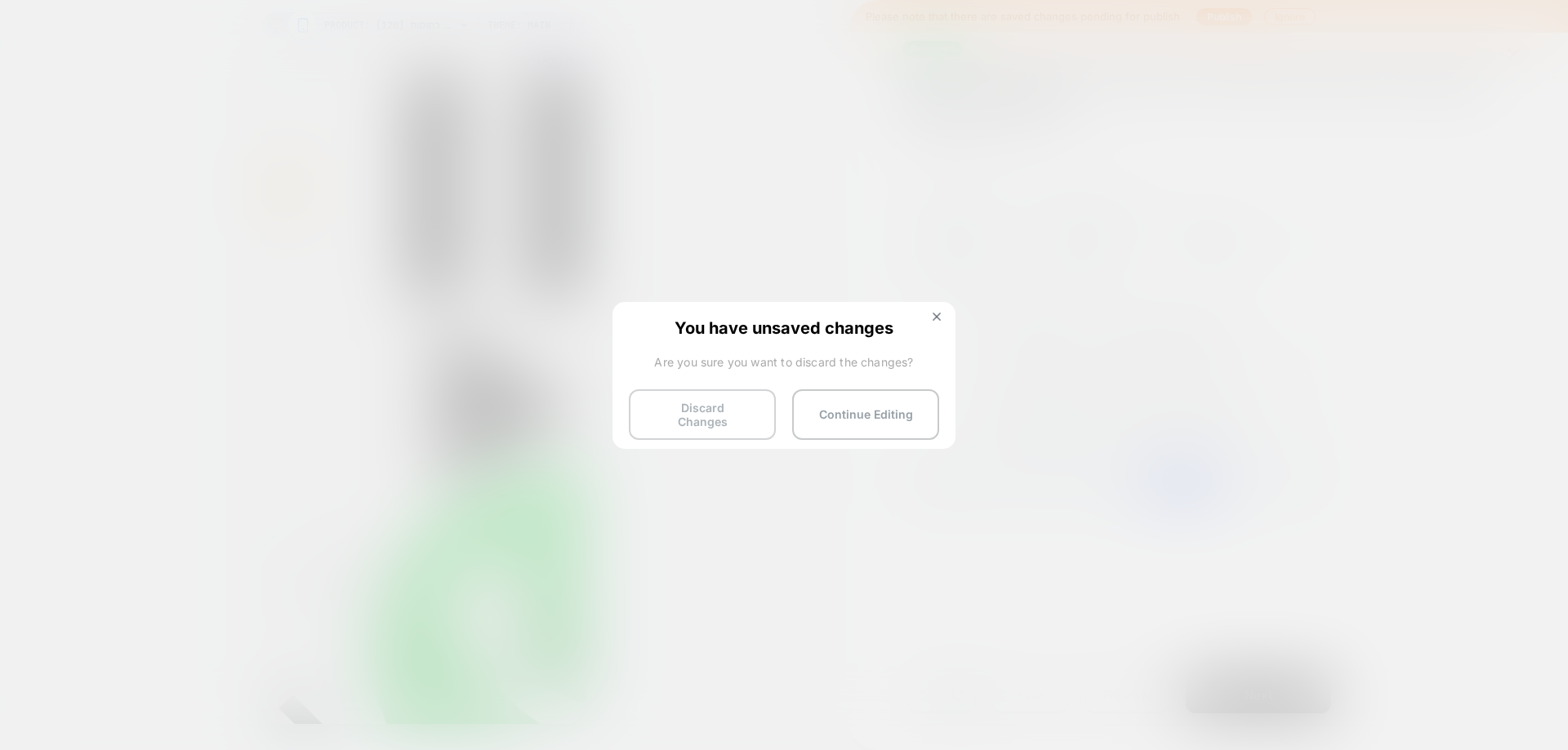
click at [716, 409] on button "Discard Changes" at bounding box center [702, 414] width 147 height 51
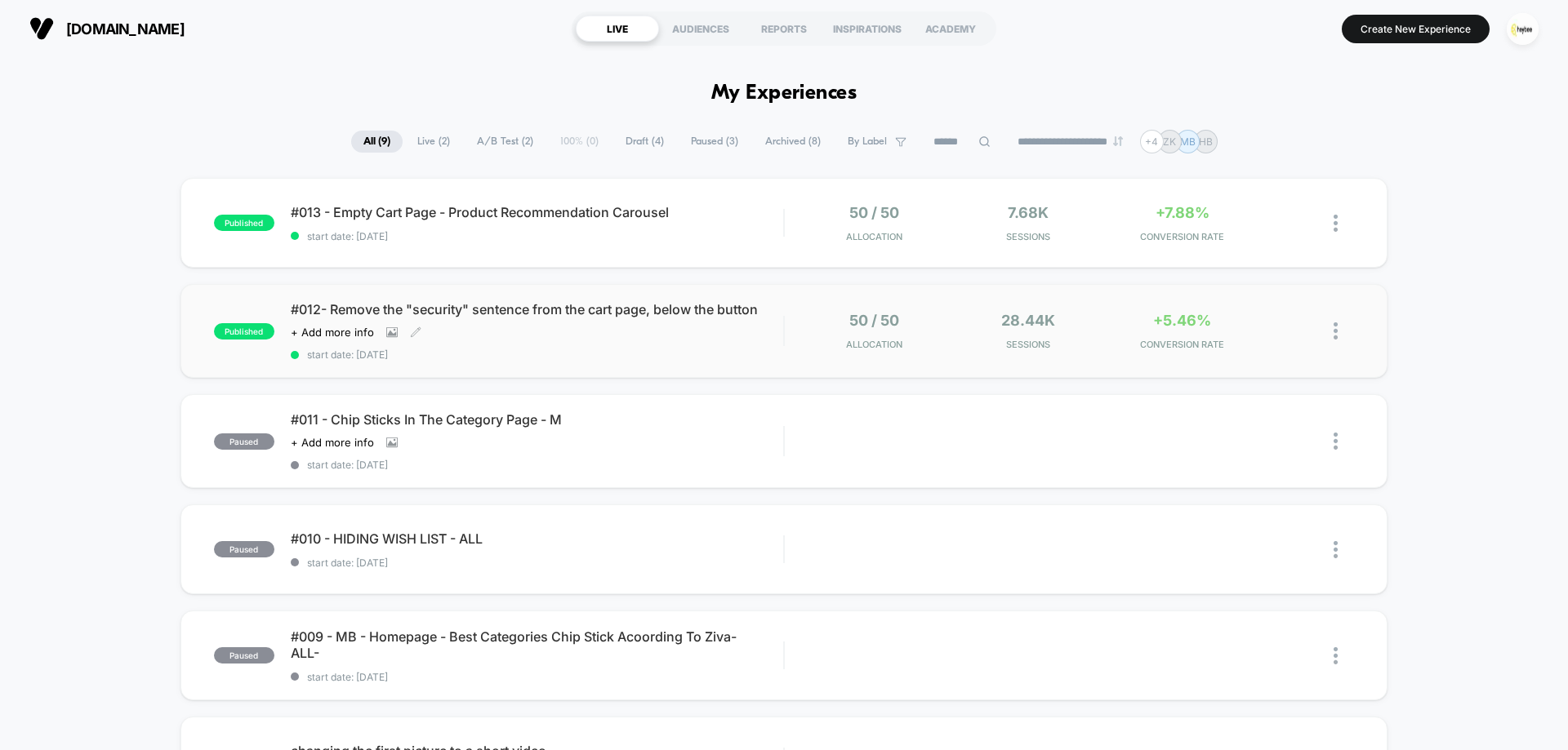
click at [710, 300] on div "published #012- Remove the "security" sentence from the cart page, below the bu…" at bounding box center [784, 330] width 1207 height 94
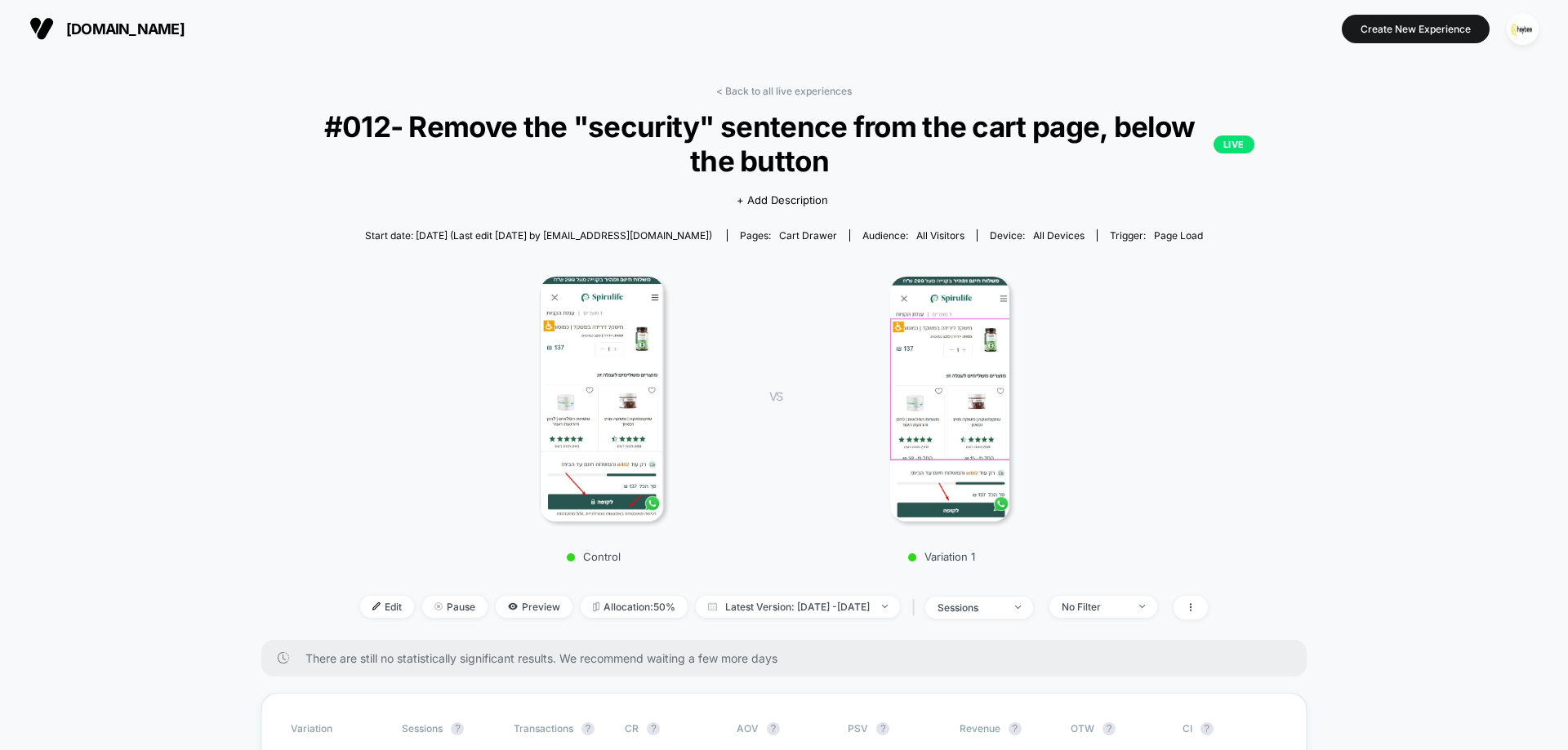
click at [948, 388] on img at bounding box center [949, 399] width 119 height 245
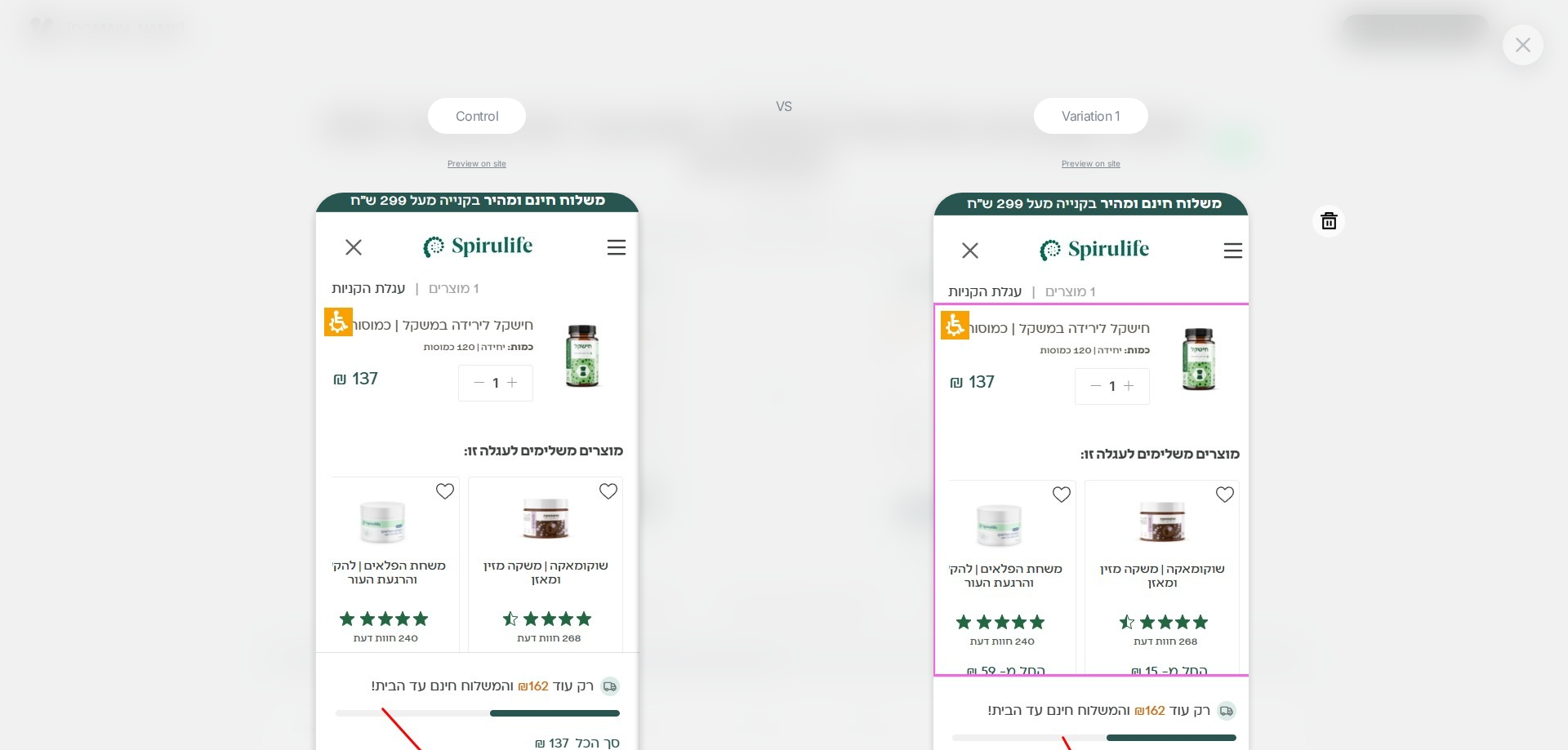
click at [1325, 221] on icon at bounding box center [1329, 221] width 21 height 21
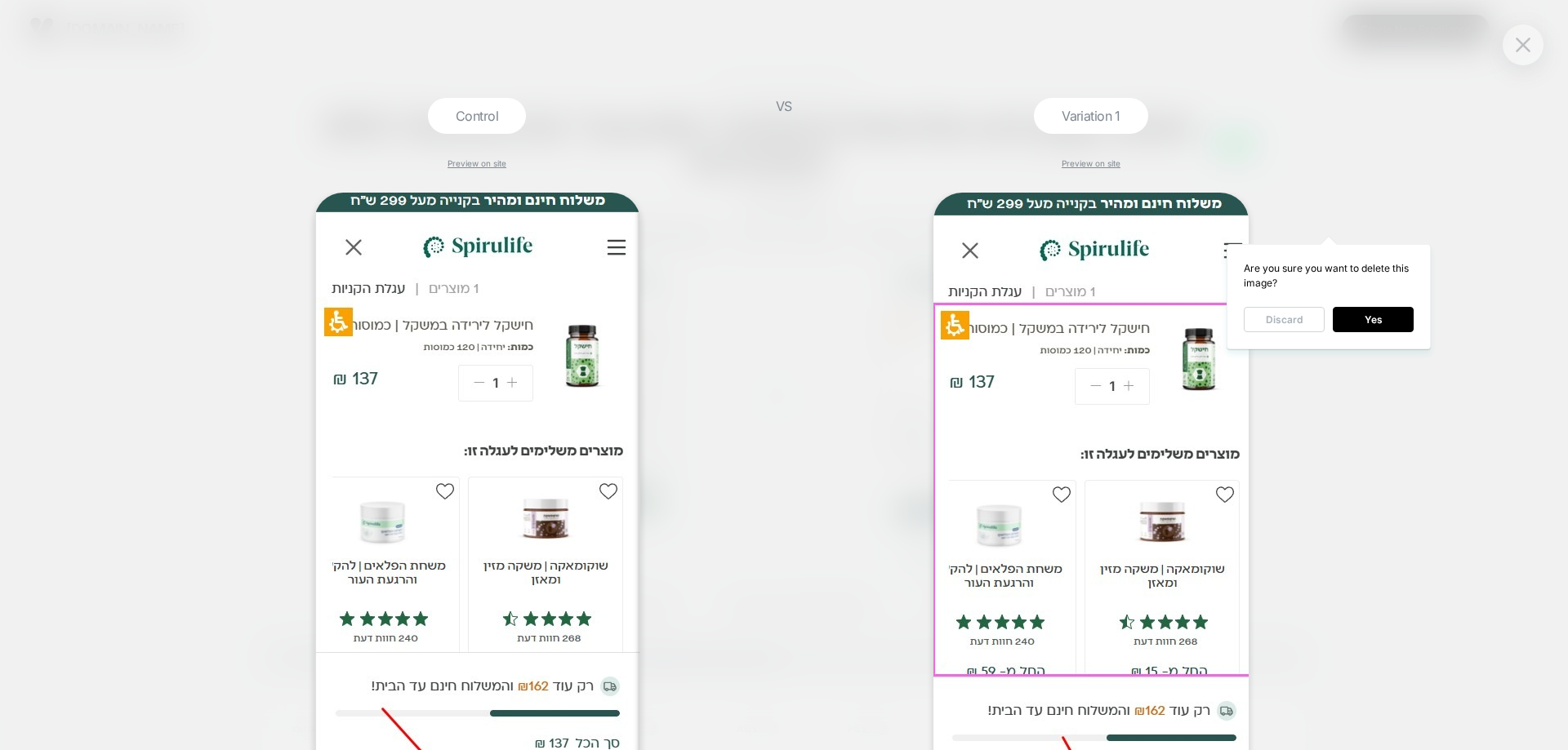
click at [1268, 324] on button "Discard" at bounding box center [1284, 320] width 81 height 25
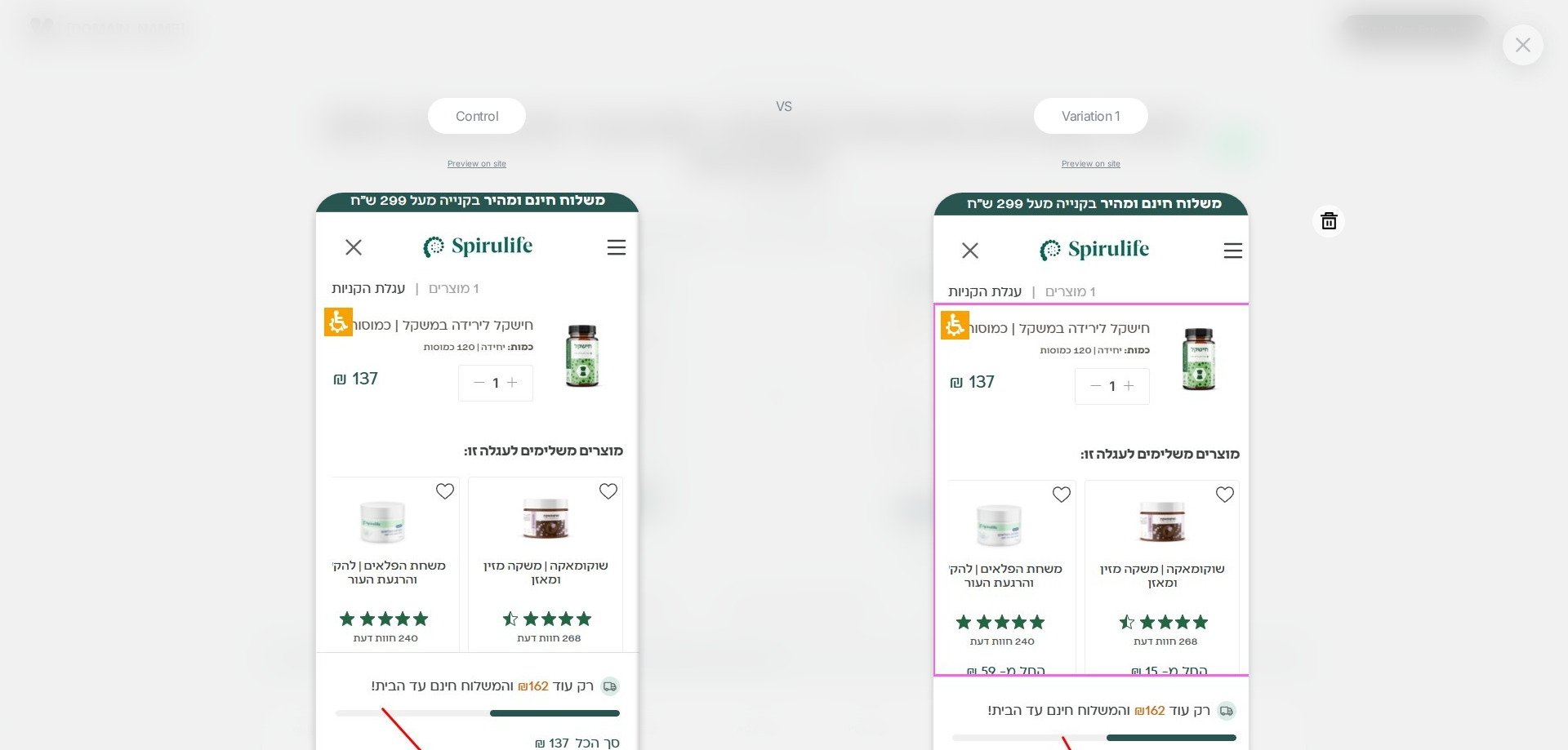
click at [1343, 220] on div at bounding box center [1329, 221] width 33 height 33
click at [1324, 223] on icon at bounding box center [1329, 221] width 21 height 21
drag, startPoint x: 1362, startPoint y: 314, endPoint x: 1343, endPoint y: 322, distance: 20.6
click at [1363, 317] on button "Yes" at bounding box center [1373, 320] width 81 height 25
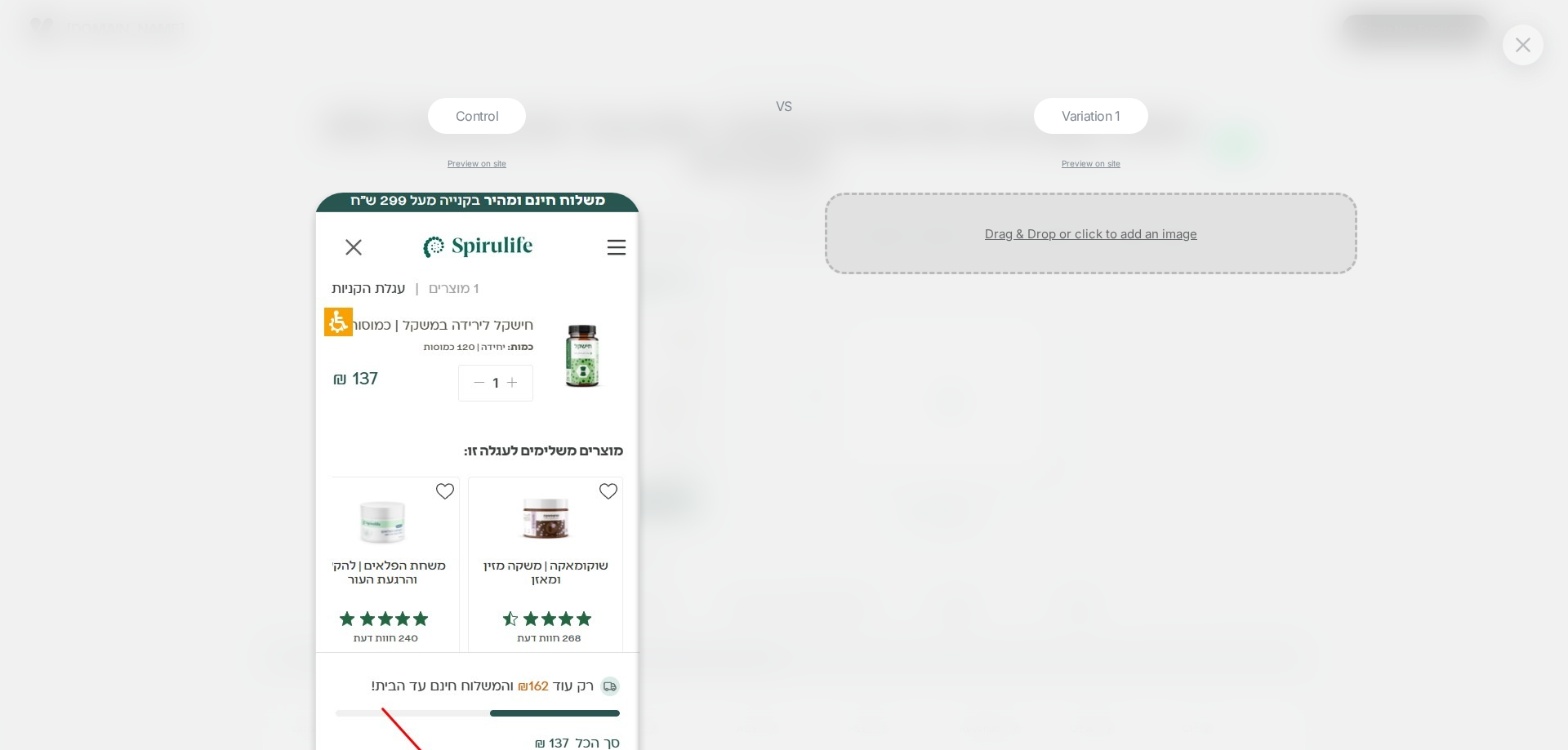
click at [1195, 225] on div at bounding box center [1091, 233] width 532 height 81
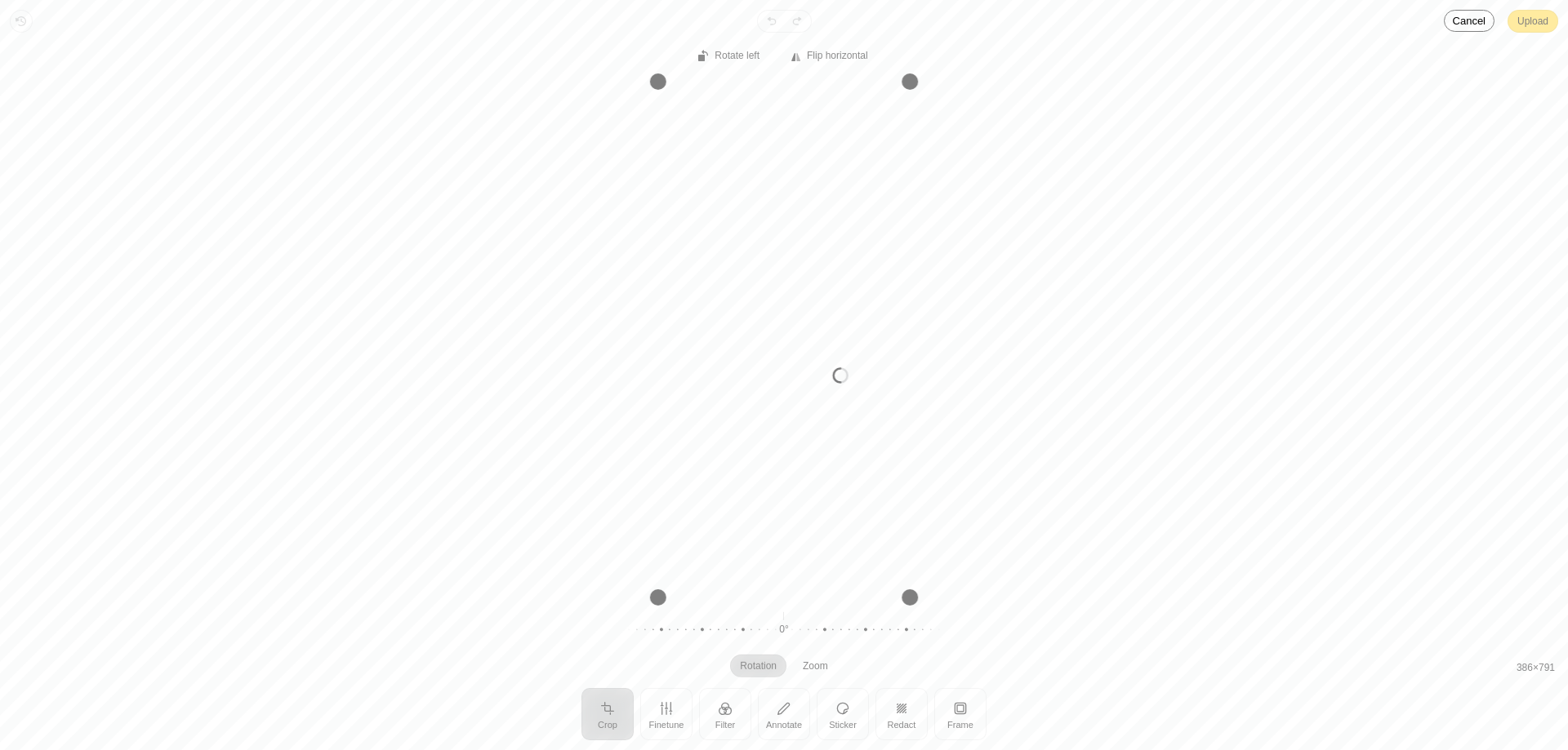
click at [1522, 21] on div "Processing image… Busy" at bounding box center [784, 375] width 1568 height 750
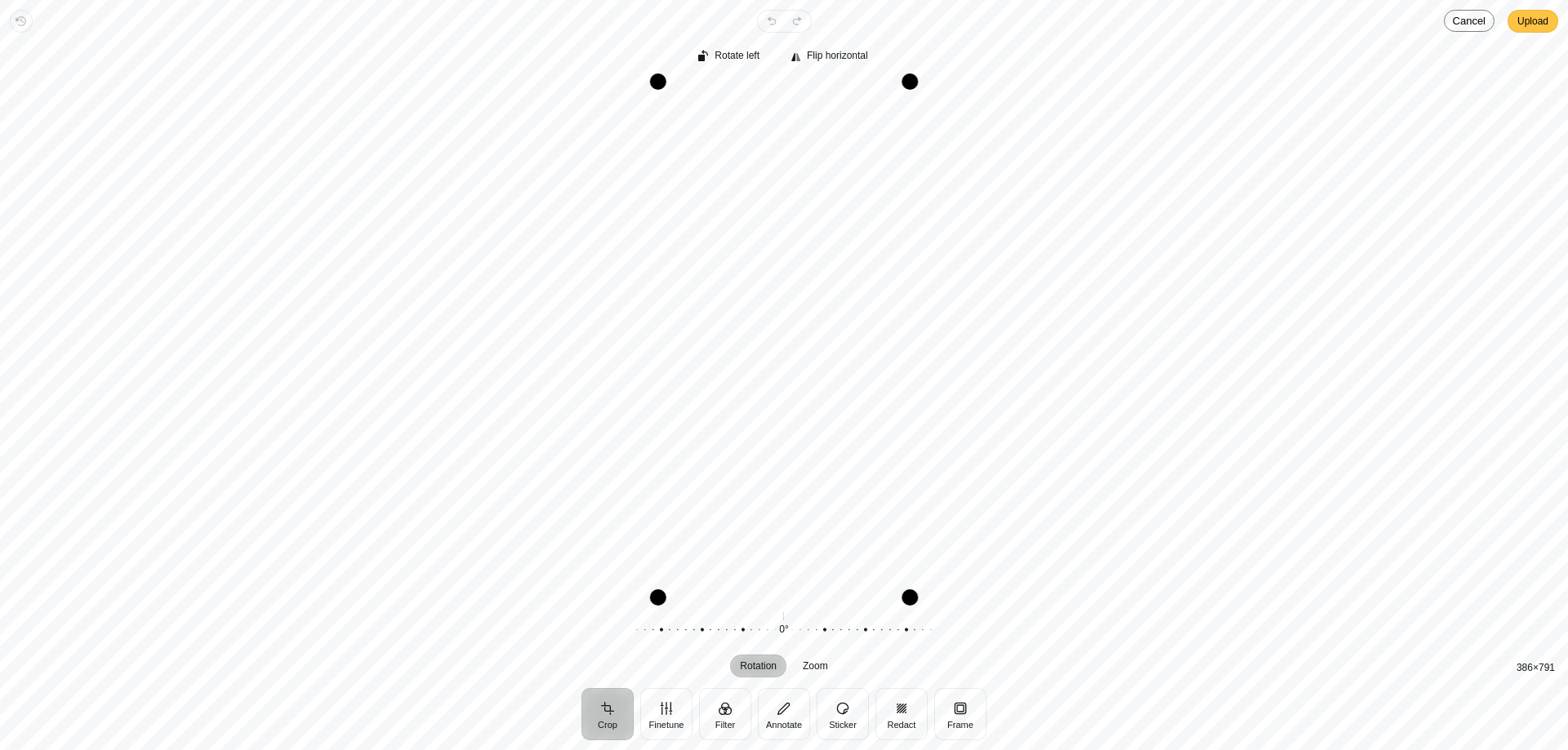
click at [1531, 24] on span "Upload" at bounding box center [1533, 21] width 31 height 20
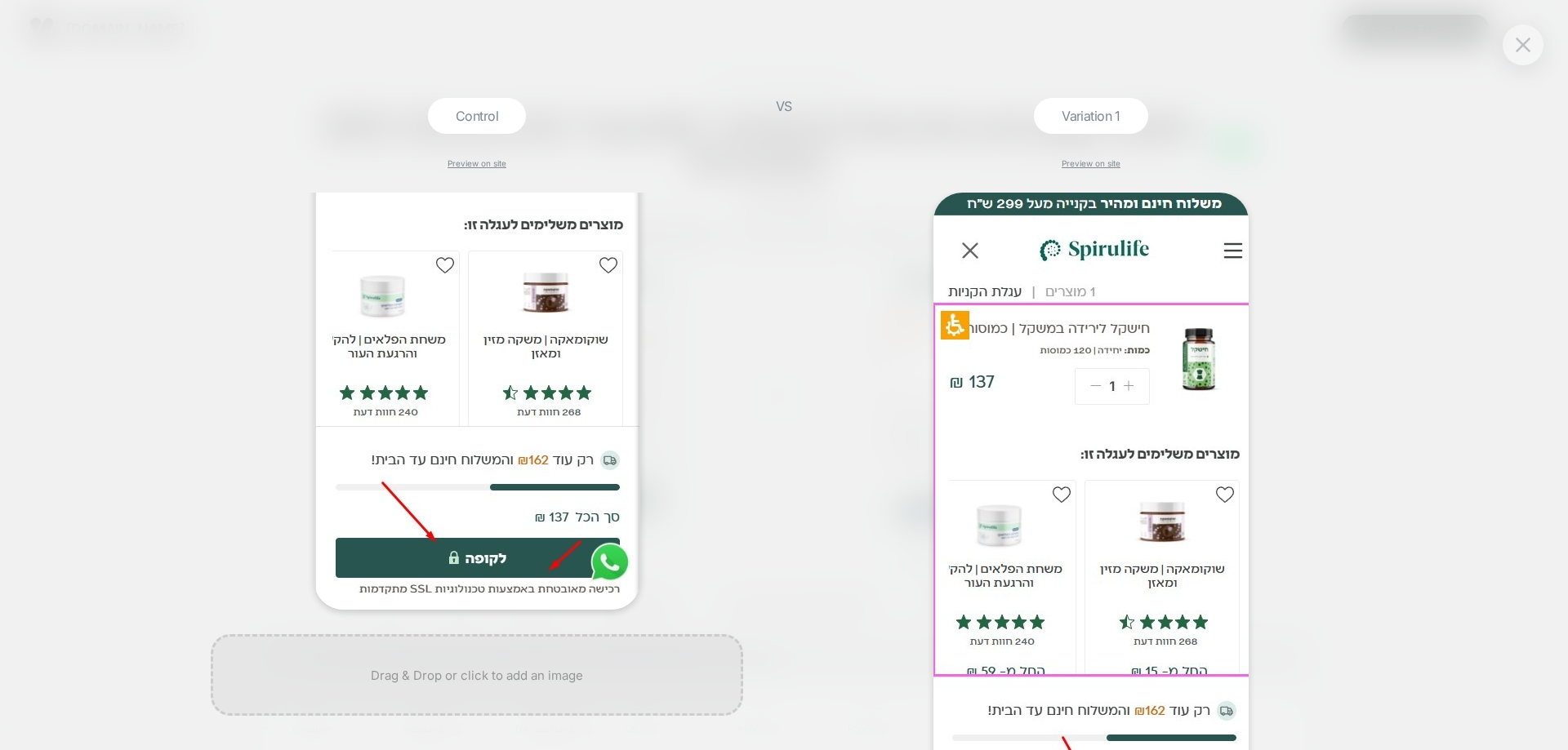
scroll to position [233, 0]
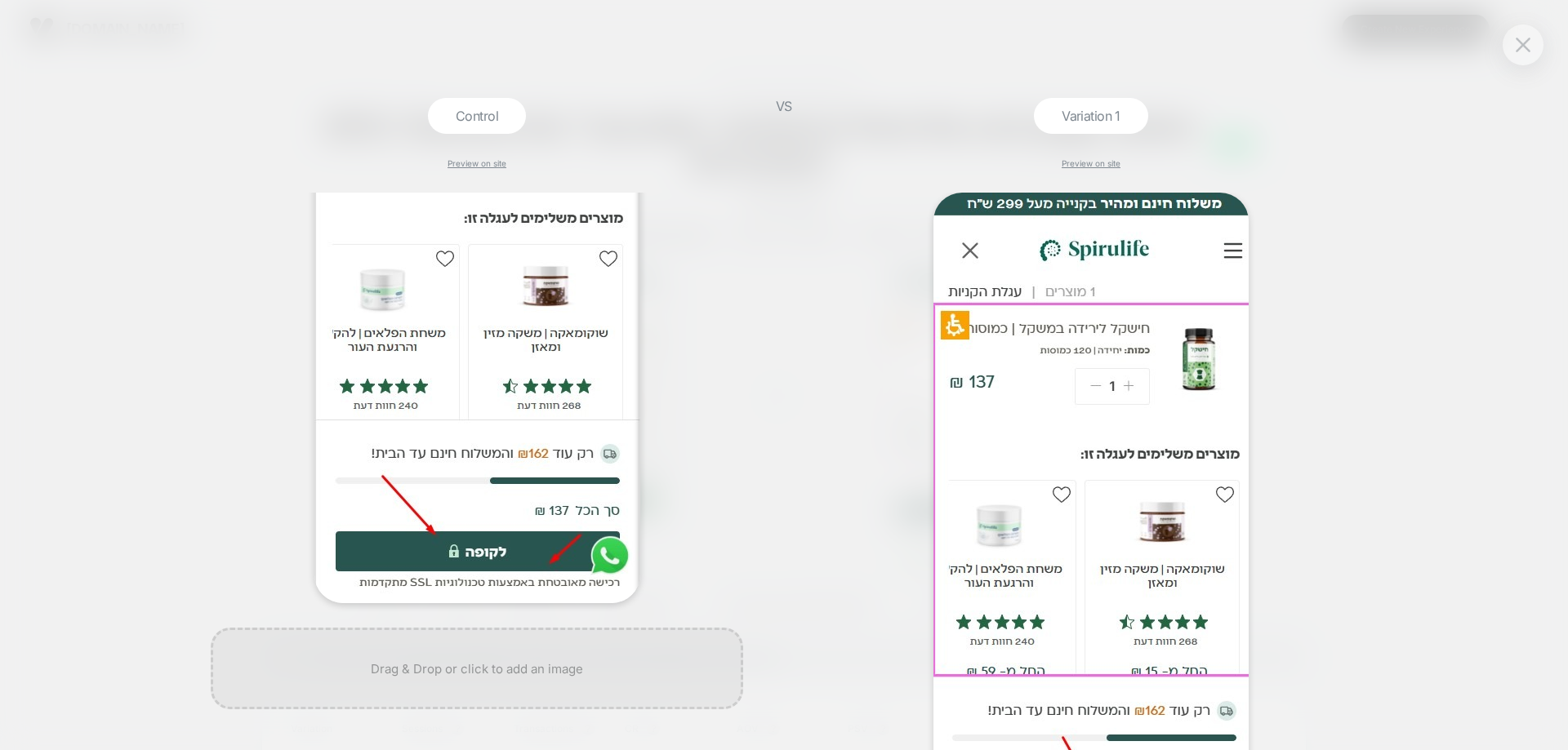
click at [1537, 38] on div at bounding box center [1523, 45] width 41 height 41
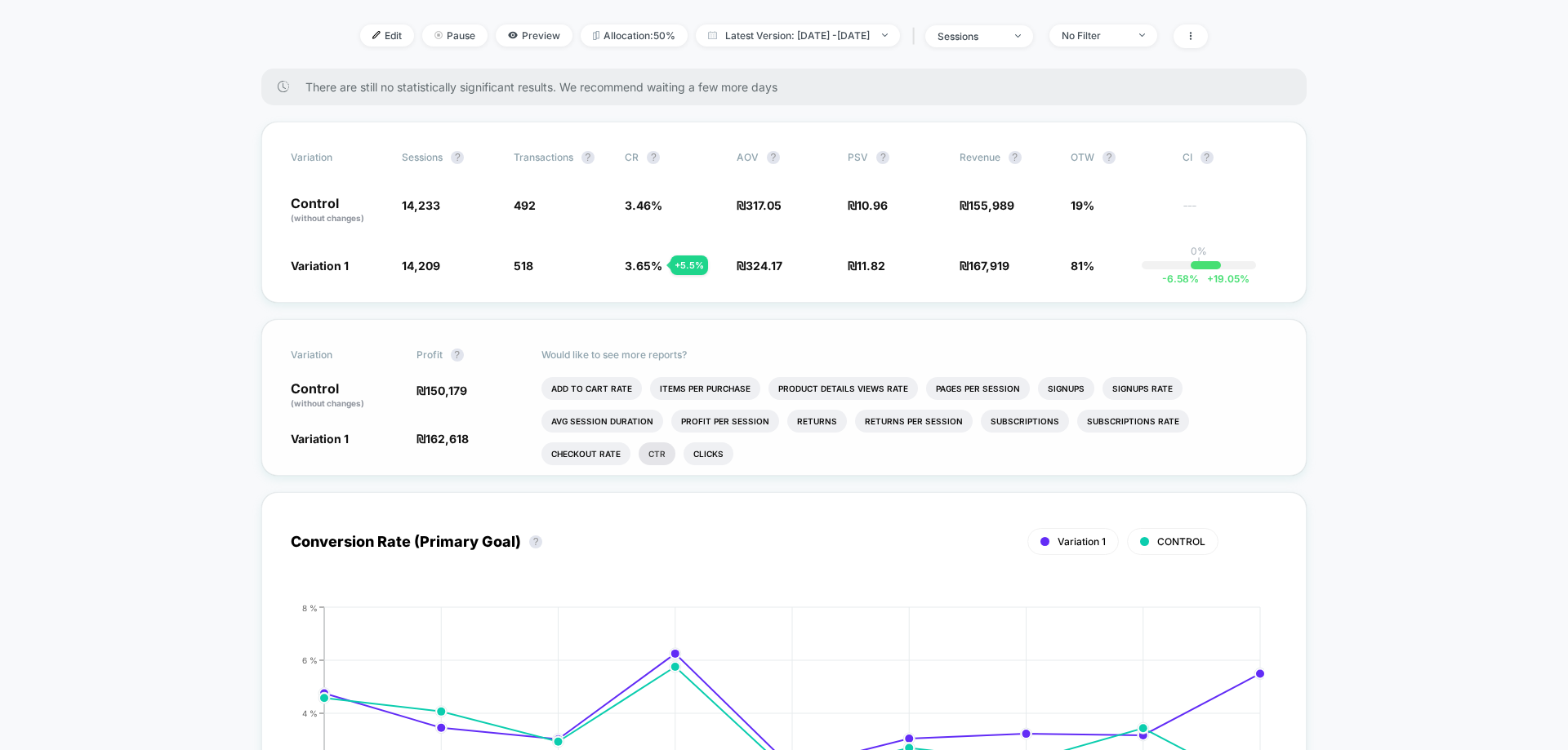
scroll to position [490, 0]
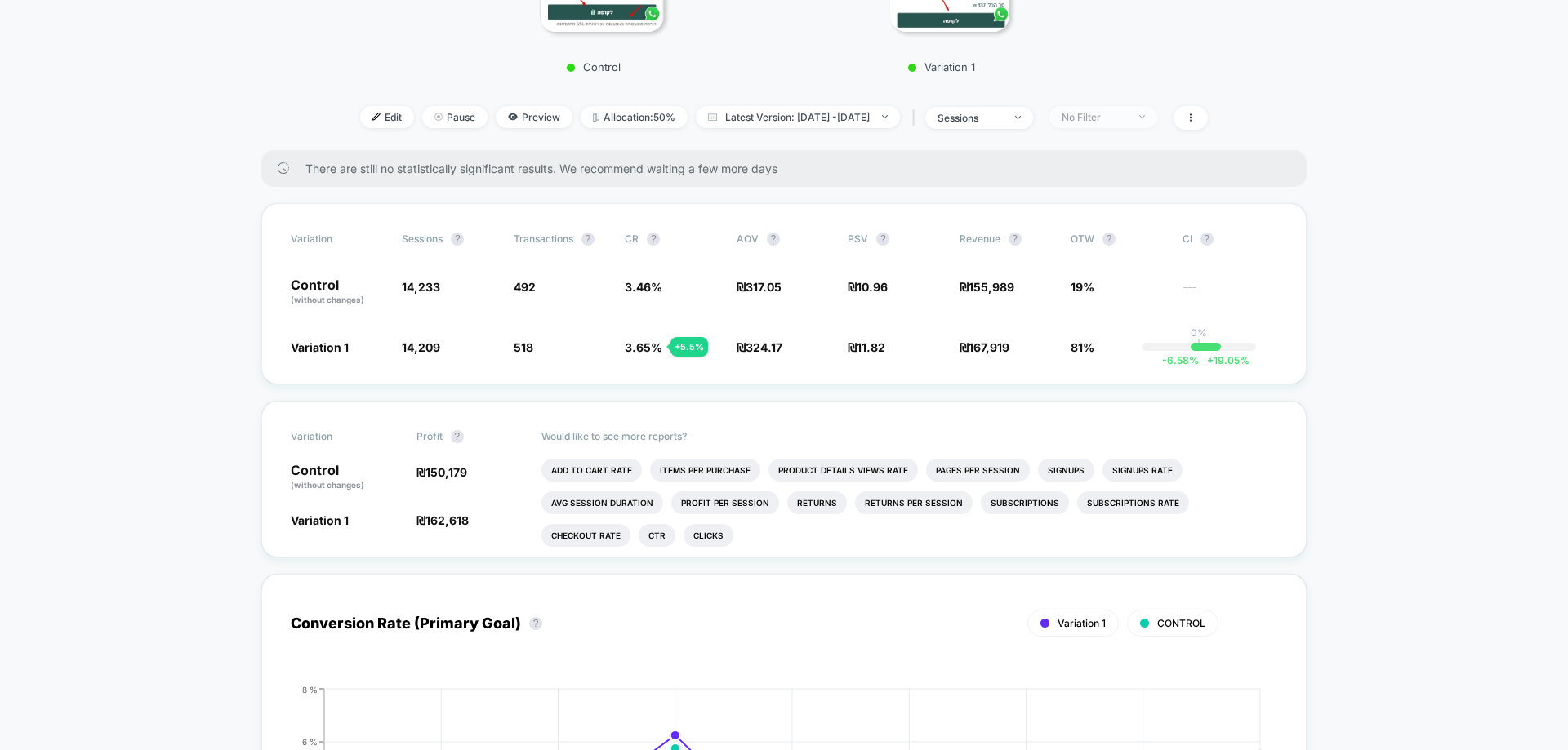
click at [1128, 116] on div "No Filter" at bounding box center [1094, 117] width 65 height 12
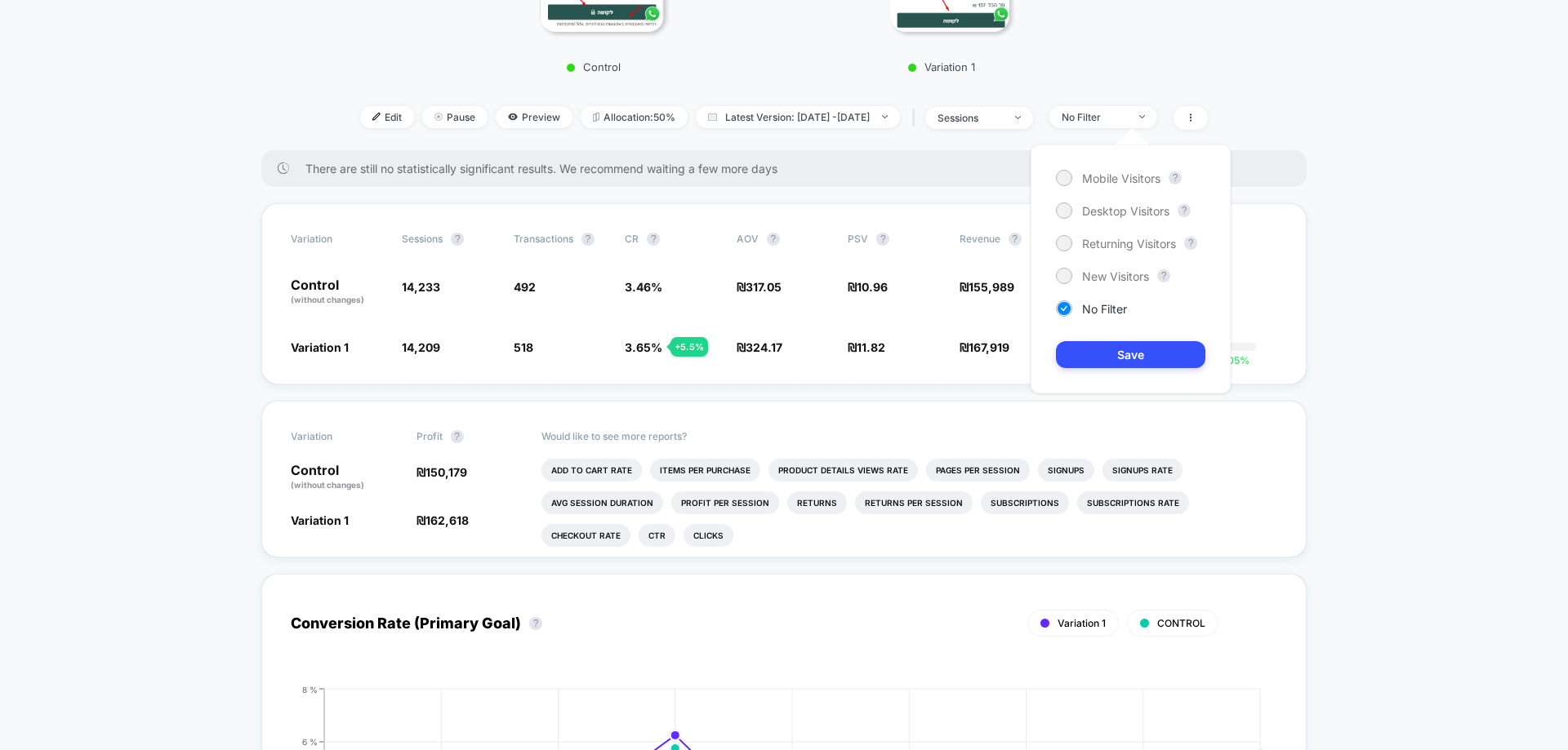
drag, startPoint x: 1156, startPoint y: 176, endPoint x: 1151, endPoint y: 199, distance: 23.5
click at [1156, 176] on span "Mobile Visitors" at bounding box center [1121, 179] width 79 height 14
click at [1128, 369] on div "Mobile Visitors ? Desktop Visitors ? Returning Visitors ? New Visitors ? No Fil…" at bounding box center [1131, 269] width 200 height 249
click at [1128, 361] on button "Save" at bounding box center [1130, 354] width 149 height 27
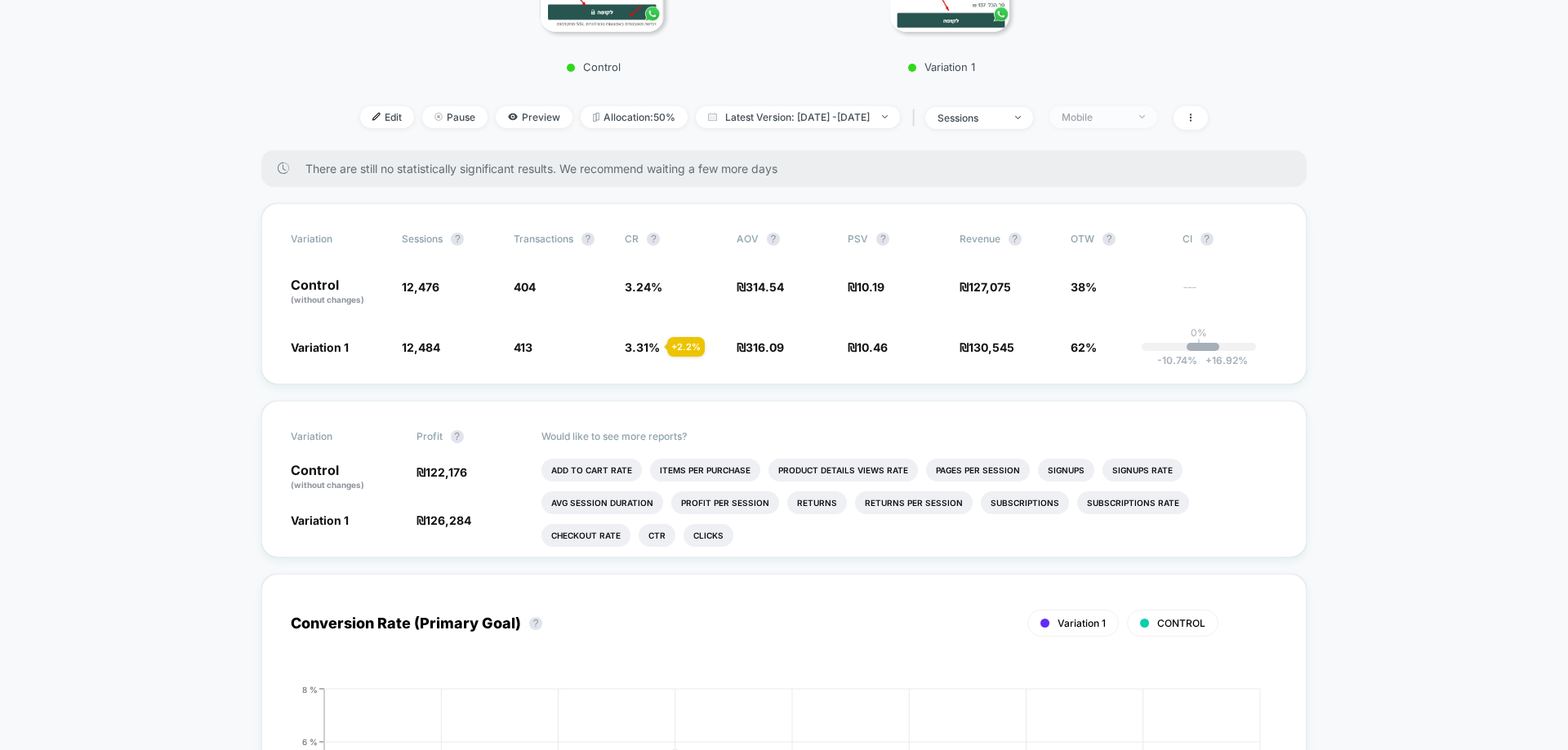
click at [1145, 109] on span "Mobile" at bounding box center [1103, 117] width 108 height 22
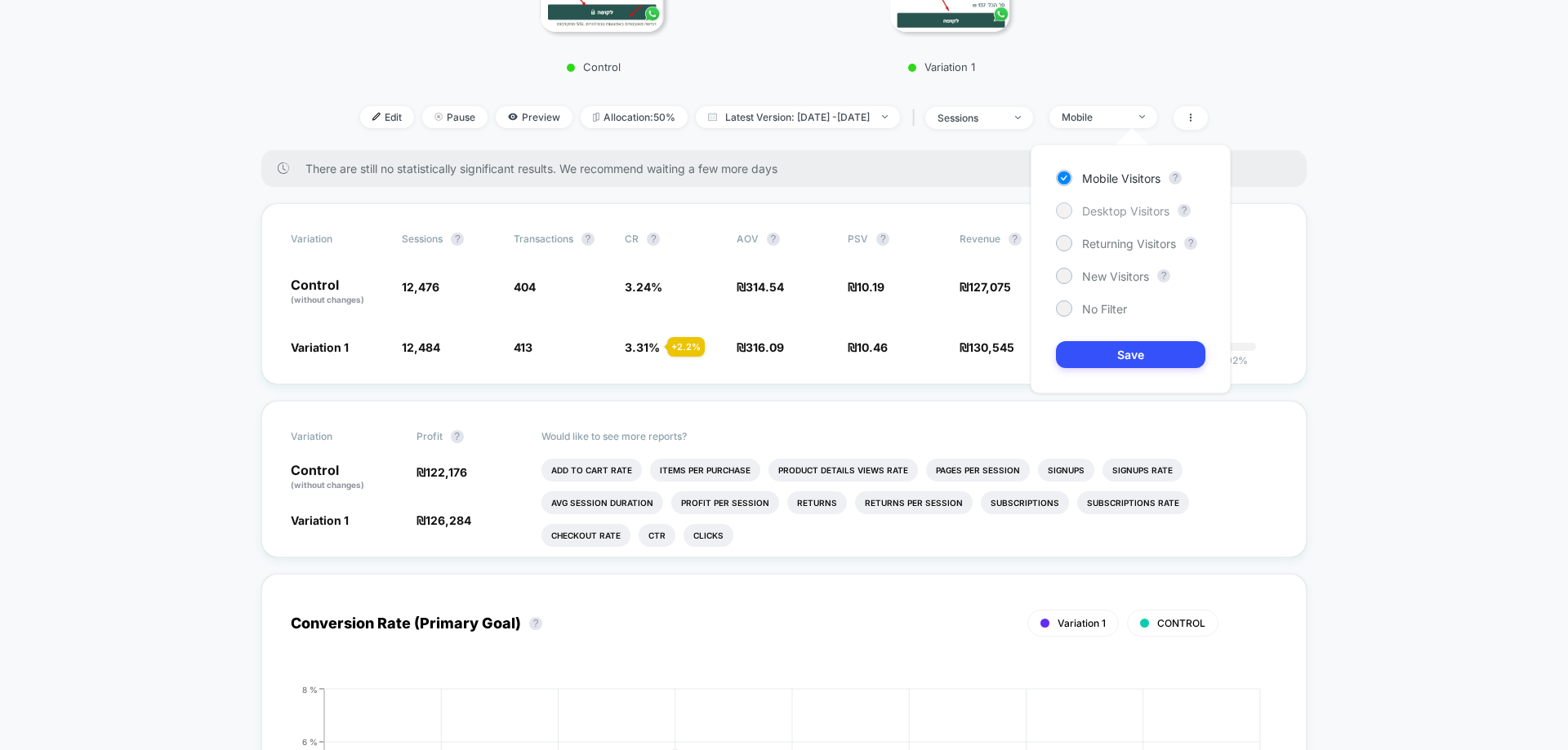
click at [1104, 205] on span "Desktop Visitors" at bounding box center [1126, 212] width 88 height 14
drag, startPoint x: 1141, startPoint y: 349, endPoint x: 1098, endPoint y: 384, distance: 55.4
click at [1141, 351] on button "Save" at bounding box center [1130, 354] width 149 height 27
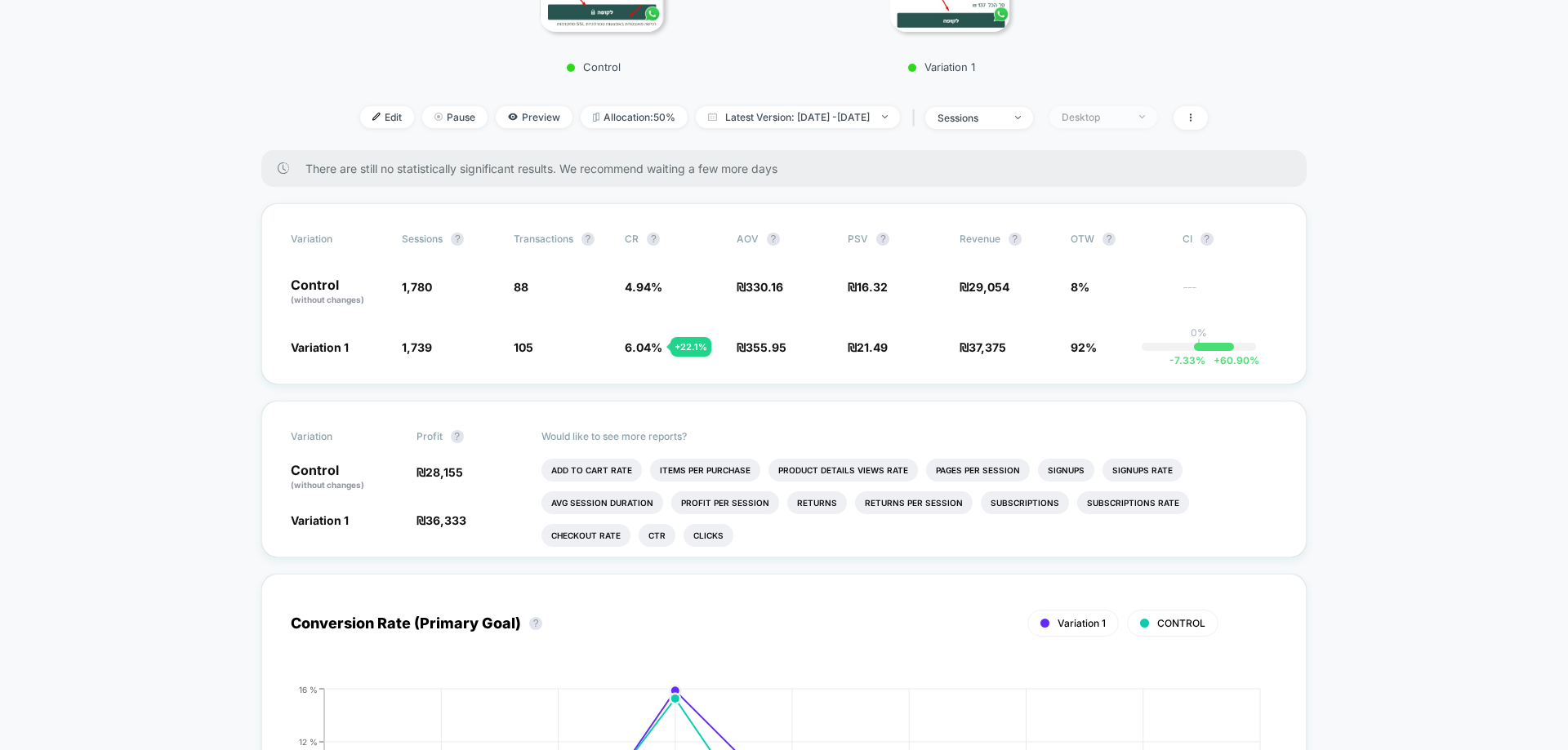
click at [1141, 124] on span "Desktop" at bounding box center [1103, 117] width 108 height 22
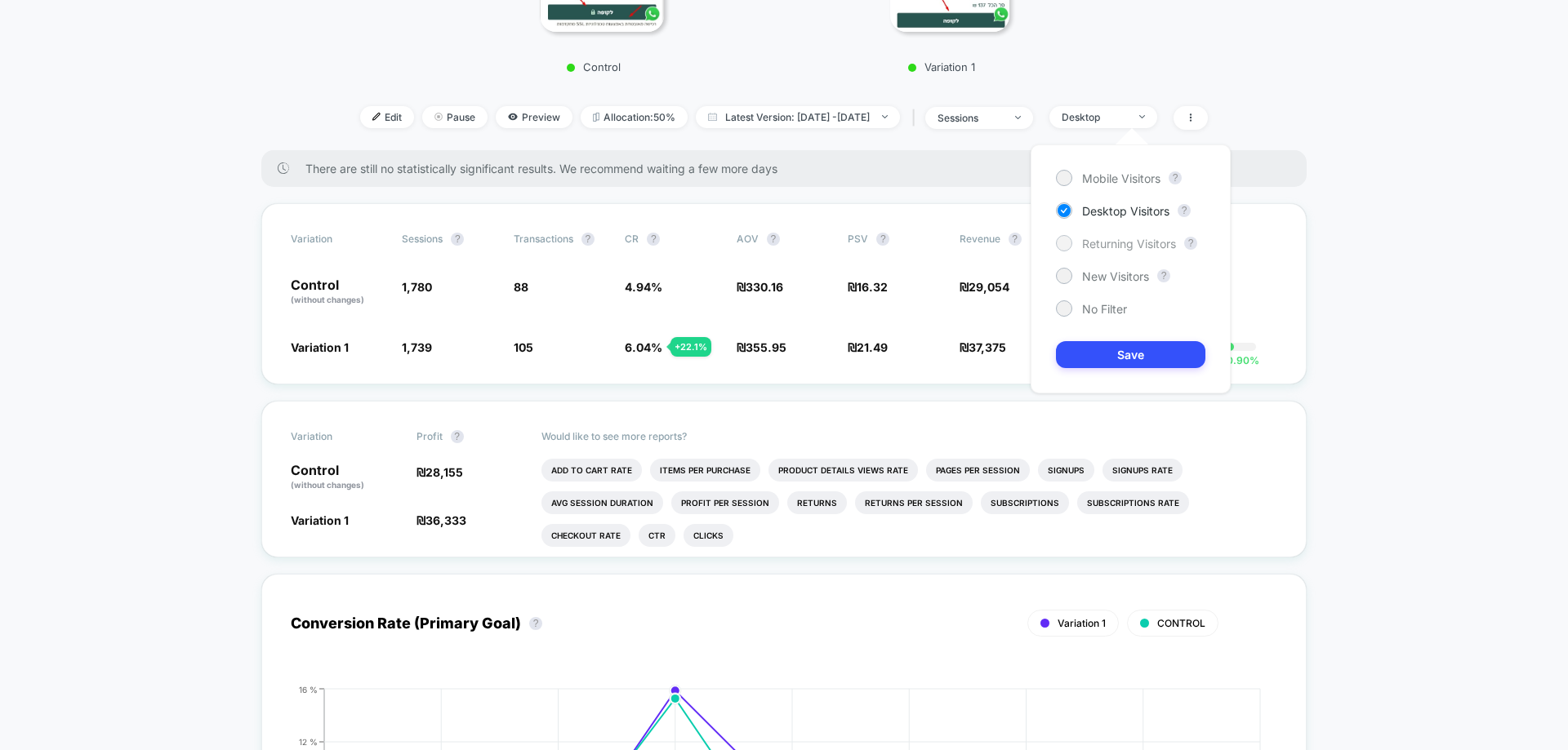
click at [1150, 247] on span "Returning Visitors" at bounding box center [1128, 244] width 94 height 14
click at [1131, 343] on button "Save" at bounding box center [1130, 354] width 149 height 27
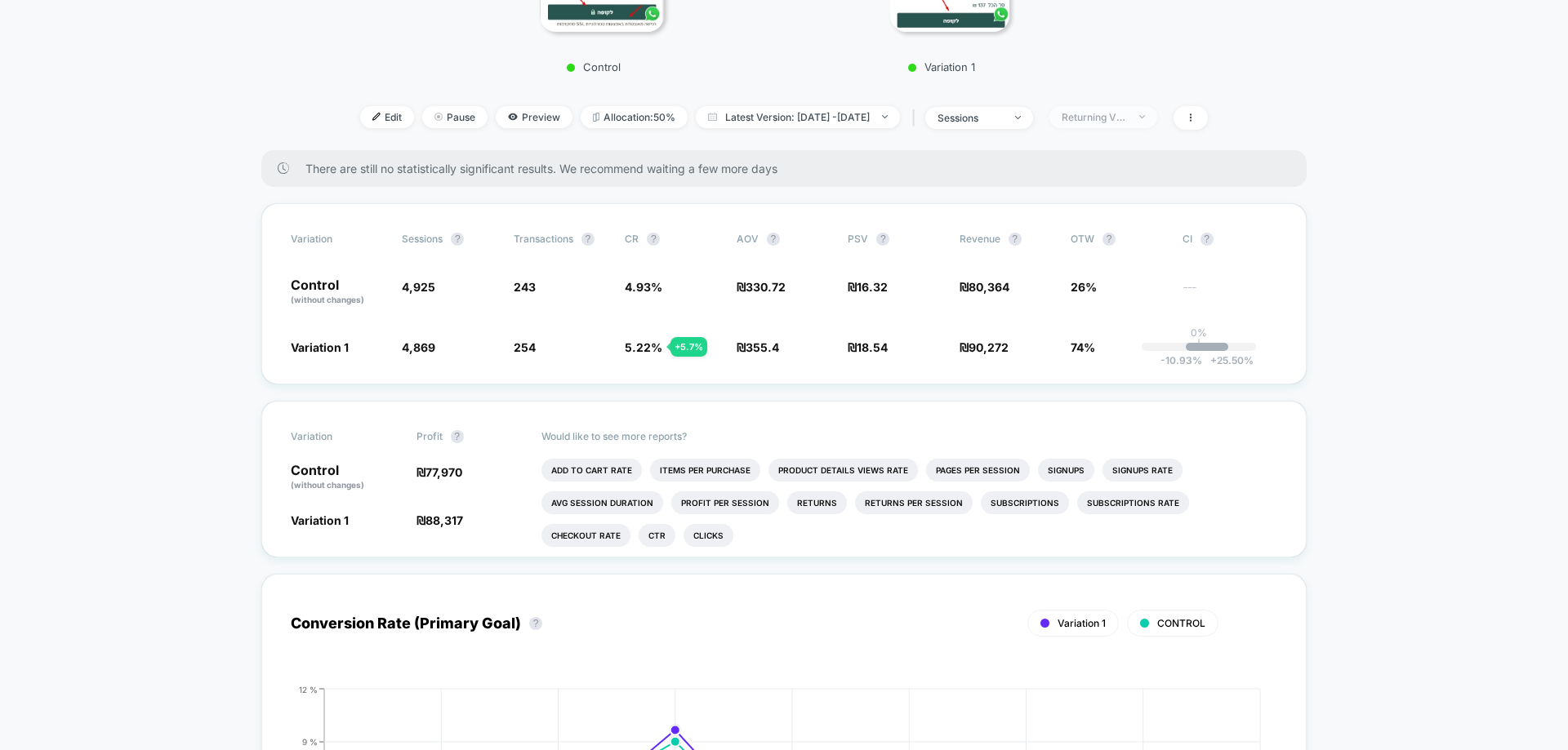
click at [1125, 126] on span "Returning Visitors" at bounding box center [1103, 117] width 108 height 22
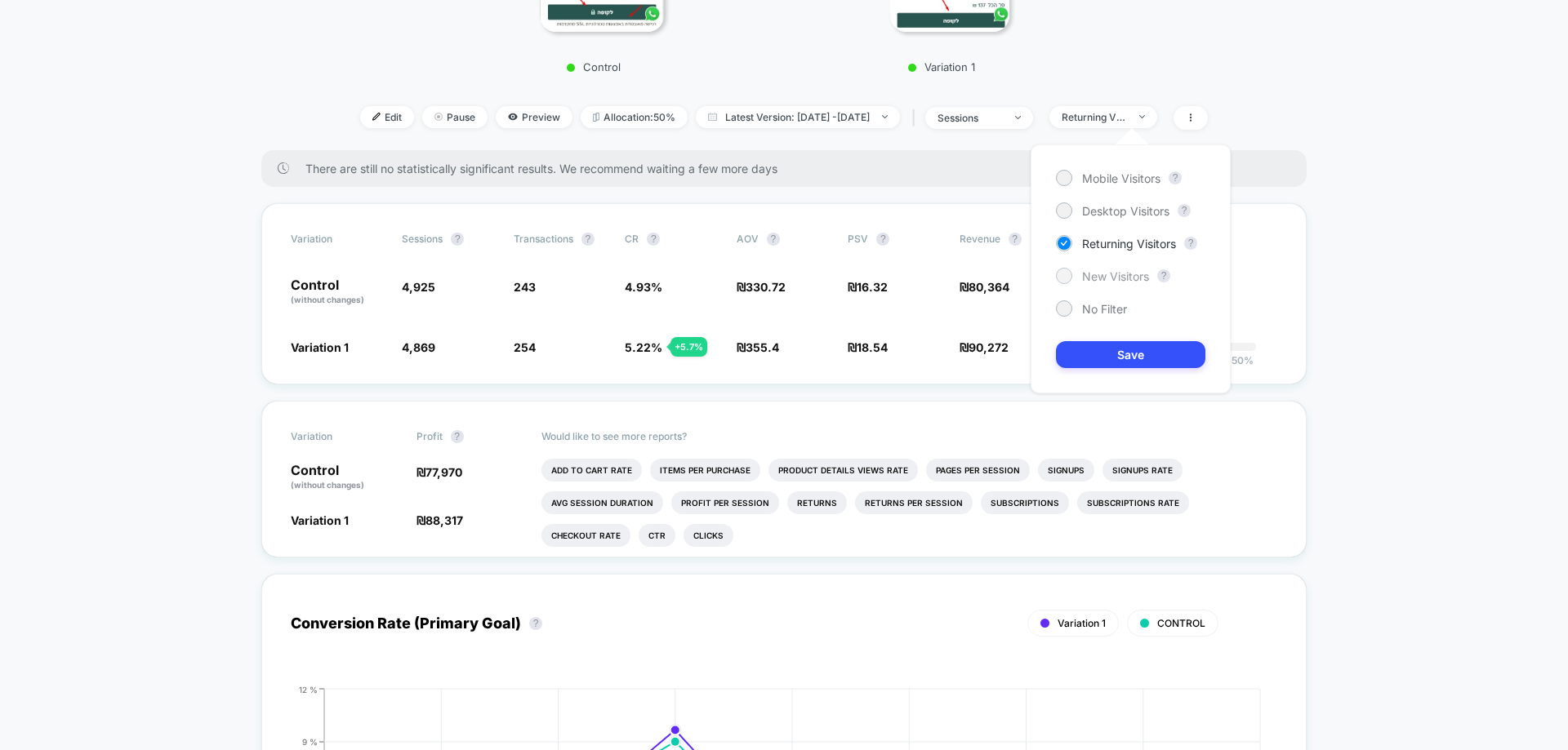
click at [1131, 271] on span "New Visitors" at bounding box center [1115, 277] width 67 height 14
click at [1132, 351] on button "Save" at bounding box center [1130, 354] width 149 height 27
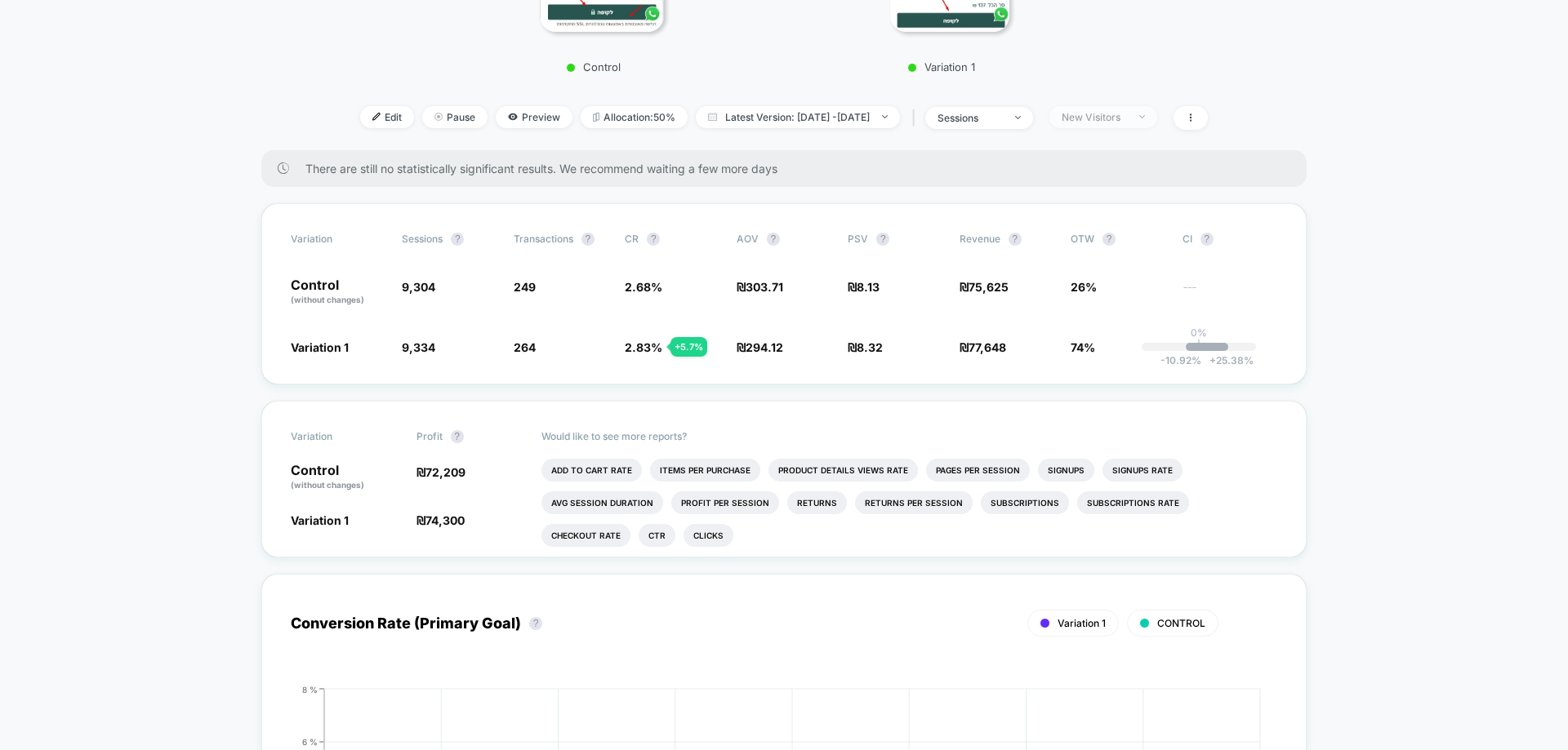
click at [1157, 115] on span "New Visitors" at bounding box center [1103, 117] width 108 height 22
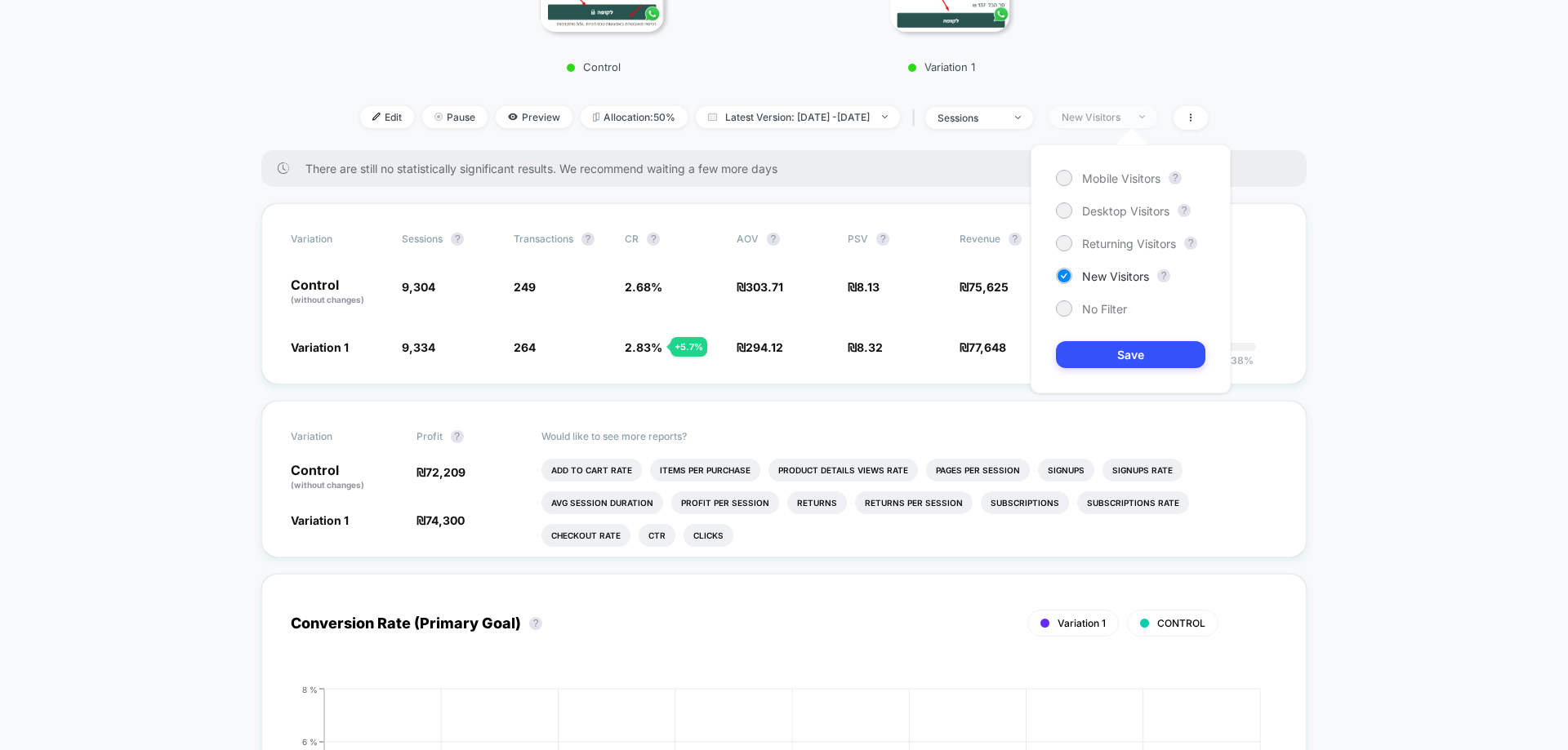
click at [1157, 115] on span "New Visitors" at bounding box center [1103, 117] width 108 height 22
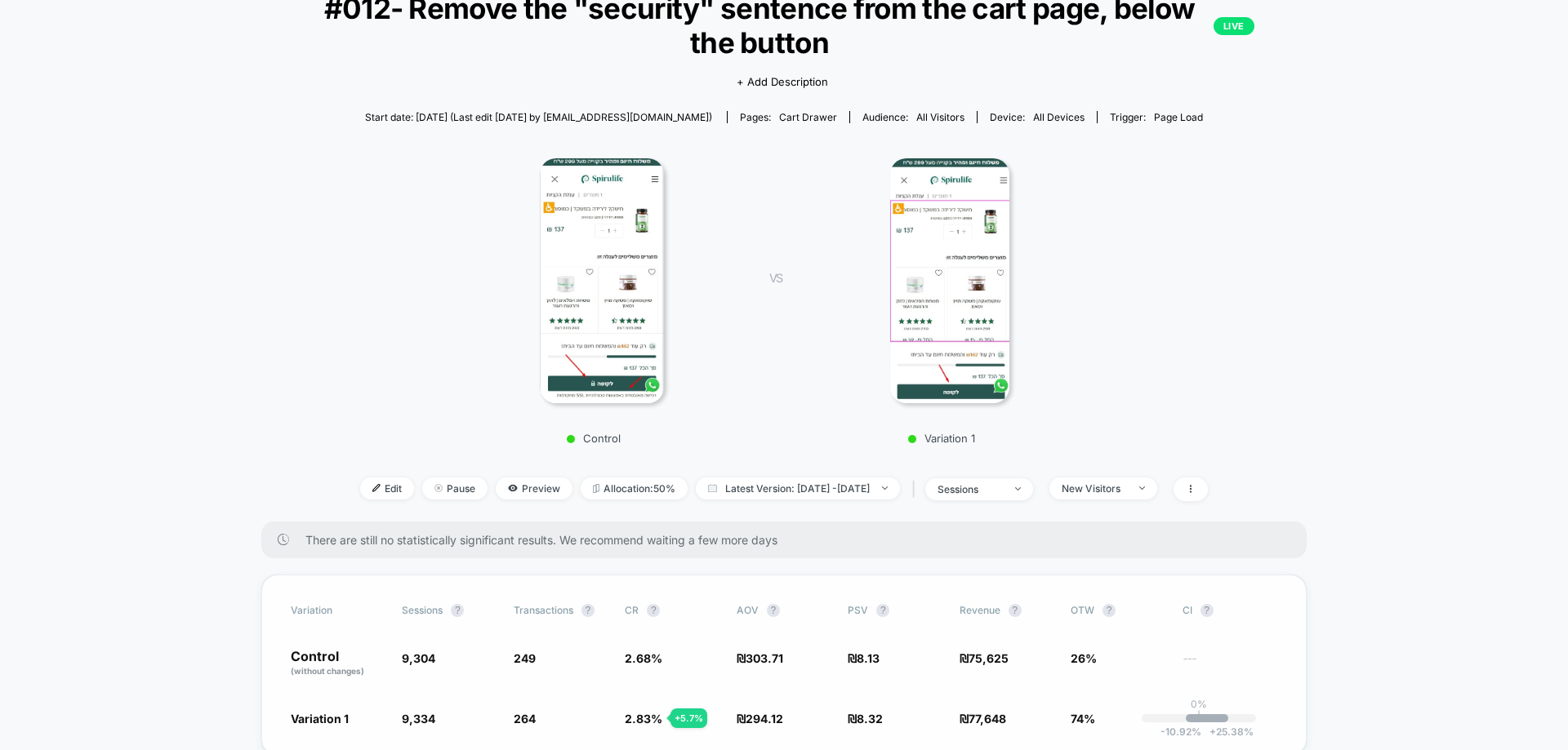
scroll to position [245, 0]
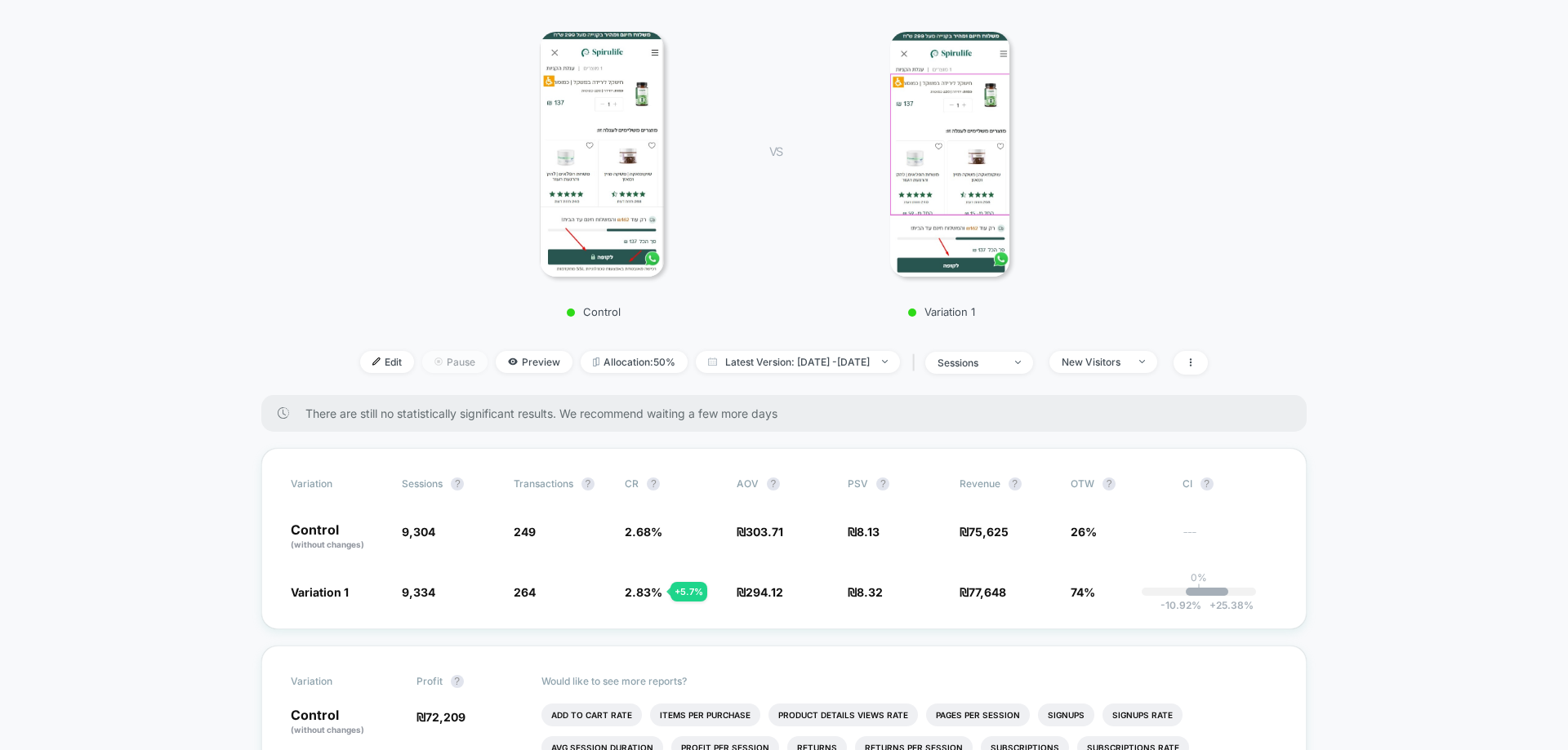
click at [423, 366] on span "Pause" at bounding box center [455, 362] width 65 height 22
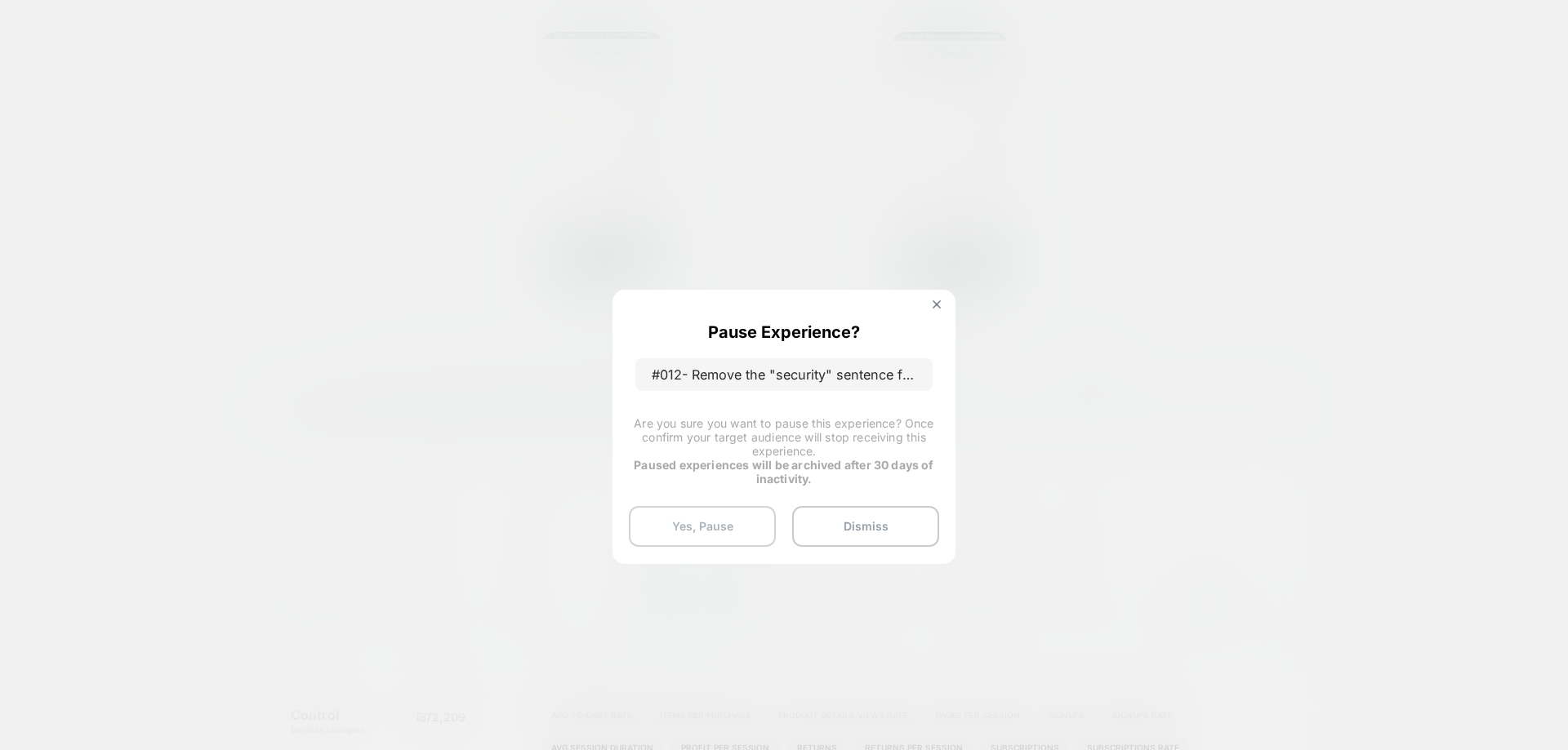
click at [751, 512] on button "Yes, Pause" at bounding box center [702, 527] width 147 height 41
click at [693, 525] on button "Yes, Pause" at bounding box center [702, 527] width 147 height 41
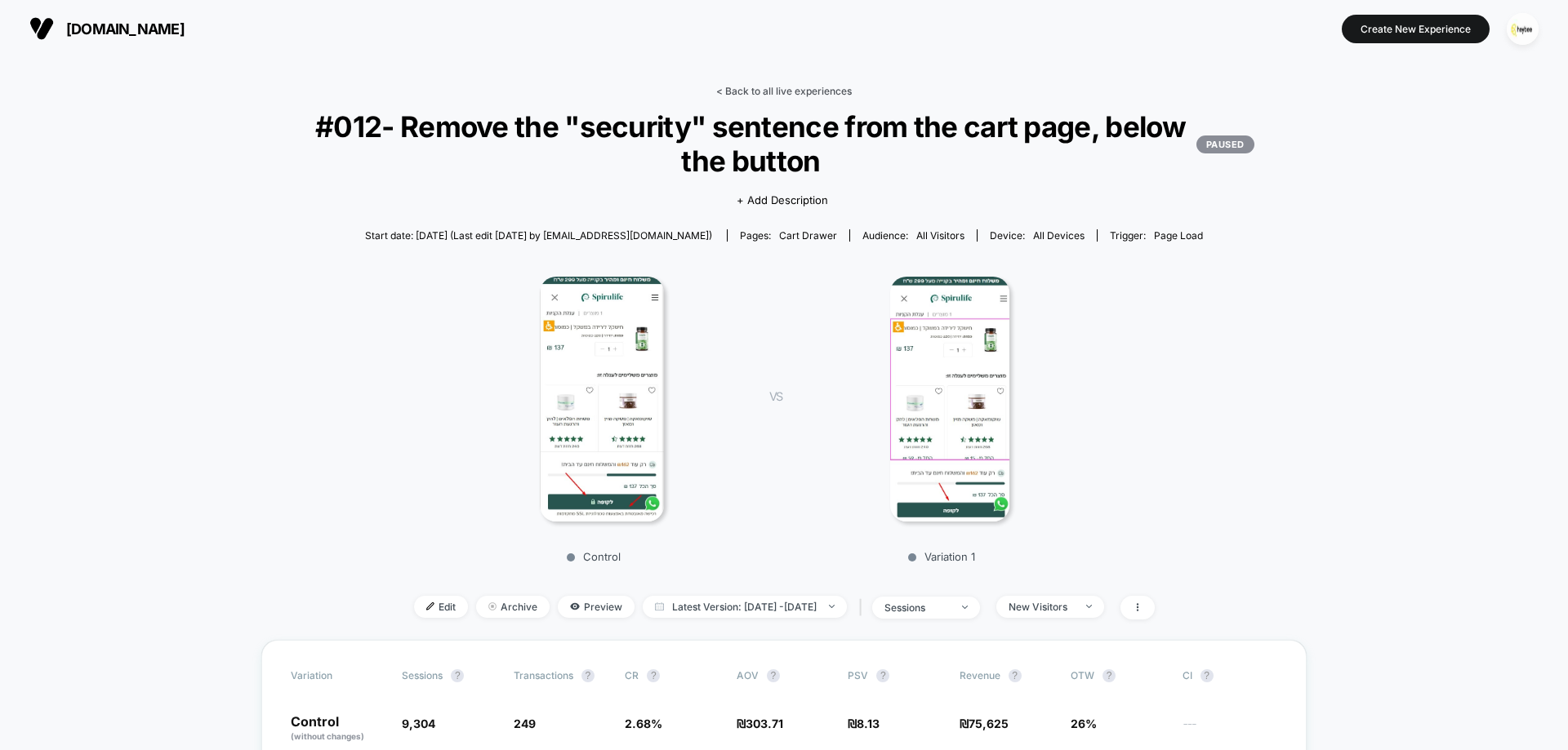
click at [821, 86] on link "< Back to all live experiences" at bounding box center [784, 91] width 136 height 12
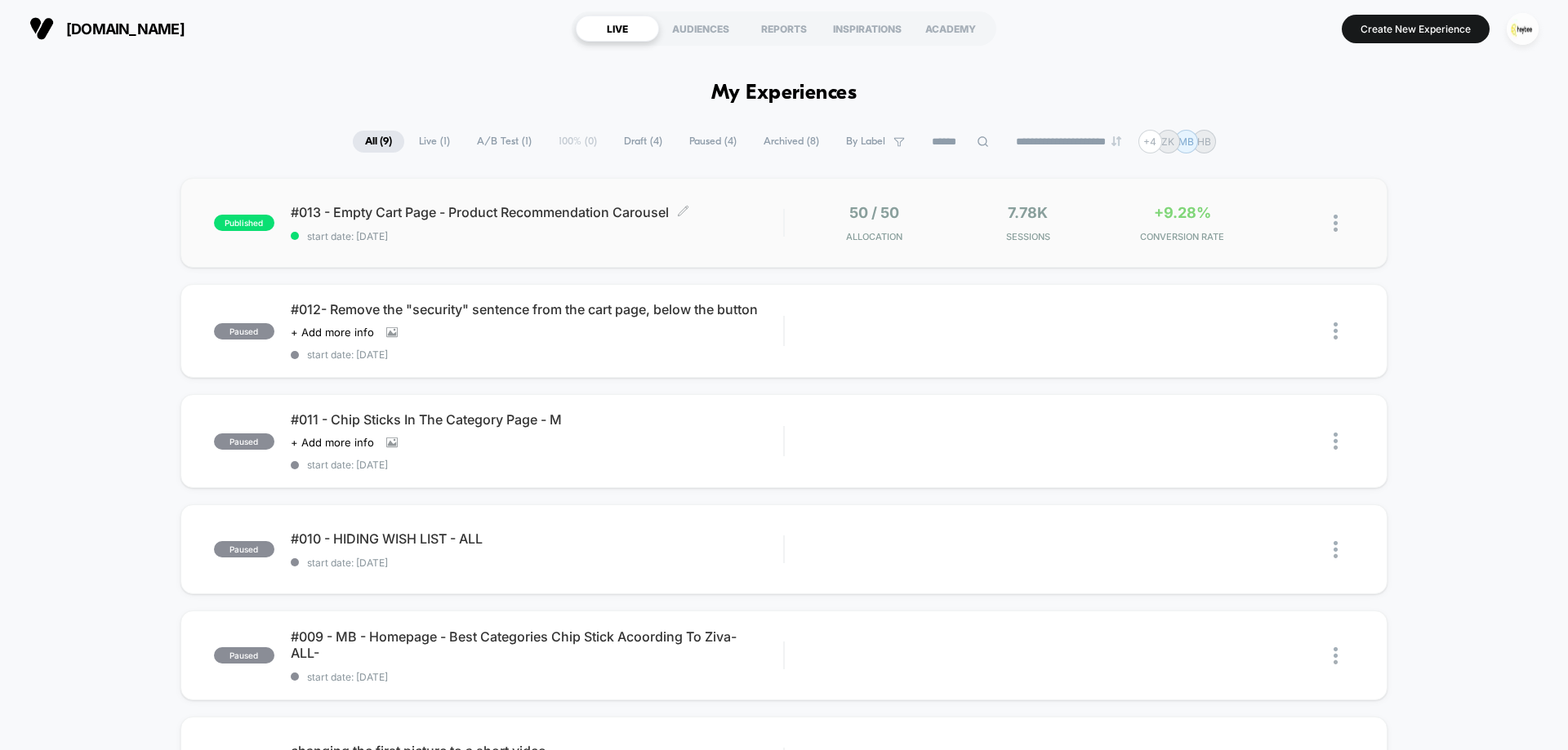
click at [731, 223] on div "#013 - Empty Cart Page - Product Recommendation Carousel Click to edit experien…" at bounding box center [536, 223] width 492 height 38
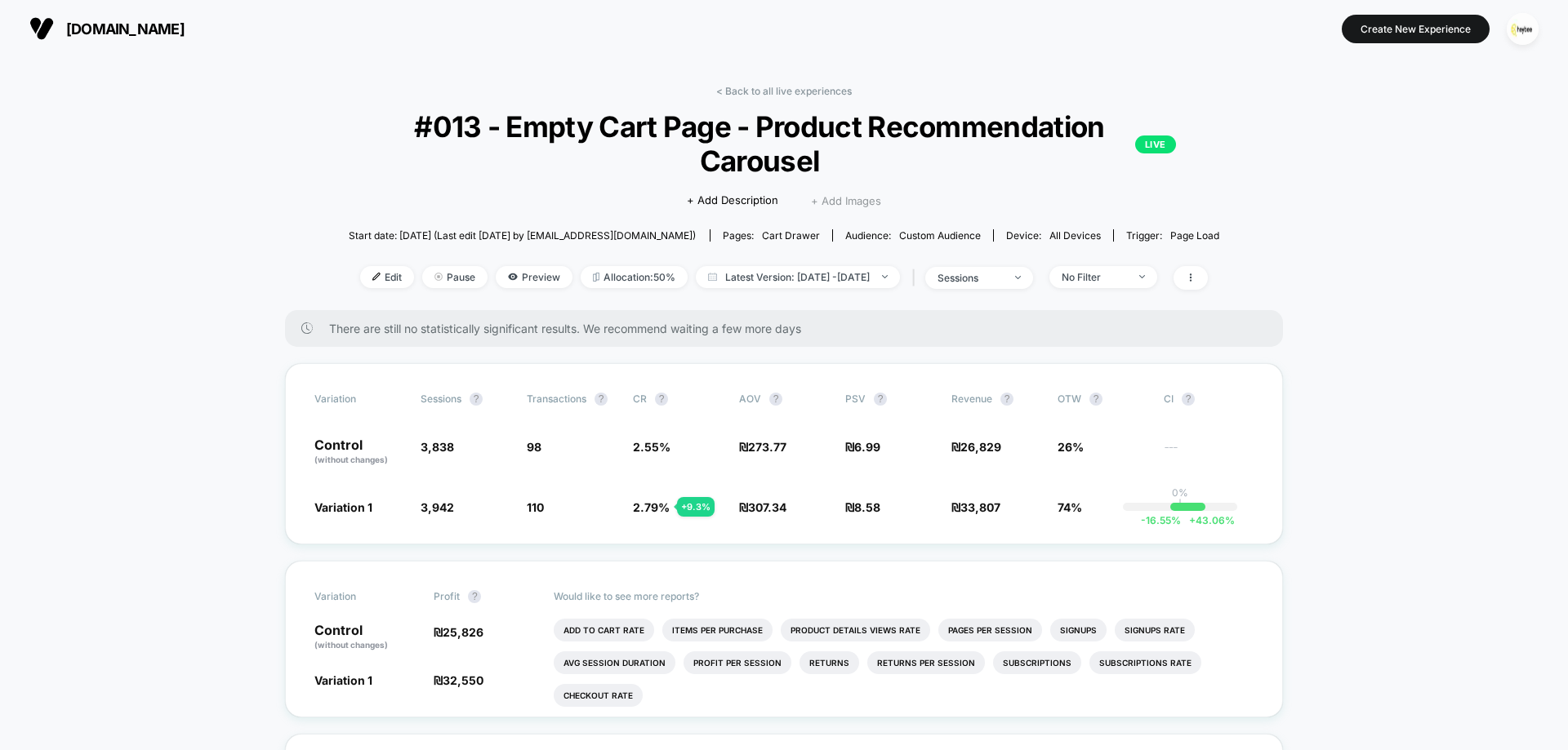
click at [842, 202] on span "+ Add Images" at bounding box center [846, 201] width 71 height 13
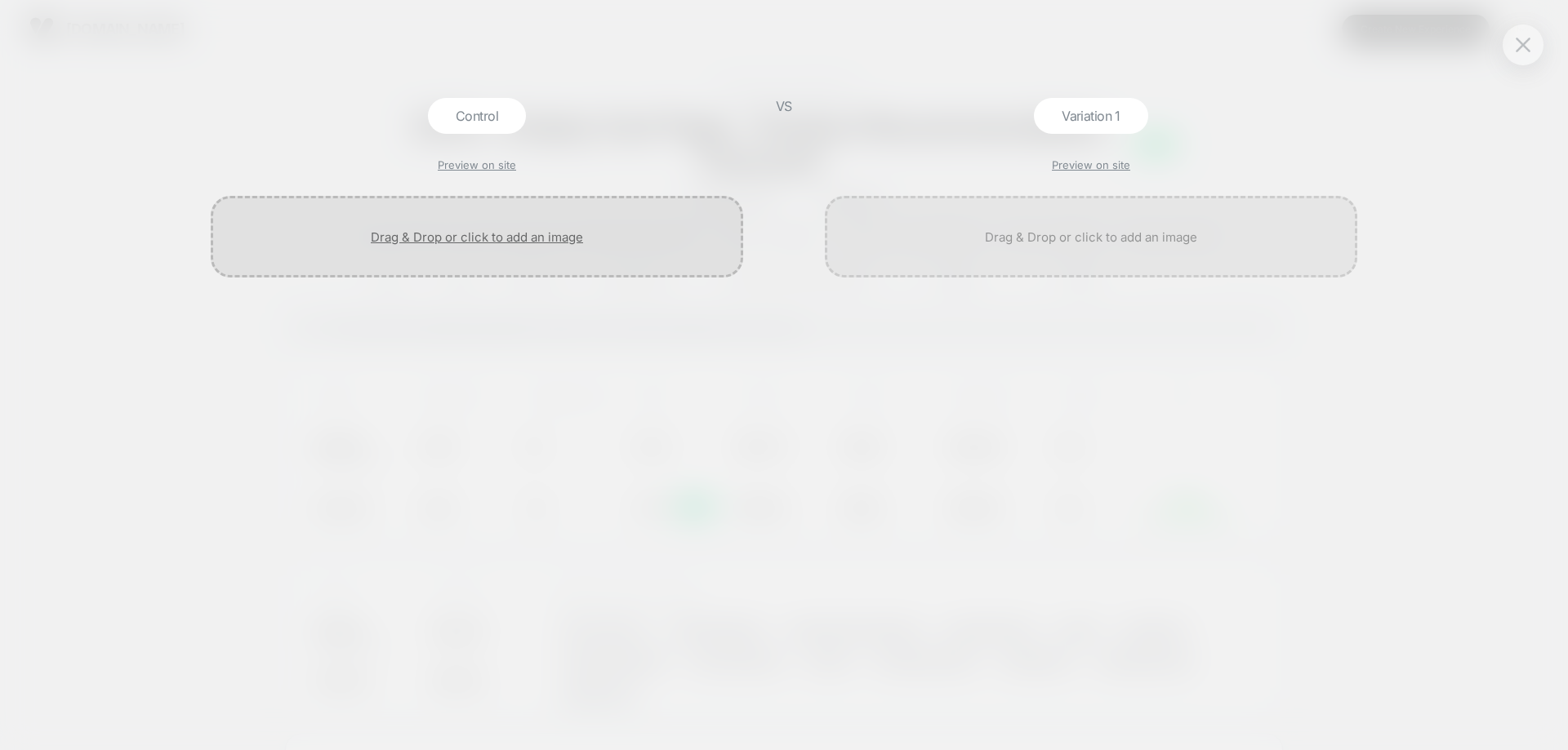
click at [536, 234] on div at bounding box center [477, 236] width 532 height 81
click at [462, 157] on div "Control Preview on site" at bounding box center [477, 424] width 549 height 652
click at [505, 163] on link "Preview on site" at bounding box center [477, 164] width 79 height 13
click at [1529, 43] on img at bounding box center [1523, 45] width 14 height 14
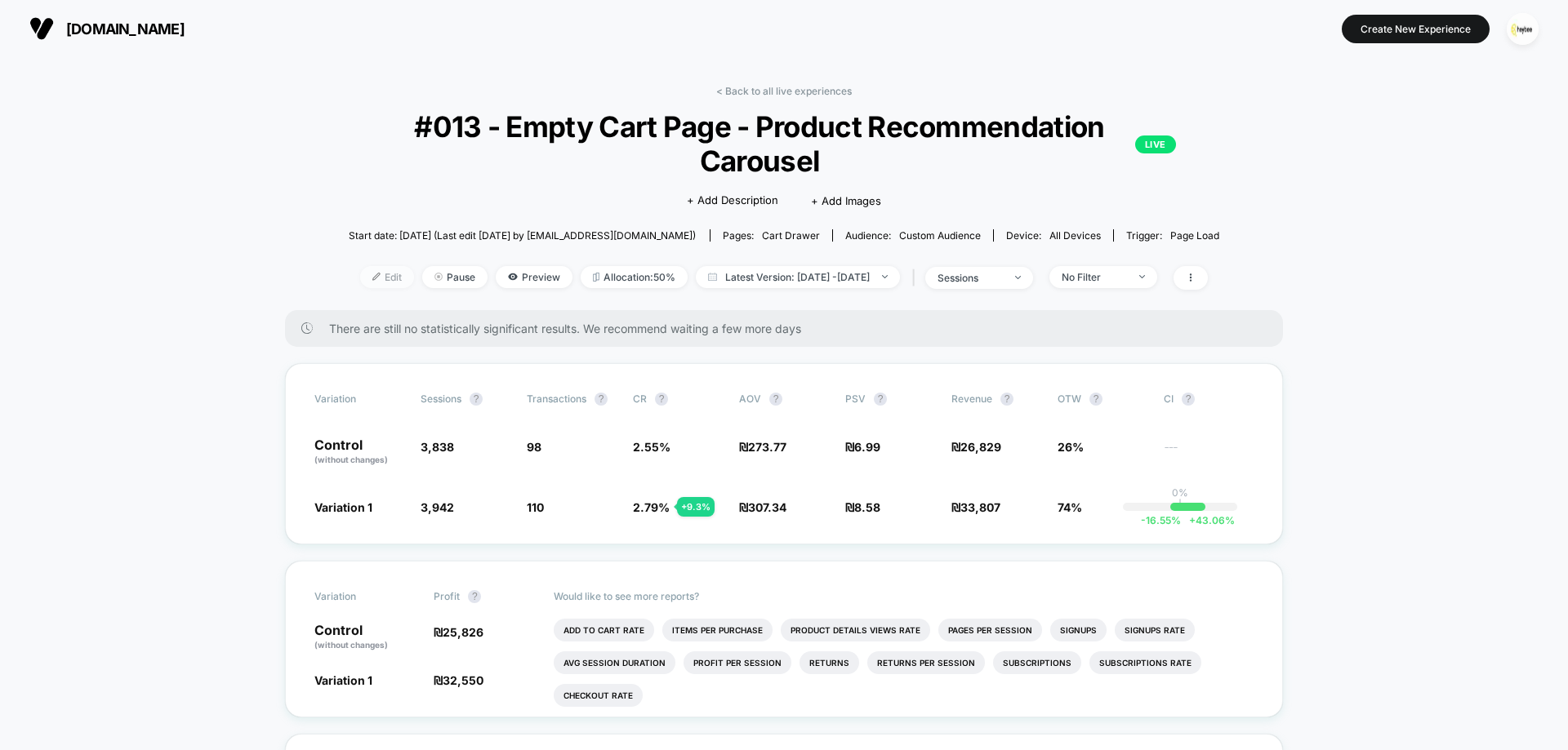
click at [361, 271] on span "Edit" at bounding box center [387, 277] width 54 height 22
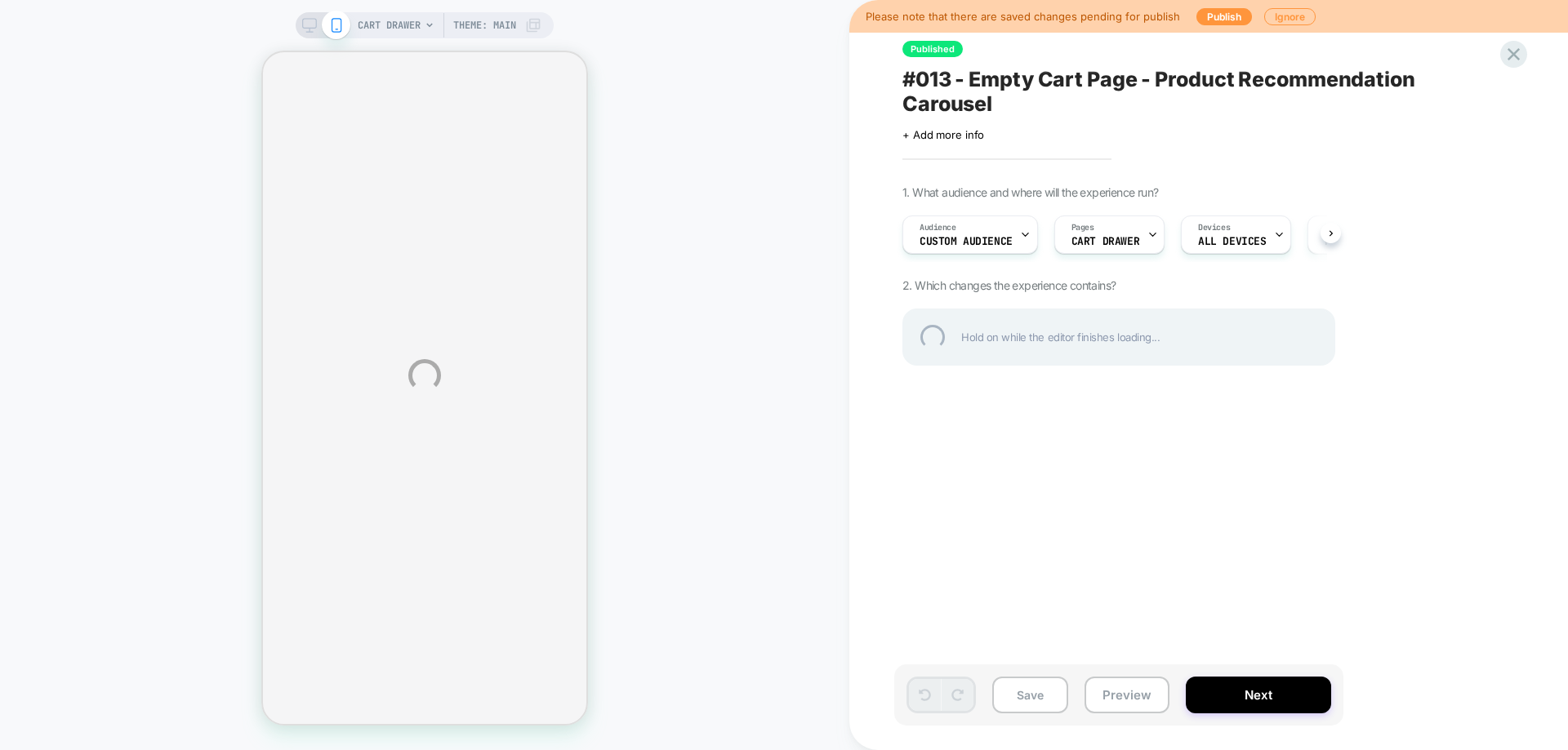
select select "**********"
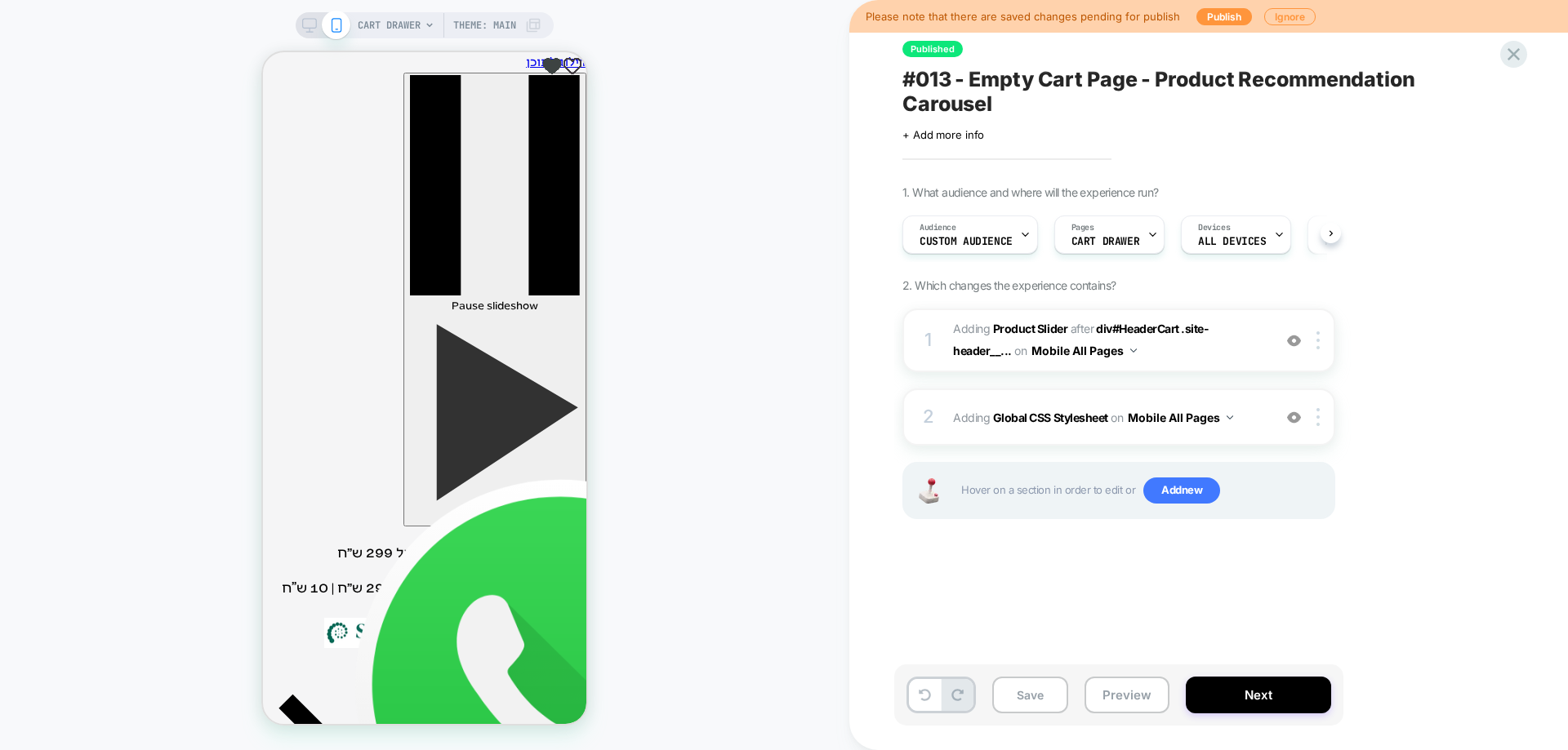
scroll to position [0, 1]
type input "*"
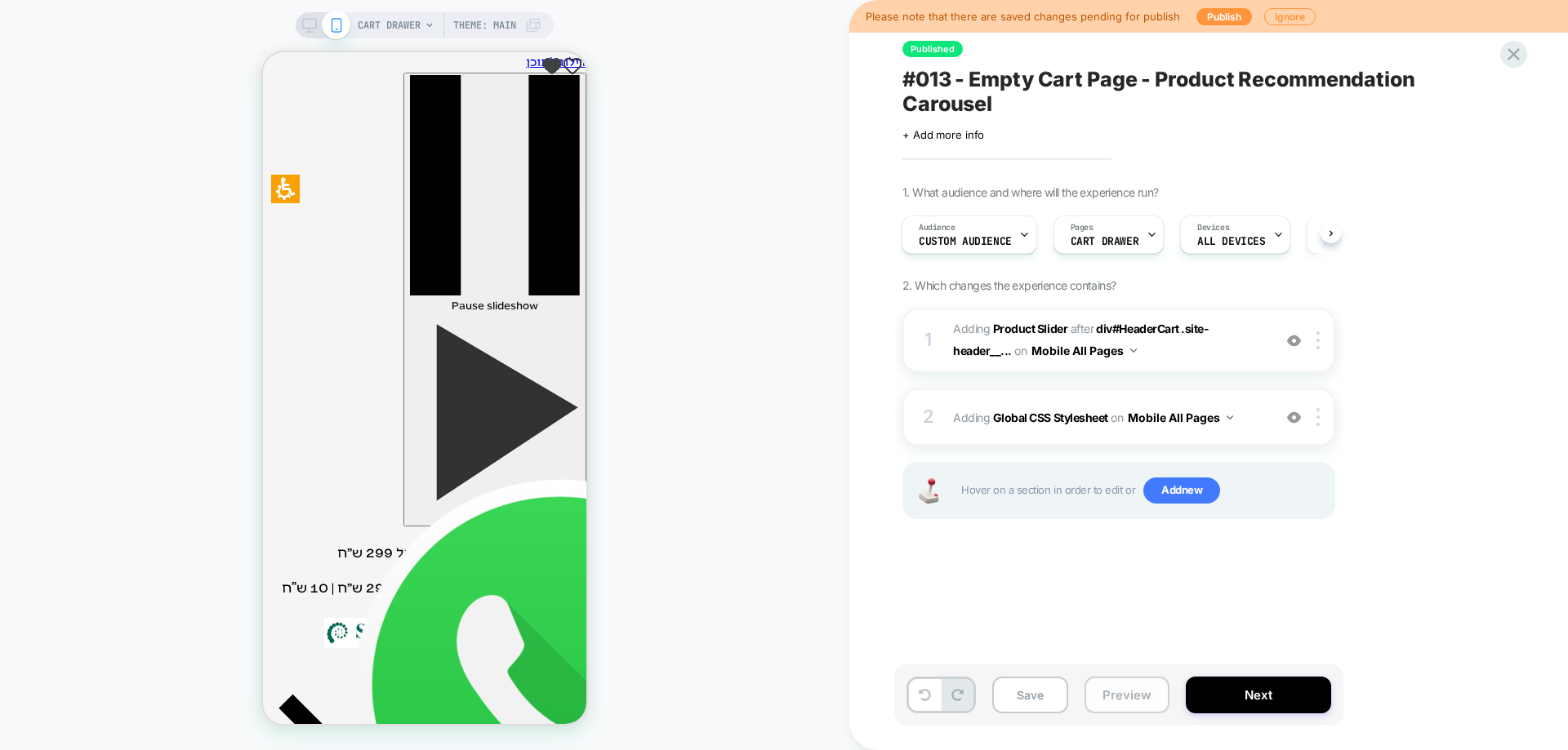
click at [1109, 698] on button "Preview" at bounding box center [1127, 695] width 85 height 37
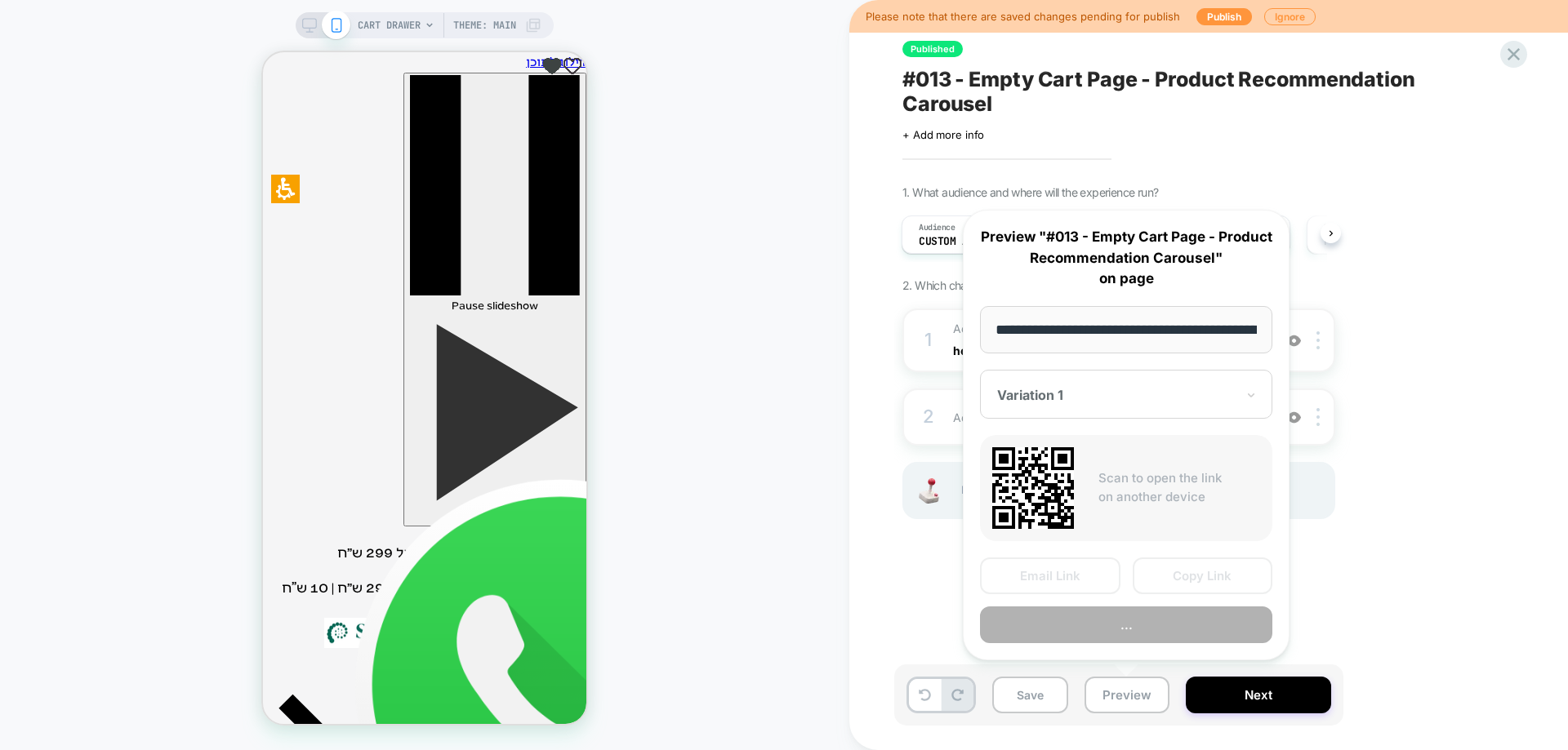
scroll to position [0, 138]
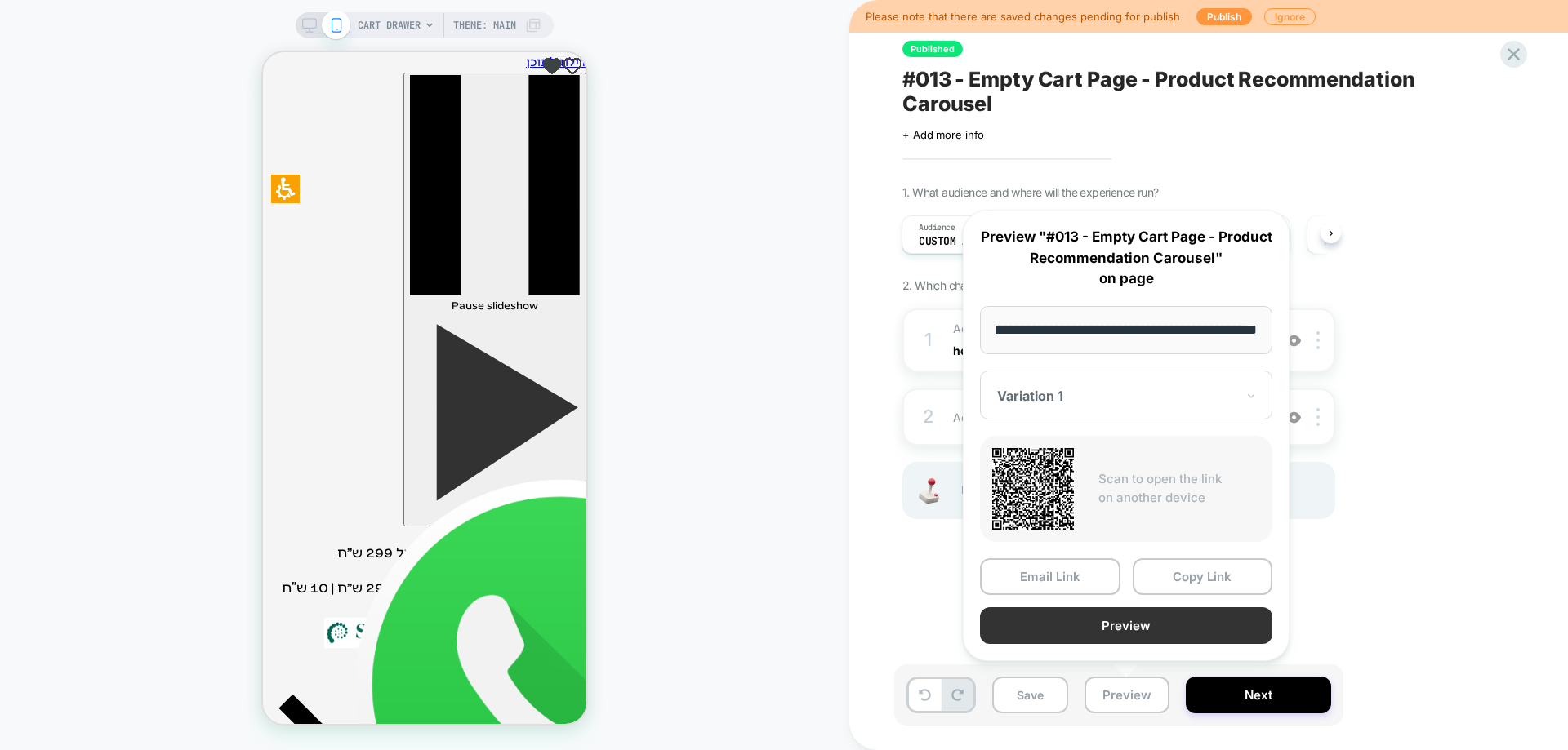
click at [1103, 632] on button "Preview" at bounding box center [1126, 625] width 292 height 37
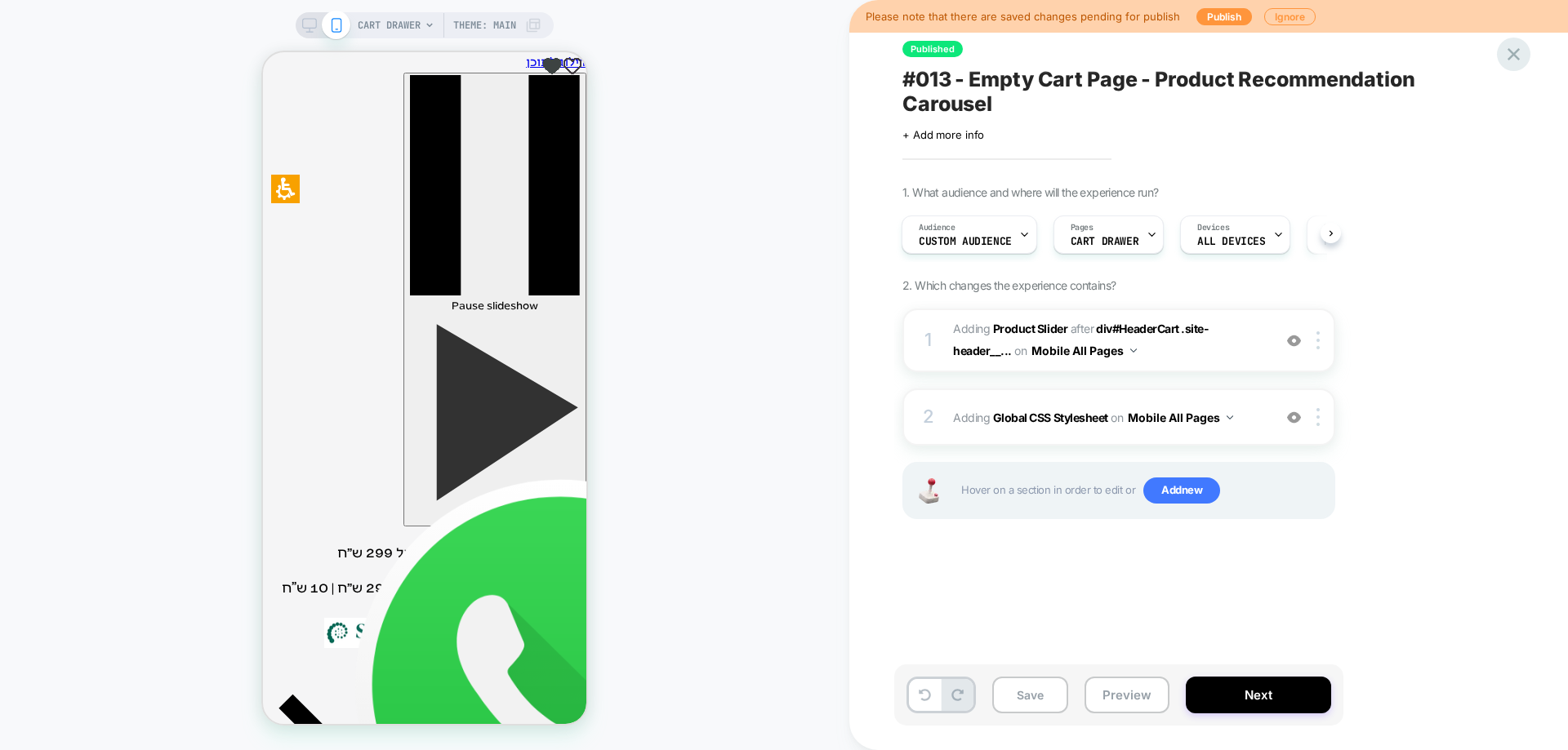
click at [1508, 51] on icon at bounding box center [1513, 54] width 22 height 22
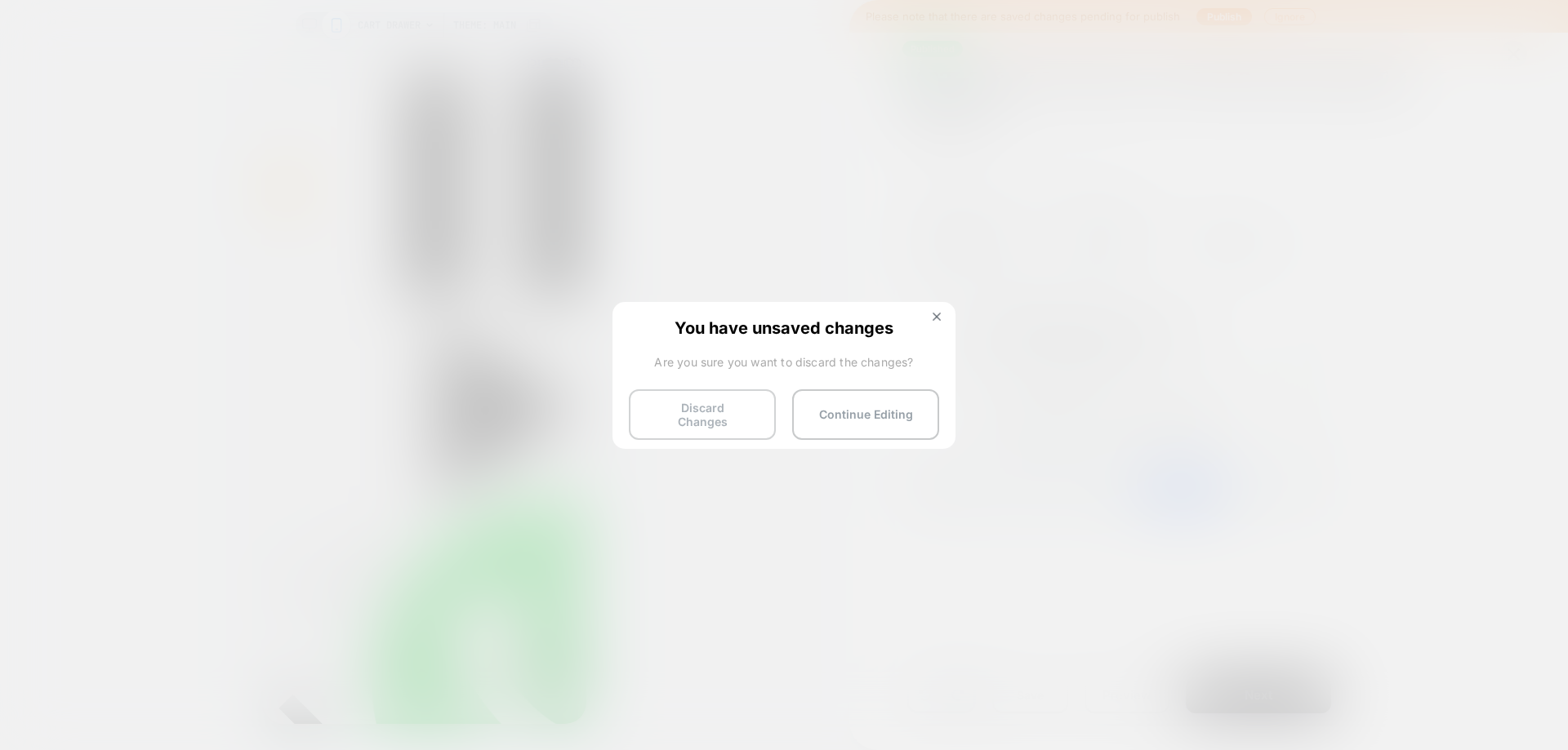
click at [707, 405] on button "Discard Changes" at bounding box center [702, 414] width 147 height 51
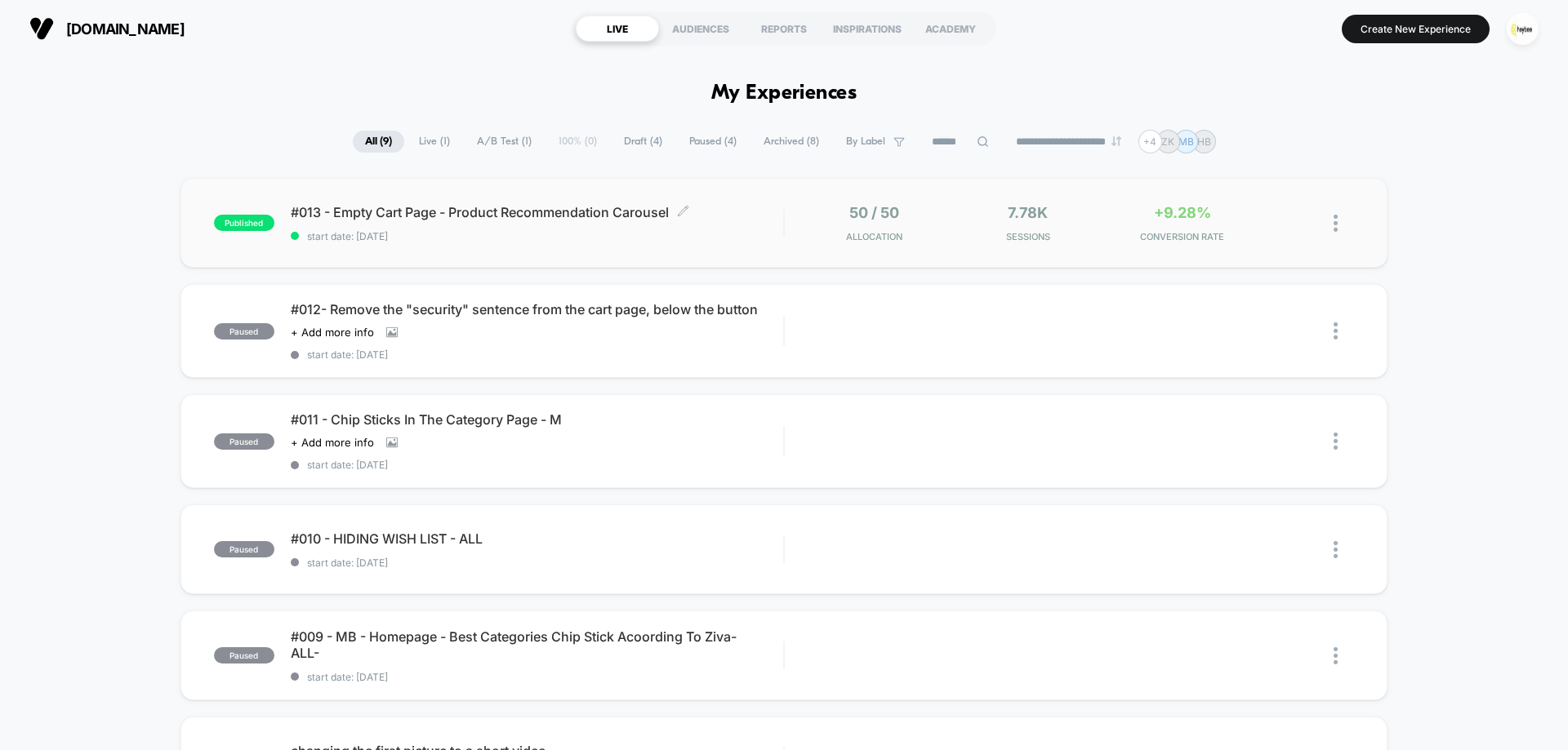
click at [739, 227] on div "#013 - Empty Cart Page - Product Recommendation Carousel Click to edit experien…" at bounding box center [536, 223] width 492 height 38
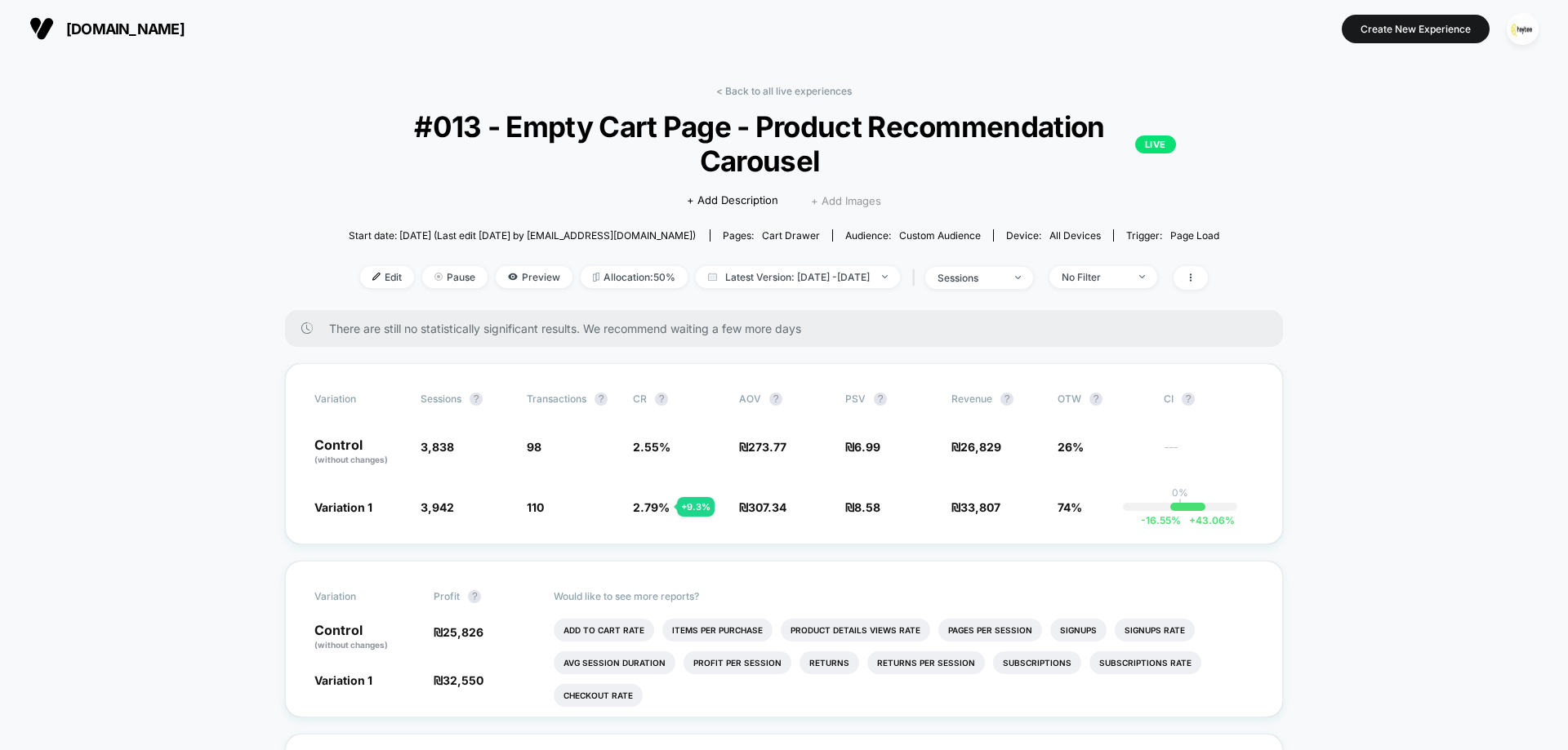
click at [853, 195] on span "+ Add Images" at bounding box center [846, 201] width 71 height 13
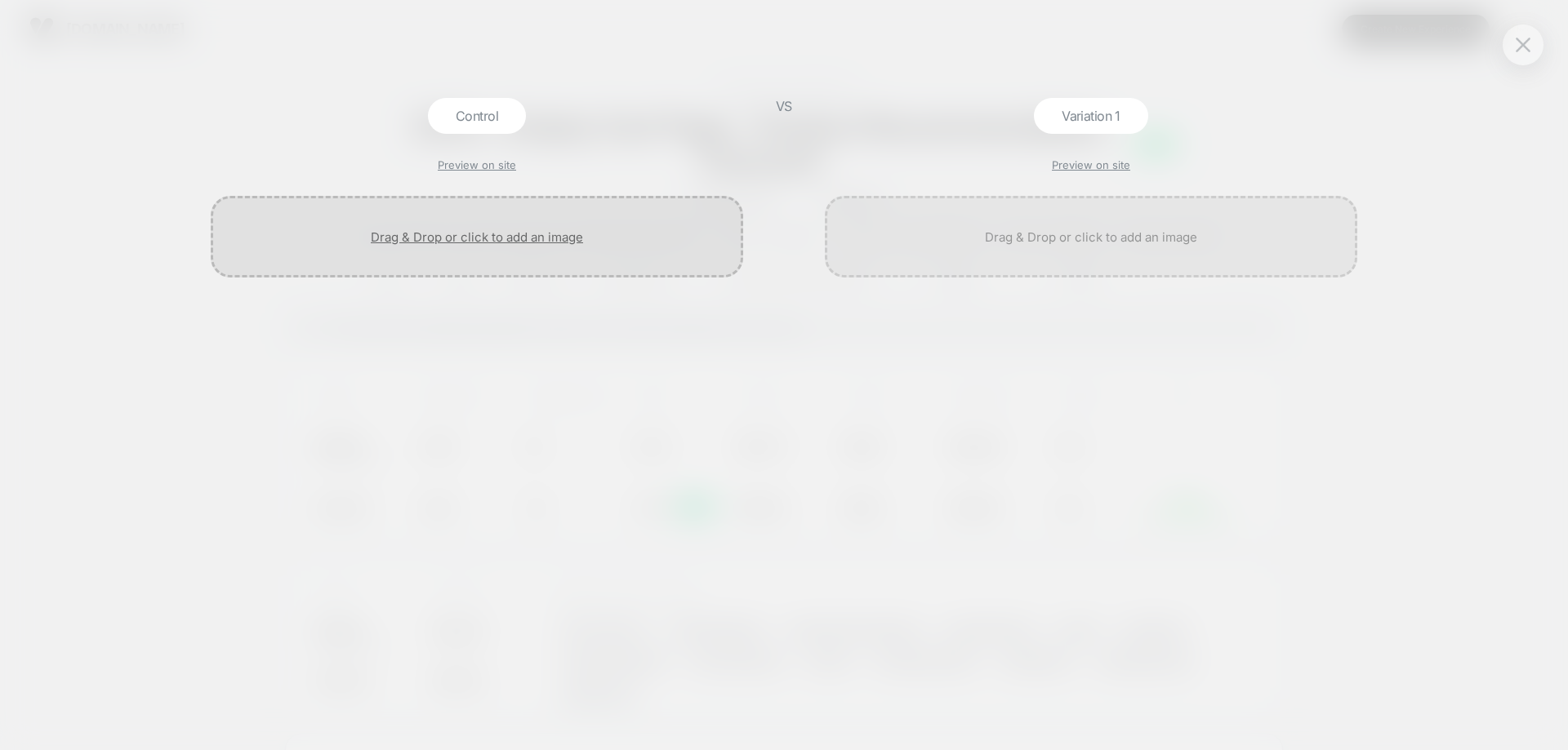
click at [537, 232] on div at bounding box center [477, 236] width 532 height 81
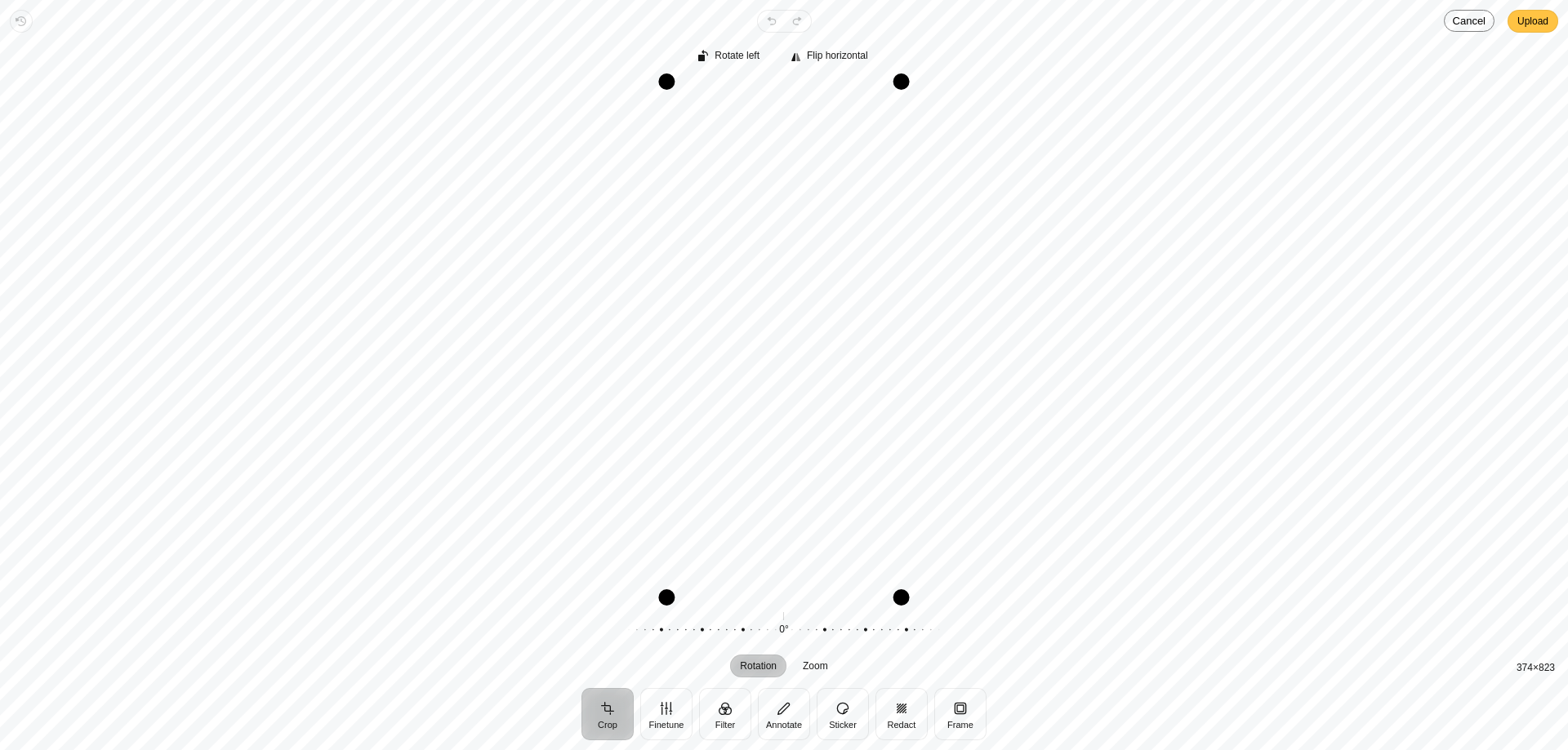
click at [1513, 26] on button "Upload" at bounding box center [1533, 21] width 51 height 23
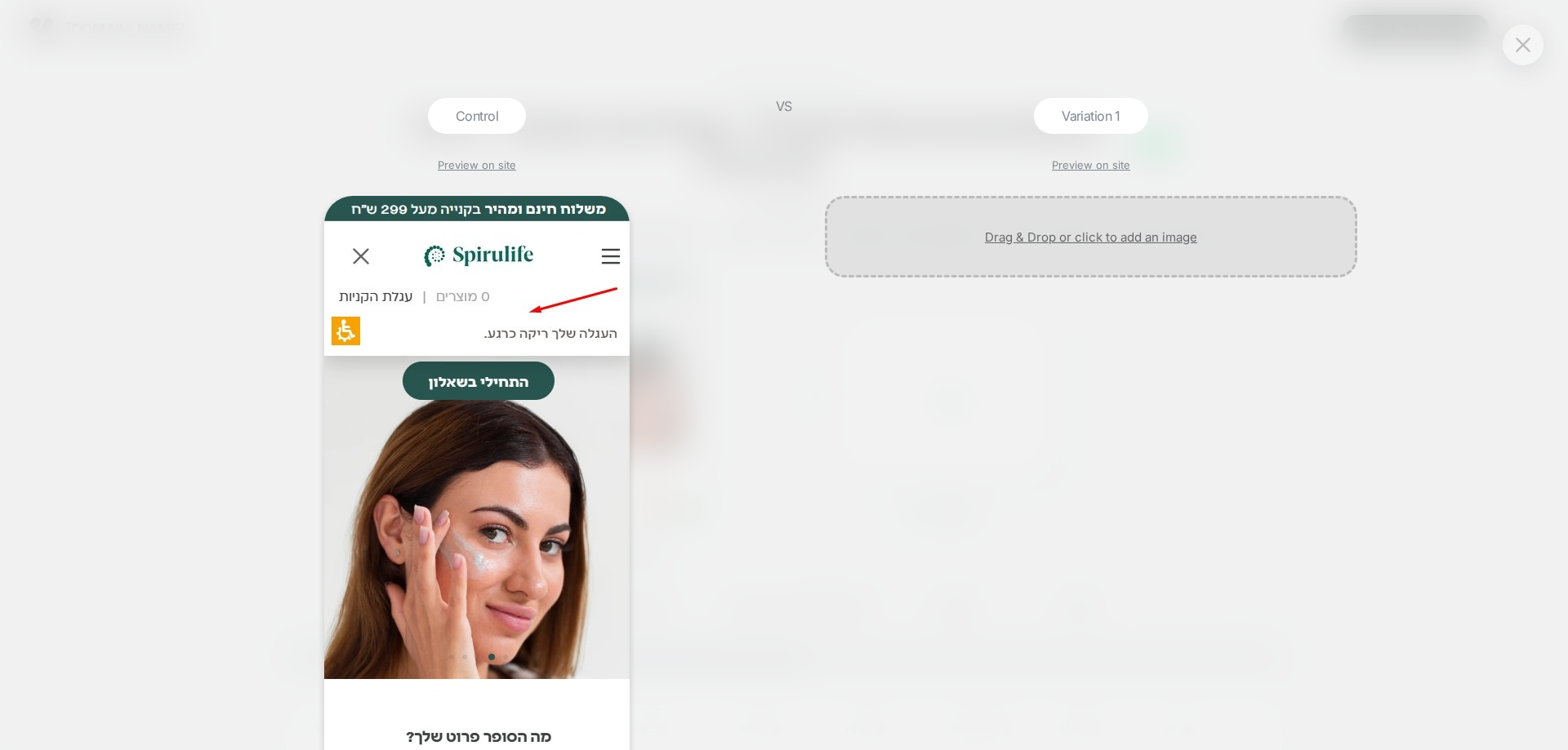
click at [1027, 243] on div at bounding box center [1091, 236] width 532 height 81
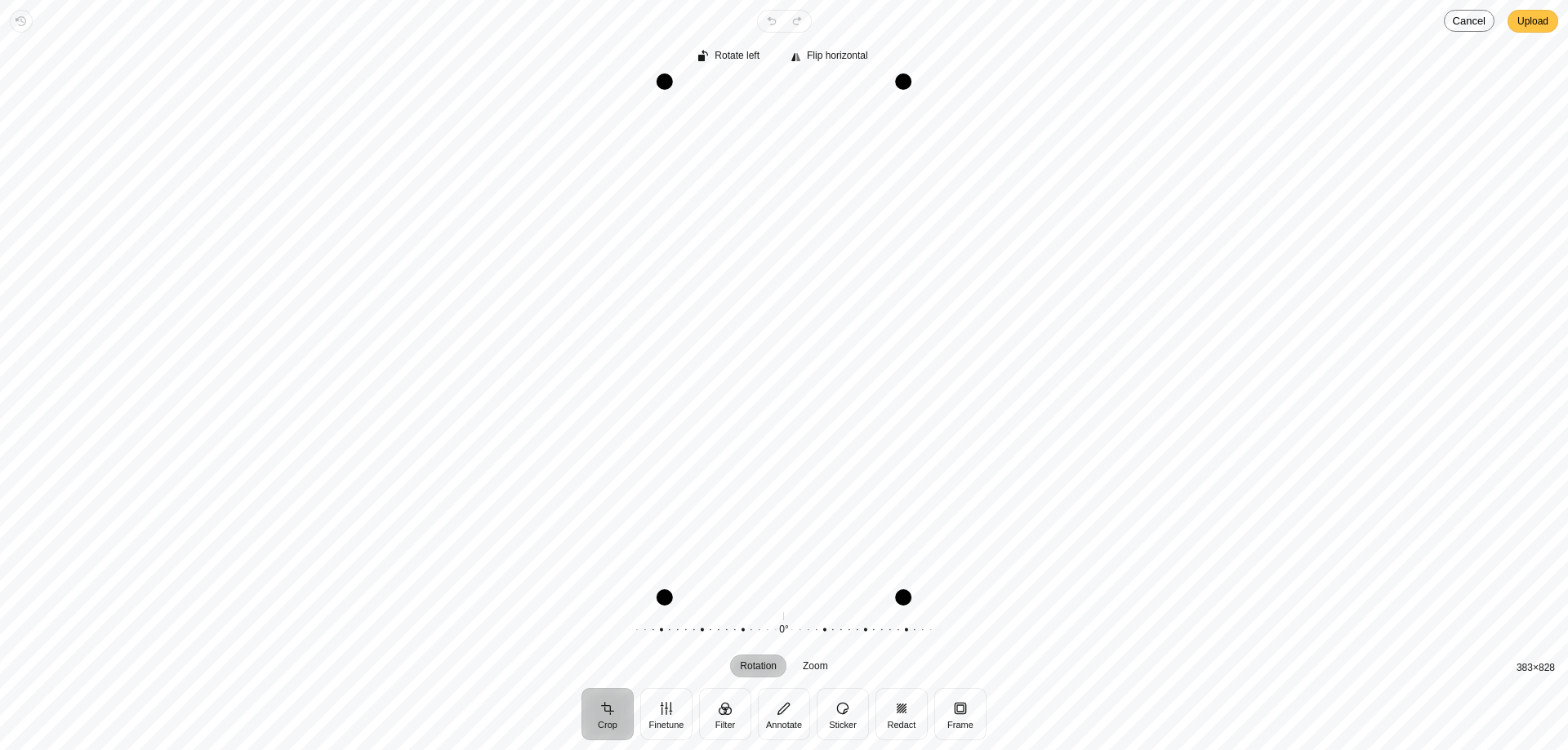
click at [1528, 24] on span "Upload" at bounding box center [1533, 21] width 31 height 20
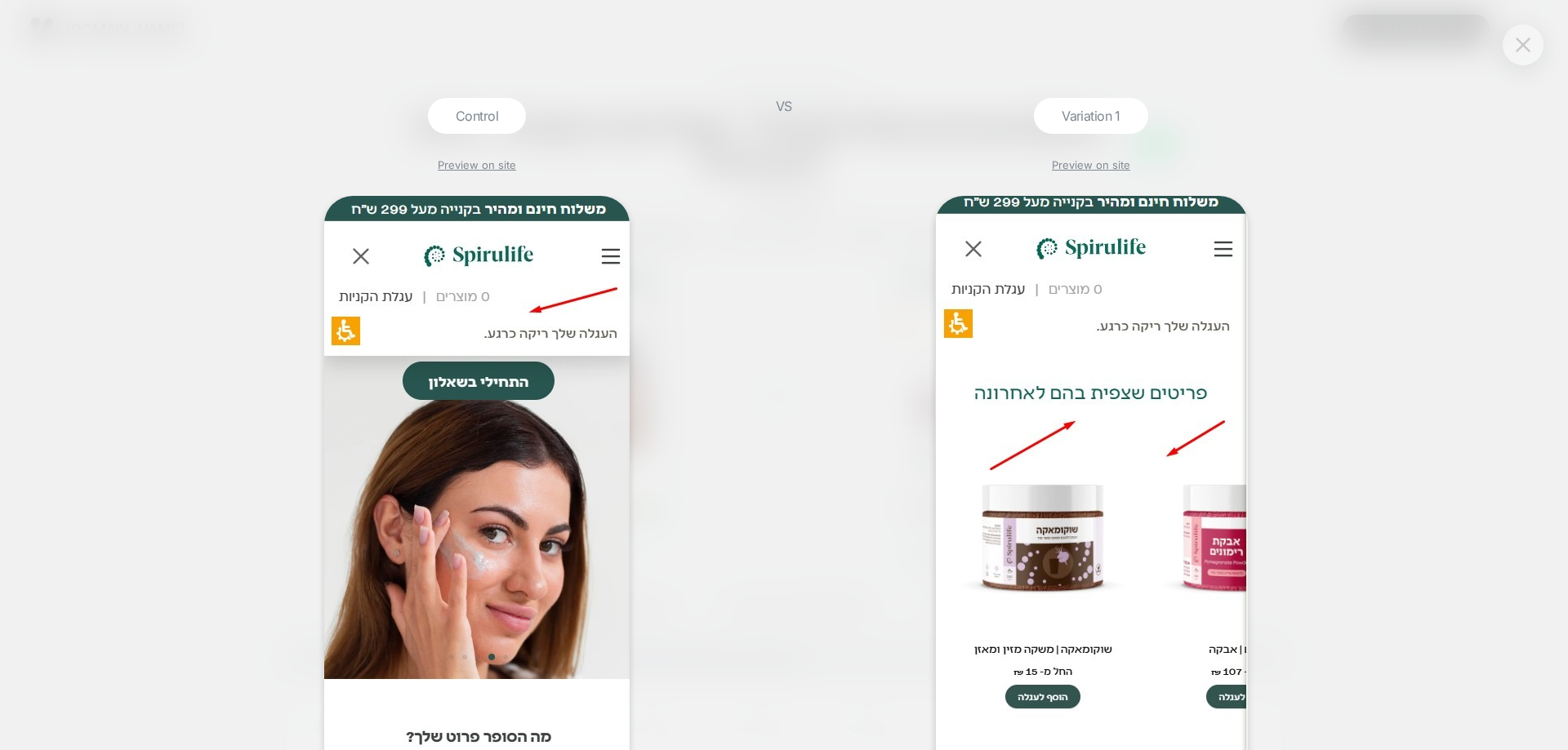
click at [1535, 38] on button at bounding box center [1522, 45] width 24 height 24
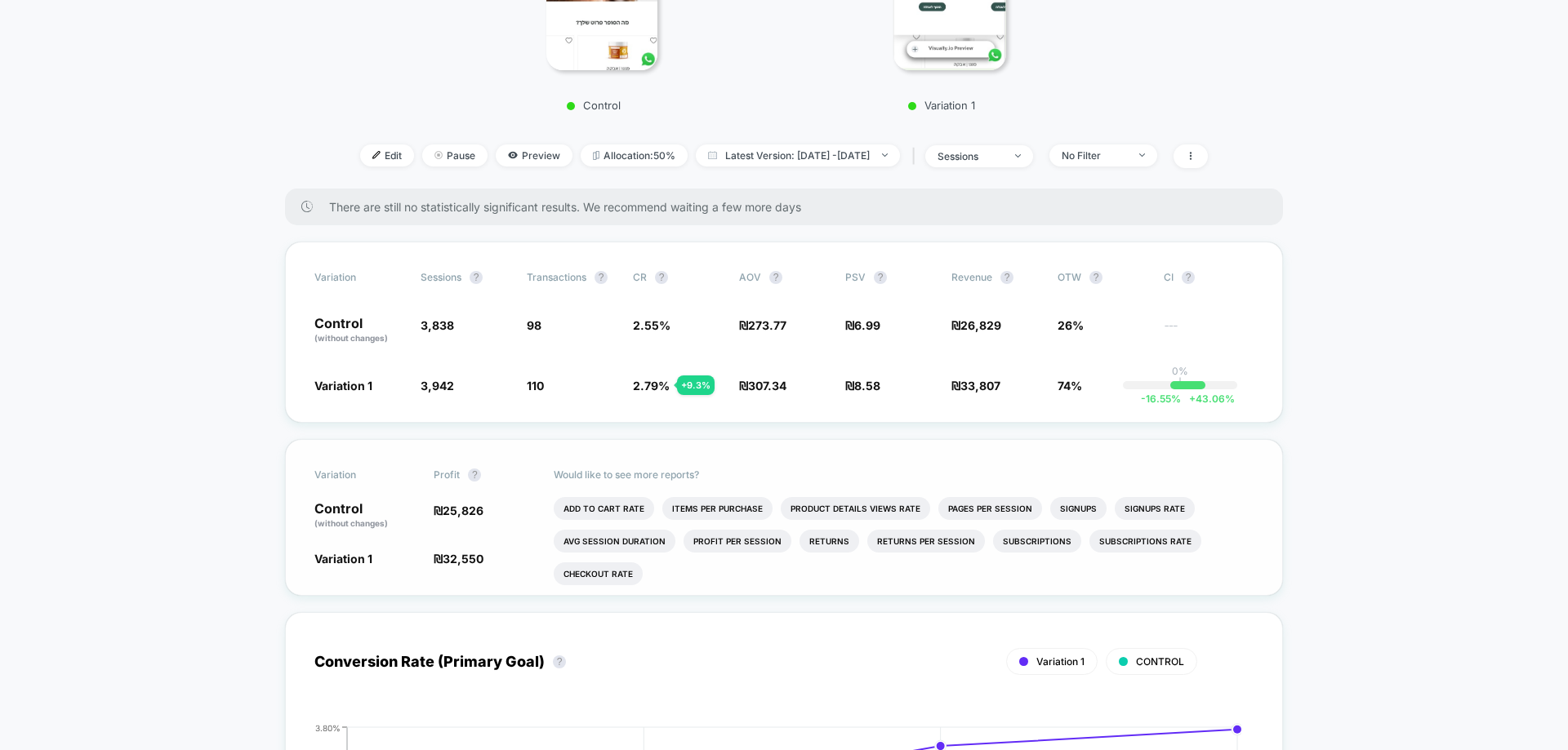
scroll to position [490, 0]
